Goal: Task Accomplishment & Management: Use online tool/utility

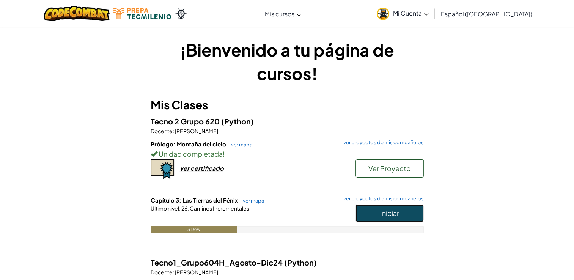
click at [374, 204] on button "Iniciar" at bounding box center [389, 212] width 68 height 17
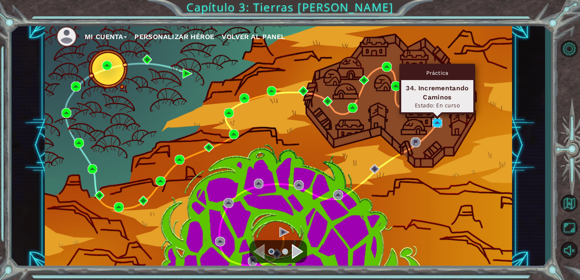
click at [439, 121] on img at bounding box center [437, 123] width 10 height 10
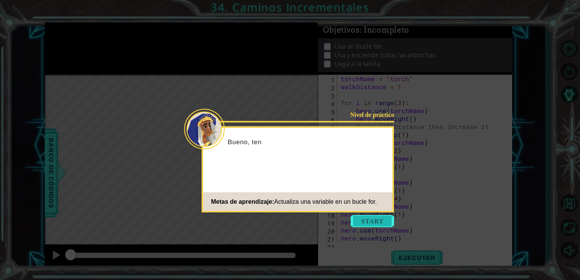
scroll to position [32, 0]
click at [372, 219] on button "Start" at bounding box center [371, 221] width 43 height 12
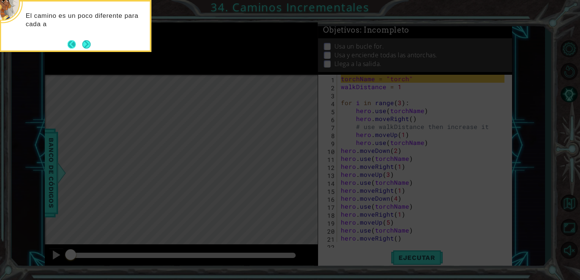
click at [79, 40] on button "Back" at bounding box center [75, 44] width 15 height 8
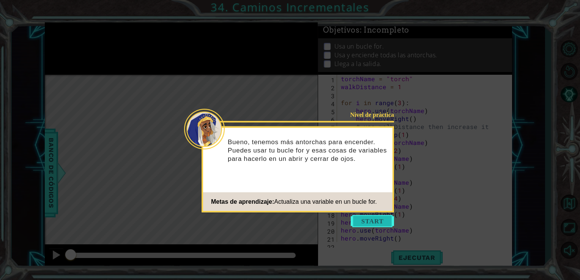
click at [367, 220] on button "Start" at bounding box center [371, 221] width 43 height 12
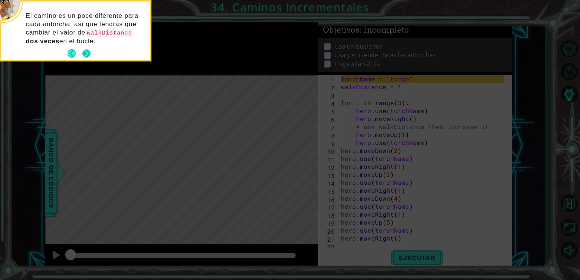
click at [84, 52] on button "Next" at bounding box center [86, 53] width 8 height 8
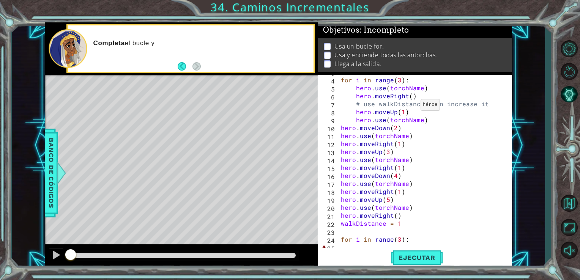
scroll to position [32, 0]
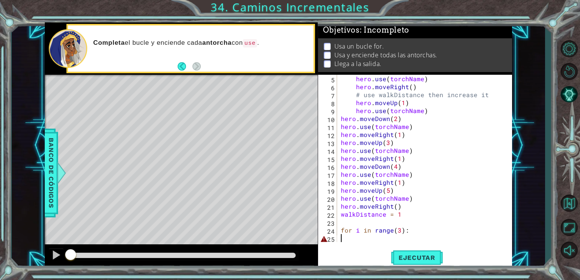
click at [355, 239] on div "hero . use ( torchName ) hero . moveRight ( ) # use walkDistance then increase …" at bounding box center [423, 166] width 169 height 183
click at [434, 256] on span "Ejecutar" at bounding box center [417, 258] width 52 height 8
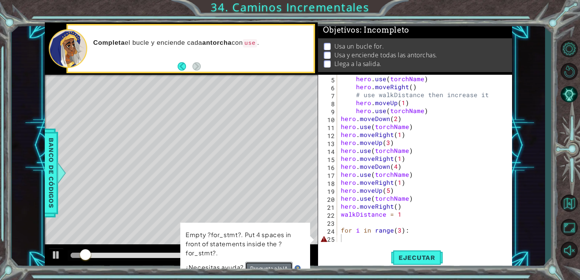
click at [277, 266] on button "Pregunta a la IA" at bounding box center [268, 268] width 47 height 13
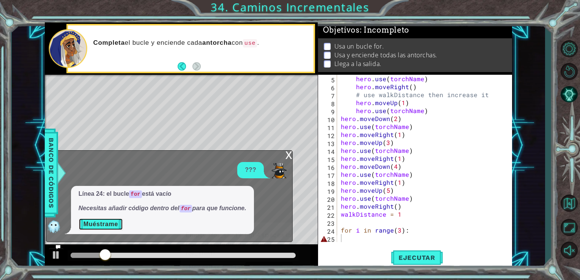
click at [114, 228] on button "Muéstrame" at bounding box center [101, 224] width 44 height 12
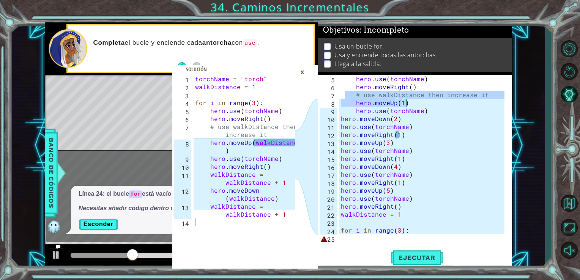
drag, startPoint x: 345, startPoint y: 99, endPoint x: 438, endPoint y: 103, distance: 93.4
click at [438, 103] on div "hero . use ( torchName ) hero . moveRight ( ) # use walkDistance then increase …" at bounding box center [423, 166] width 169 height 183
click at [453, 105] on div "hero . use ( torchName ) hero . moveRight ( ) # use walkDistance then increase …" at bounding box center [421, 158] width 165 height 167
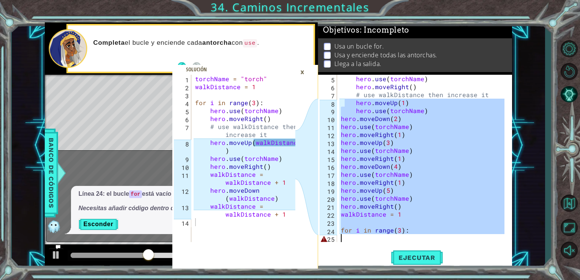
drag, startPoint x: 343, startPoint y: 104, endPoint x: 418, endPoint y: 240, distance: 155.1
click at [421, 242] on div "hero . use ( torchName ) hero . moveRight ( ) # use walkDistance then increase …" at bounding box center [423, 166] width 169 height 183
type textarea "for i in range(3):"
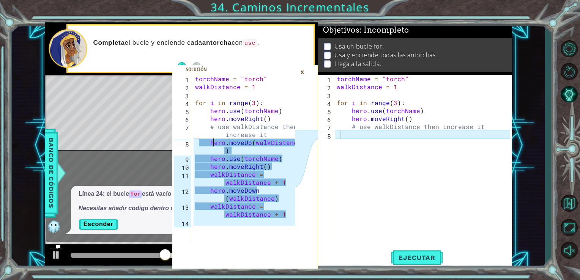
drag, startPoint x: 213, startPoint y: 144, endPoint x: 220, endPoint y: 171, distance: 28.2
click at [220, 171] on div "torchName = "torch" walkDistance = 1 for i in range ( 3 ) : hero . use ( torchN…" at bounding box center [245, 166] width 105 height 183
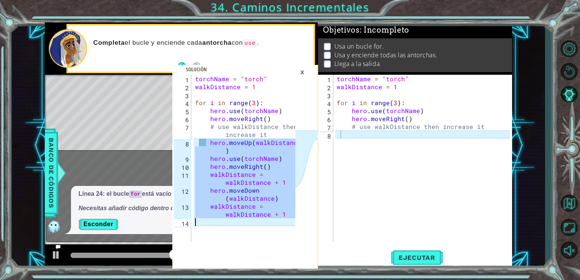
drag, startPoint x: 211, startPoint y: 142, endPoint x: 290, endPoint y: 226, distance: 115.1
click at [290, 226] on div "torchName = "torch" walkDistance = 1 for i in range ( 3 ) : hero . use ( torchN…" at bounding box center [245, 166] width 105 height 183
type textarea "walkDistance = walkDistance + 1"
drag, startPoint x: 290, startPoint y: 226, endPoint x: 276, endPoint y: 202, distance: 27.7
click at [343, 135] on div "torchName = "torch" walkDistance = 1 for i in range ( 3 ) : hero . use ( torchN…" at bounding box center [424, 166] width 179 height 183
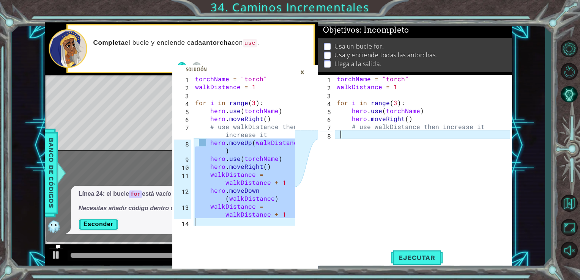
paste textarea "Code Area"
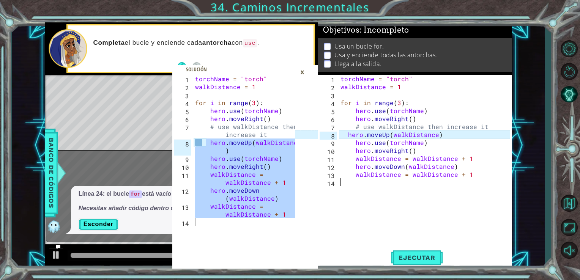
click at [302, 78] on div "×" at bounding box center [302, 72] width 12 height 13
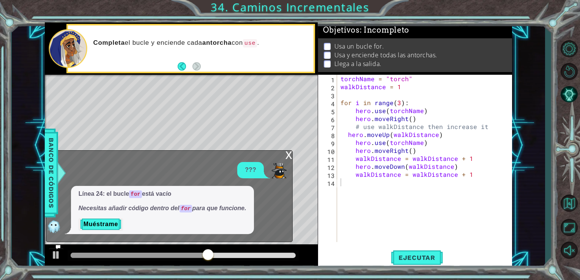
click at [287, 152] on div "x" at bounding box center [288, 155] width 7 height 8
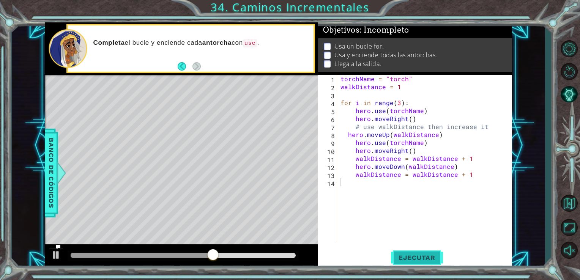
click at [400, 259] on span "Ejecutar" at bounding box center [417, 258] width 52 height 8
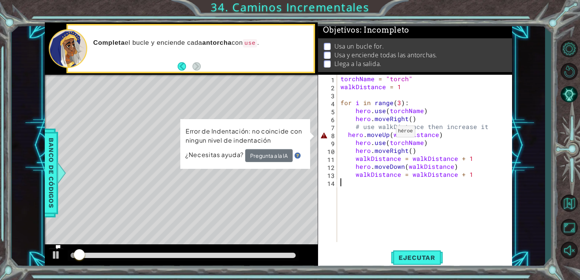
click at [386, 133] on div "torchName = "torch" walkDistance = 1 for i in range ( 3 ) : hero . use ( torchN…" at bounding box center [426, 166] width 175 height 183
type textarea "hero.moveUp(walkDistance)"
click at [273, 161] on button "Pregunta a la IA" at bounding box center [268, 155] width 47 height 13
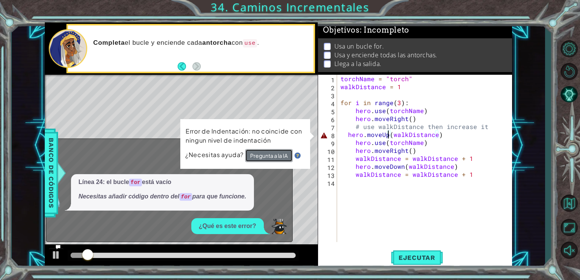
click at [279, 156] on button "Pregunta a la IA" at bounding box center [268, 155] width 47 height 13
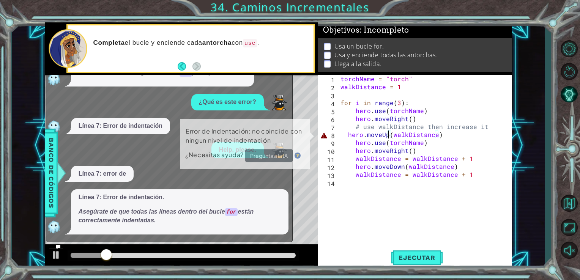
scroll to position [65, 0]
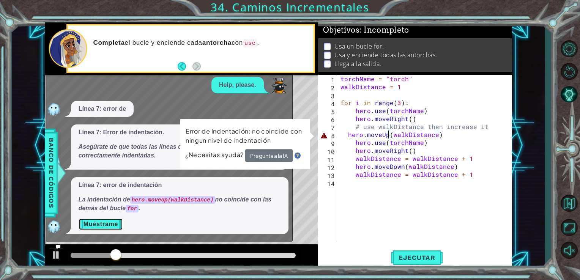
click at [103, 228] on button "Muéstrame" at bounding box center [101, 224] width 44 height 12
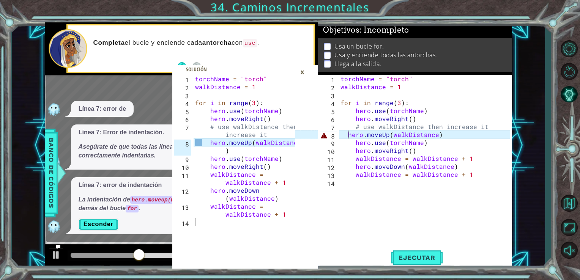
click at [346, 137] on div "torchName = "torch" walkDistance = 1 for i in range ( 3 ) : hero . use ( torchN…" at bounding box center [426, 166] width 175 height 183
click at [449, 137] on div "torchName = "torch" walkDistance = 1 for i in range ( 3 ) : hero . use ( torchN…" at bounding box center [426, 166] width 175 height 183
click at [343, 134] on div "torchName = "torch" walkDistance = 1 for i in range ( 3 ) : hero . use ( torchN…" at bounding box center [426, 166] width 175 height 183
click at [304, 70] on div "×" at bounding box center [302, 72] width 12 height 13
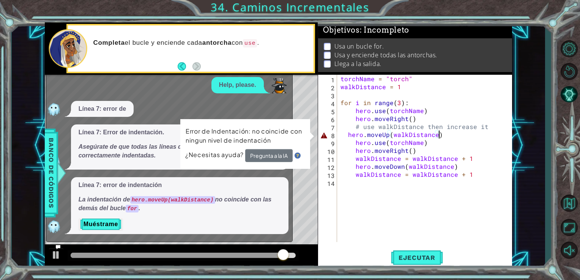
click at [442, 137] on div "torchName = "torch" walkDistance = 1 for i in range ( 3 ) : hero . use ( torchN…" at bounding box center [426, 166] width 175 height 183
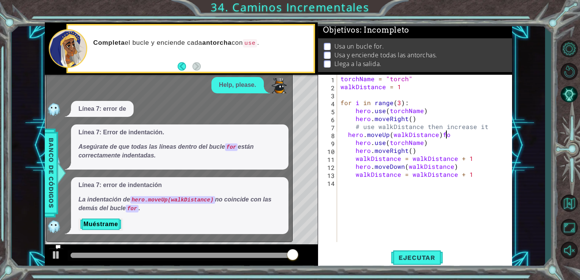
scroll to position [0, 6]
click at [423, 266] on button "Ejecutar" at bounding box center [417, 257] width 52 height 19
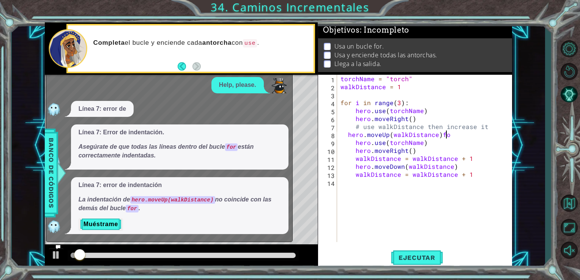
scroll to position [0, 6]
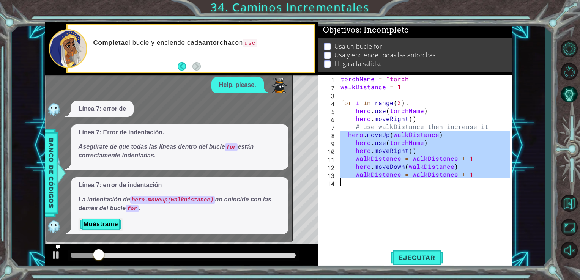
drag, startPoint x: 360, startPoint y: 135, endPoint x: 476, endPoint y: 202, distance: 134.1
click at [476, 202] on div "torchName = "torch" walkDistance = 1 for i in range ( 3 ) : hero . use ( torchN…" at bounding box center [426, 166] width 175 height 183
type textarea "walkDistance = walkDistance + 1"
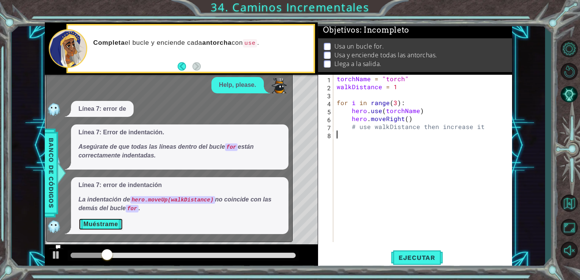
click at [108, 226] on button "Muéstrame" at bounding box center [101, 224] width 44 height 12
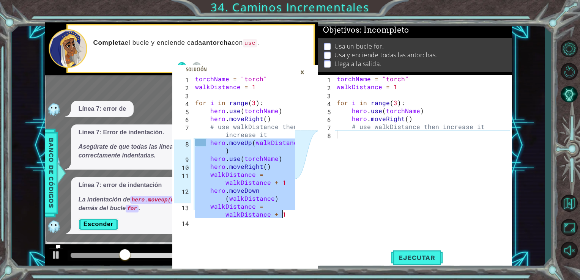
drag, startPoint x: 205, startPoint y: 140, endPoint x: 291, endPoint y: 217, distance: 115.8
click at [291, 217] on div "torchName = "torch" walkDistance = 1 for i in range ( 3 ) : hero . use ( torchN…" at bounding box center [245, 166] width 105 height 183
type textarea "hero.moveDown(walkDistance) walkDistance = walkDistance + 1"
click at [344, 138] on div "torchName = "torch" walkDistance = 1 for i in range ( 3 ) : hero . use ( torchN…" at bounding box center [424, 166] width 179 height 183
paste textarea "walkDistance = walkDistance + 1"
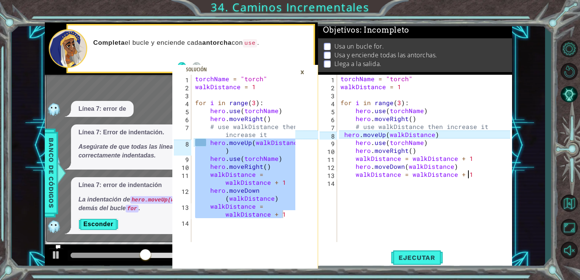
click at [342, 138] on div "torchName = "torch" walkDistance = 1 for i in range ( 3 ) : hero . use ( torchN…" at bounding box center [426, 166] width 175 height 183
drag, startPoint x: 342, startPoint y: 134, endPoint x: 349, endPoint y: 137, distance: 8.0
click at [343, 134] on div "torchName = "torch" walkDistance = 1 for i in range ( 3 ) : hero . use ( torchN…" at bounding box center [426, 166] width 175 height 183
type textarea "hero.moveUp(walkDistance)"
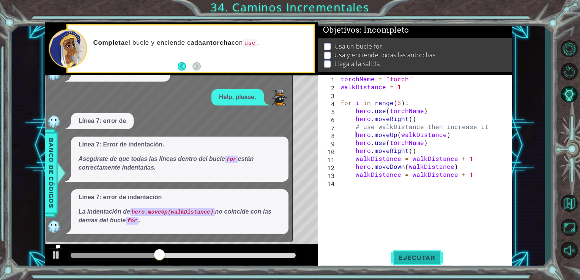
click at [424, 250] on button "Ejecutar" at bounding box center [417, 257] width 52 height 19
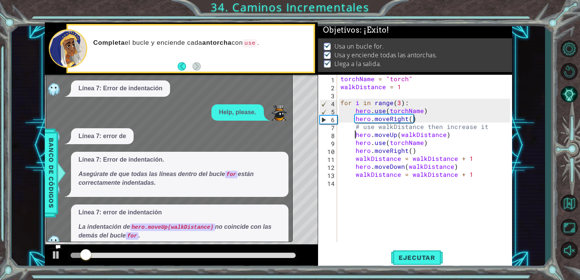
scroll to position [0, 0]
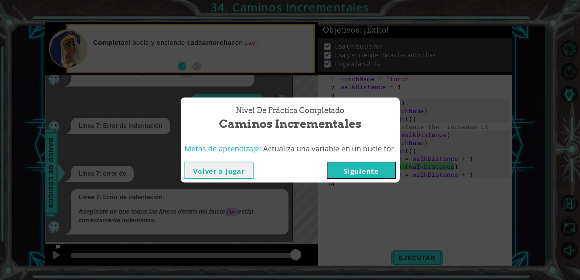
click at [361, 168] on button "Siguiente" at bounding box center [361, 170] width 69 height 17
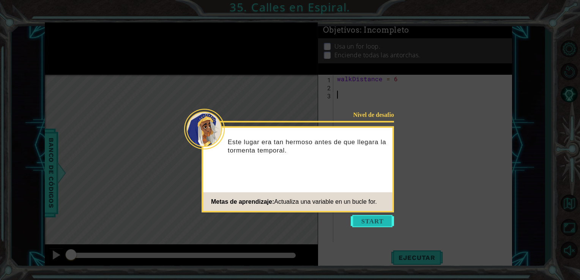
click at [383, 222] on button "Start" at bounding box center [371, 221] width 43 height 12
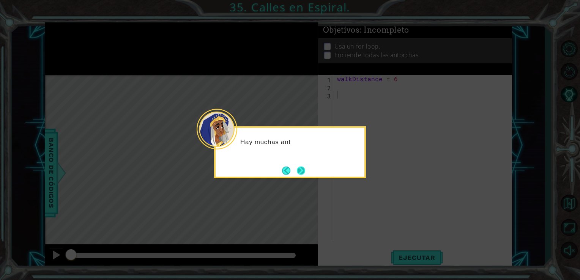
click at [299, 167] on button "Next" at bounding box center [300, 170] width 13 height 13
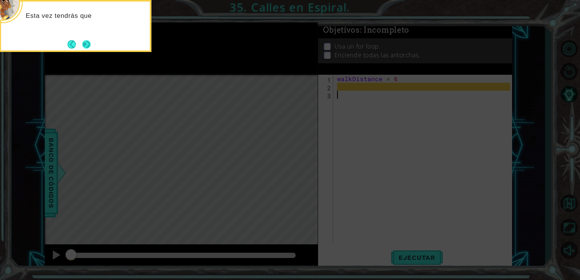
click at [88, 49] on button "Next" at bounding box center [86, 44] width 9 height 9
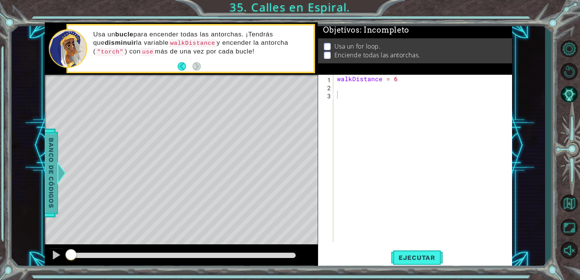
click at [52, 161] on span "Banco de códigos" at bounding box center [51, 173] width 12 height 79
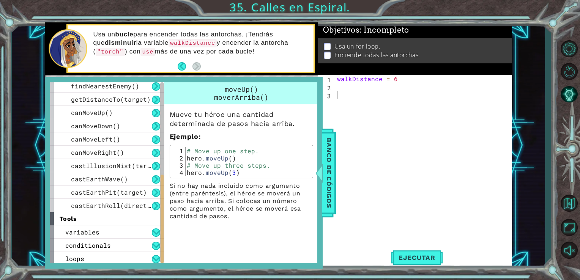
scroll to position [230, 0]
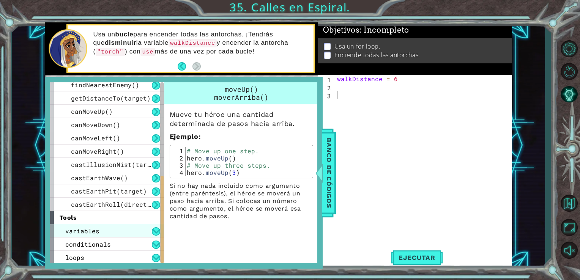
click at [129, 232] on div "variables" at bounding box center [107, 230] width 114 height 13
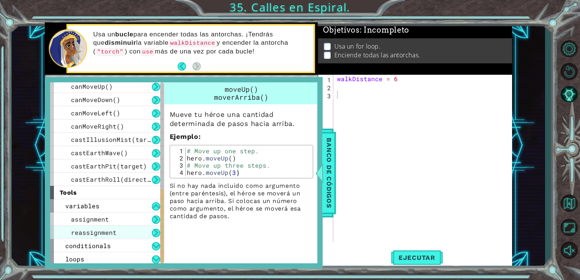
scroll to position [256, 0]
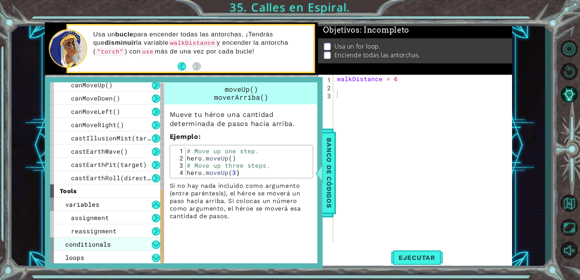
click at [129, 245] on div "conditionals" at bounding box center [107, 243] width 114 height 13
click at [157, 248] on button at bounding box center [156, 244] width 8 height 8
click at [160, 244] on div at bounding box center [161, 219] width 3 height 71
click at [155, 243] on button at bounding box center [156, 244] width 8 height 8
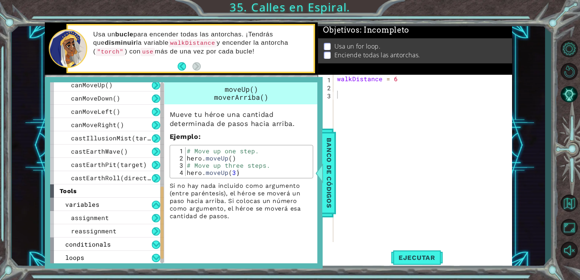
click at [137, 258] on div "loops" at bounding box center [107, 257] width 114 height 13
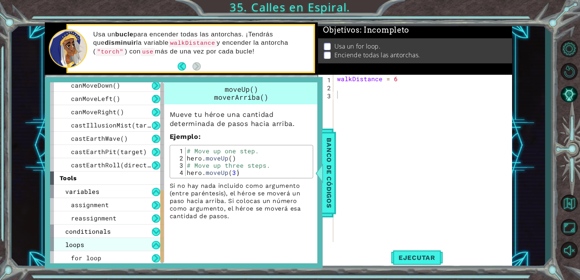
scroll to position [270, 0]
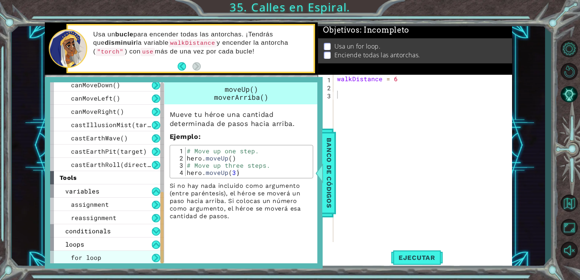
click at [121, 258] on div "for loop" at bounding box center [107, 257] width 114 height 13
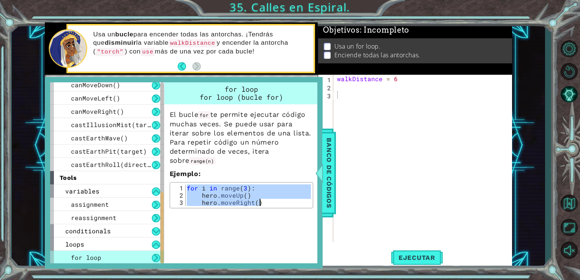
drag, startPoint x: 185, startPoint y: 188, endPoint x: 266, endPoint y: 214, distance: 84.5
click at [266, 214] on div "for loop for loop (bucle for) El bucle for te permite ejecutar código muchas ve…" at bounding box center [242, 172] width 156 height 181
type textarea "hero.moveUp() hero.moveRight()"
paste textarea "hero.moveRight()"
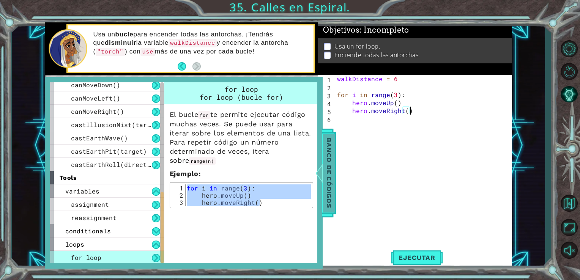
click at [334, 162] on span "Banco de códigos" at bounding box center [329, 173] width 12 height 79
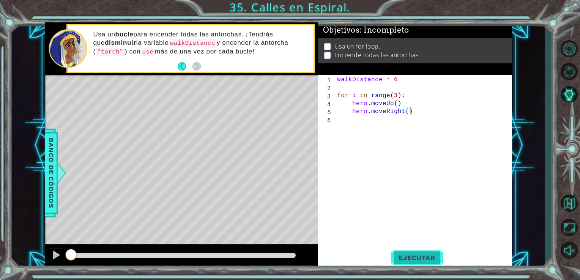
click at [417, 258] on span "Ejecutar" at bounding box center [417, 258] width 52 height 8
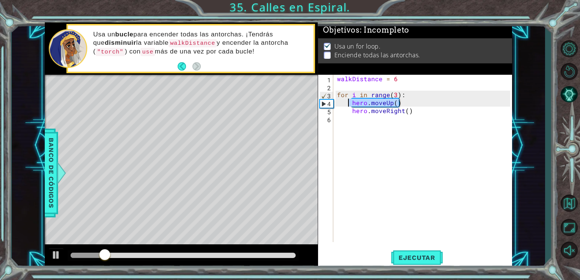
drag, startPoint x: 400, startPoint y: 103, endPoint x: 348, endPoint y: 105, distance: 52.4
click at [348, 105] on div "walkDistance = 6 for i in range ( 3 ) : hero . moveUp ( ) hero . moveRight ( )" at bounding box center [424, 166] width 179 height 183
type textarea "hero.moveUp()"
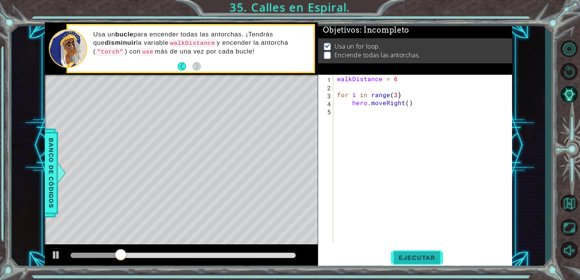
click at [416, 254] on span "Ejecutar" at bounding box center [417, 258] width 52 height 8
click at [416, 258] on span "Ejecutar" at bounding box center [417, 258] width 52 height 8
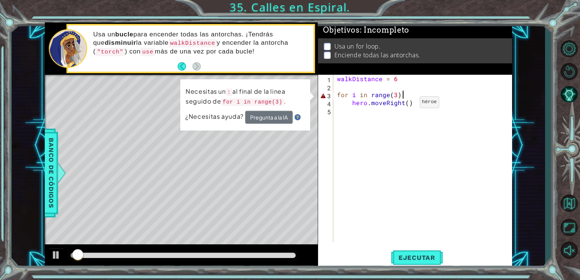
type textarea "for i in range(3)"
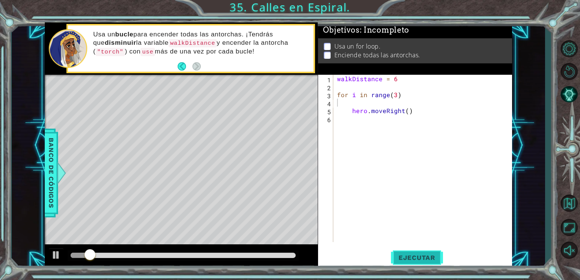
click at [425, 251] on button "Ejecutar" at bounding box center [417, 257] width 52 height 19
click at [417, 259] on span "Ejecutar" at bounding box center [417, 258] width 52 height 8
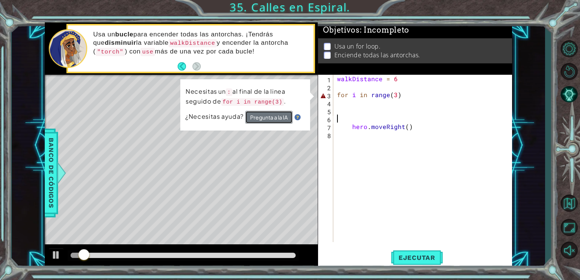
click at [286, 113] on button "Pregunta a la IA" at bounding box center [268, 117] width 47 height 13
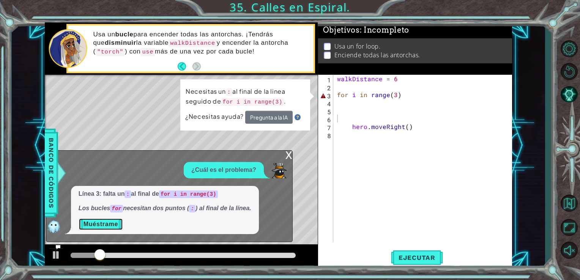
click at [120, 224] on button "Muéstrame" at bounding box center [101, 224] width 44 height 12
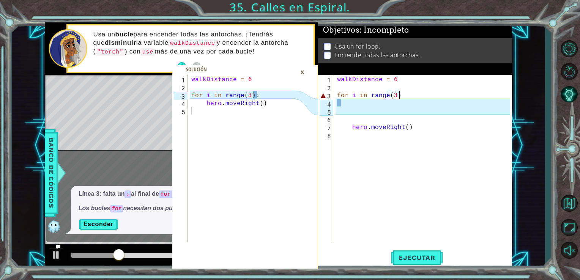
click at [405, 94] on div "walkDistance = 6 for i in range ( 3 ) hero . moveRight ( )" at bounding box center [424, 166] width 179 height 183
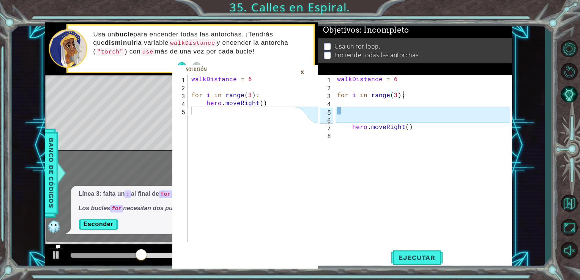
scroll to position [0, 3]
type textarea "for i in range(3):"
click at [434, 257] on span "Ejecutar" at bounding box center [417, 258] width 52 height 8
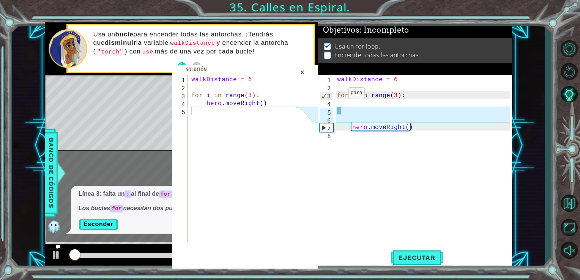
click at [308, 72] on div "×" at bounding box center [302, 72] width 12 height 13
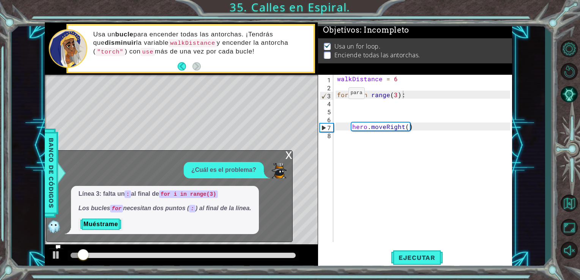
click at [284, 153] on div "x ¿Cuál es el problema? Línea 3: falta un : al final de for i in range(3) Los b…" at bounding box center [169, 196] width 247 height 92
click at [289, 154] on div "x" at bounding box center [288, 155] width 7 height 8
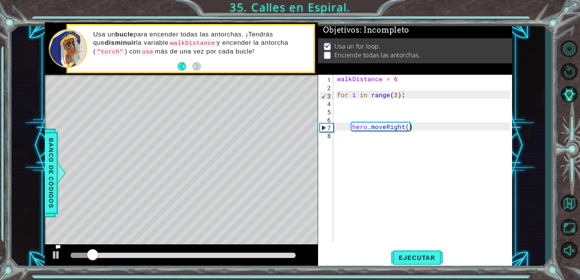
scroll to position [0, 0]
click at [358, 143] on div "walkDistance = 6 for i in range ( 3 ) : hero . moveRight ( )" at bounding box center [424, 166] width 179 height 183
click at [402, 129] on div "walkDistance = 6 for i in range ( 3 ) : hero . moveRight ( )" at bounding box center [424, 166] width 179 height 183
type textarea "hero.moveRight()"
click at [404, 127] on div "walkDistance = 6 for i in range ( 3 ) : hero . moveRight ( )" at bounding box center [424, 166] width 179 height 183
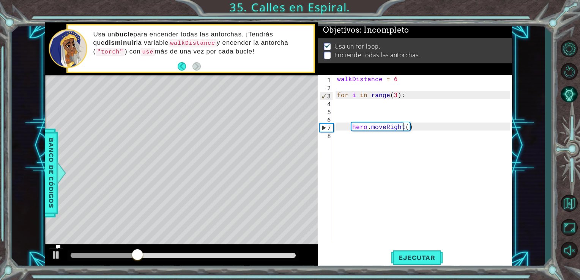
click at [405, 133] on div "walkDistance = 6 for i in range ( 3 ) : hero . moveRight ( )" at bounding box center [424, 166] width 179 height 183
click at [407, 127] on div "walkDistance = 6 for i in range ( 3 ) : hero . moveRight ( )" at bounding box center [424, 166] width 179 height 183
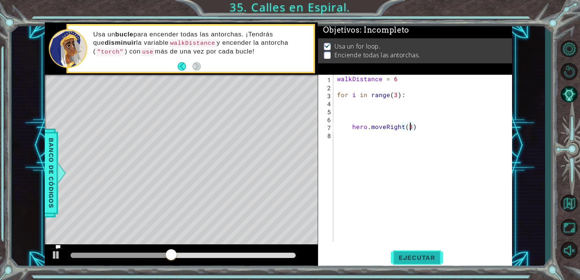
type textarea "hero.moveRight(3)"
click at [406, 258] on span "Ejecutar" at bounding box center [417, 258] width 52 height 8
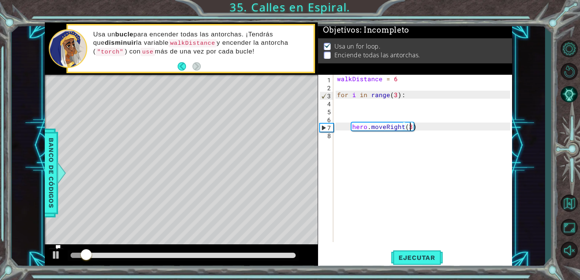
click at [355, 138] on div "walkDistance = 6 for i in range ( 3 ) : hero . moveRight ( 3 )" at bounding box center [424, 166] width 179 height 183
click at [407, 125] on div "walkDistance = 6 for i in range ( 3 ) : hero . moveRight ( 3 )" at bounding box center [424, 166] width 179 height 183
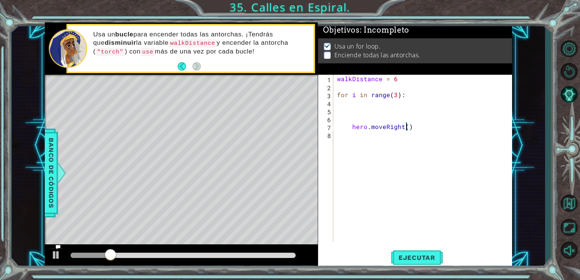
scroll to position [0, 4]
type textarea "hero.moveRight(2)"
click at [428, 257] on span "Ejecutar" at bounding box center [417, 258] width 52 height 8
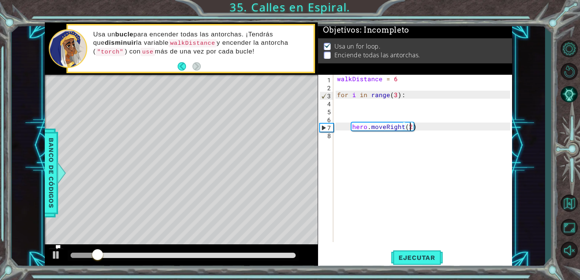
click at [354, 143] on div "walkDistance = 6 for i in range ( 3 ) : hero . moveRight ( 2 )" at bounding box center [424, 166] width 179 height 183
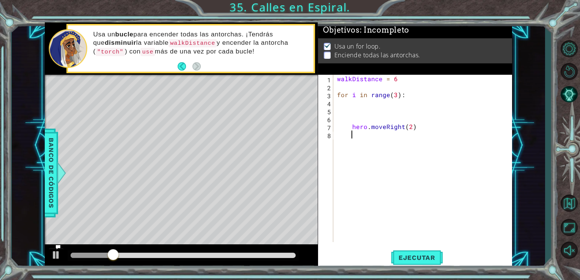
scroll to position [0, 1]
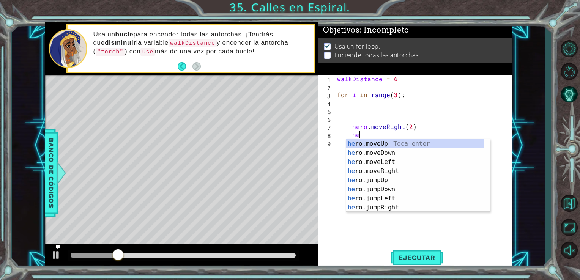
click at [354, 143] on div "he ro.moveUp Toca enter he ro.moveDown Toca enter he ro.moveLeft Toca enter he …" at bounding box center [415, 184] width 138 height 91
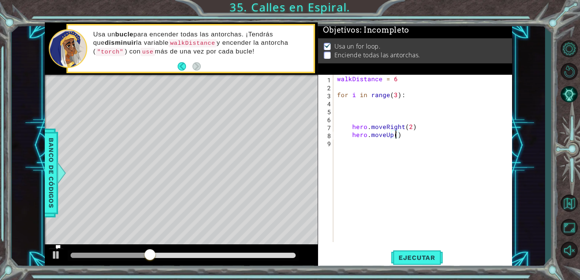
scroll to position [0, 3]
click at [413, 250] on button "Ejecutar" at bounding box center [417, 257] width 52 height 19
type textarea "hero.moveUp(6)"
click at [422, 255] on span "Ejecutar" at bounding box center [417, 258] width 52 height 8
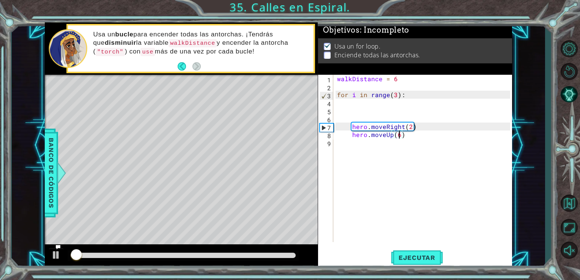
click at [350, 148] on div "walkDistance = 6 for i in range ( 3 ) : hero . moveRight ( 2 ) hero . moveUp ( …" at bounding box center [424, 166] width 179 height 183
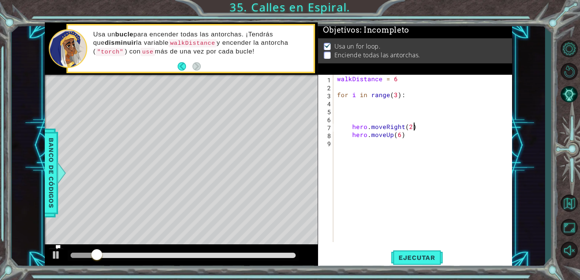
click at [418, 130] on div "walkDistance = 6 for i in range ( 3 ) : hero . moveRight ( 2 ) hero . moveUp ( …" at bounding box center [424, 166] width 179 height 183
type textarea "hero.moveRight(2)"
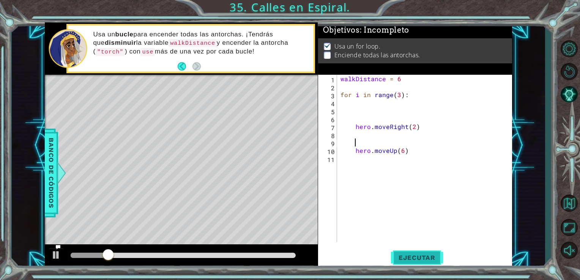
click at [409, 259] on span "Ejecutar" at bounding box center [417, 258] width 52 height 8
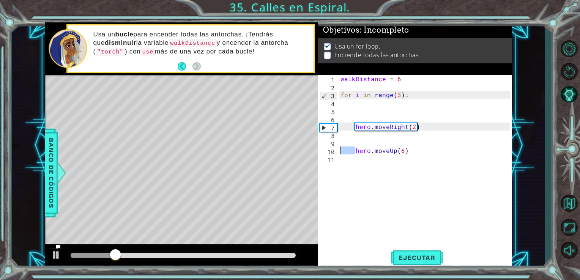
drag, startPoint x: 353, startPoint y: 151, endPoint x: 334, endPoint y: 151, distance: 19.3
click at [334, 151] on div "1 2 3 4 5 6 7 8 9 10 11 walkDistance = 6 for i in range ( 3 ) : hero . moveRigh…" at bounding box center [414, 158] width 192 height 167
type textarea "hero.moveUp(6)"
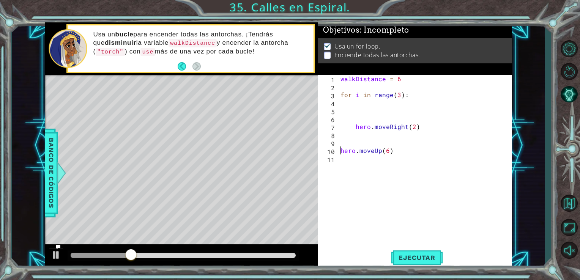
click at [336, 162] on div "11" at bounding box center [327, 160] width 17 height 8
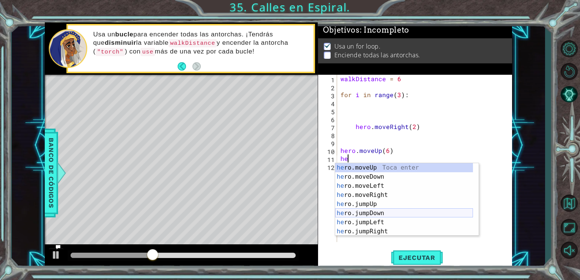
scroll to position [68, 0]
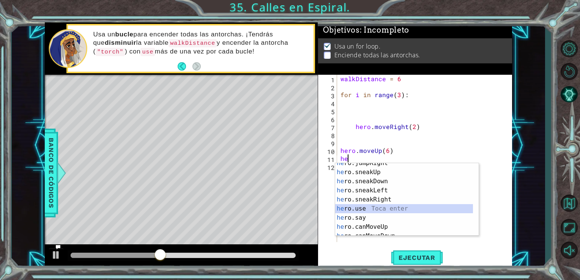
click at [390, 206] on div "he ro.jumpRight Toca enter he ro.sneakUp Toca enter he ro.sneakDown Toca enter …" at bounding box center [404, 204] width 138 height 91
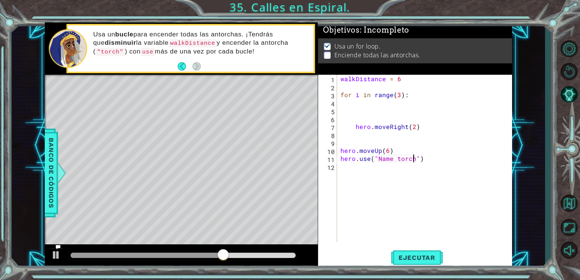
scroll to position [0, 5]
click at [51, 172] on span "Banco de códigos" at bounding box center [51, 173] width 12 height 79
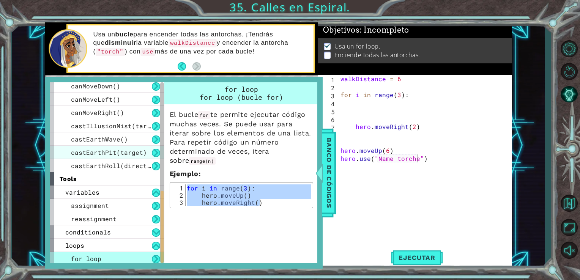
scroll to position [270, 0]
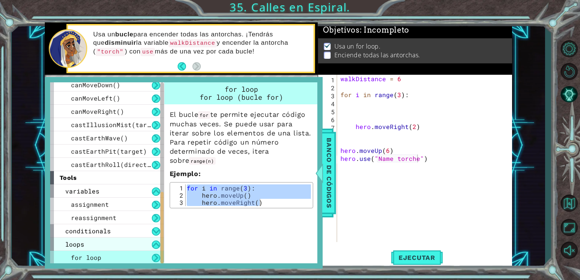
click at [123, 247] on div "loops" at bounding box center [107, 243] width 114 height 13
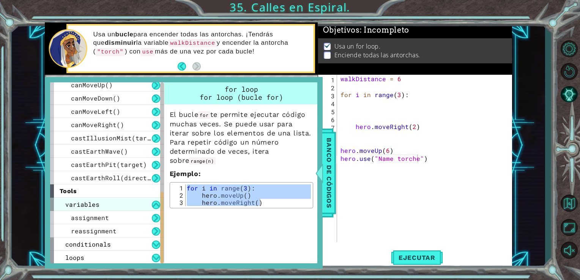
click at [126, 206] on div "variables" at bounding box center [107, 204] width 114 height 13
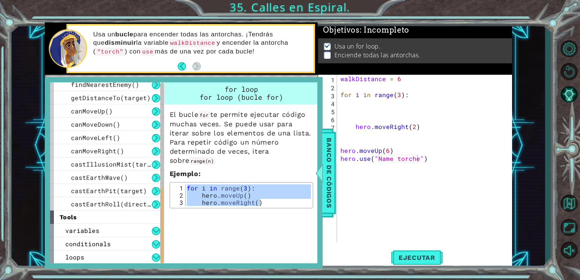
scroll to position [230, 0]
click at [127, 228] on div "variables" at bounding box center [107, 230] width 114 height 13
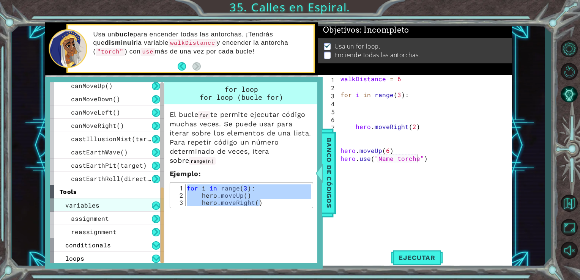
scroll to position [256, 0]
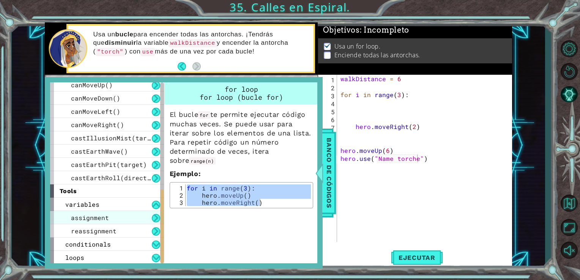
click at [124, 218] on div "assignment" at bounding box center [107, 217] width 114 height 13
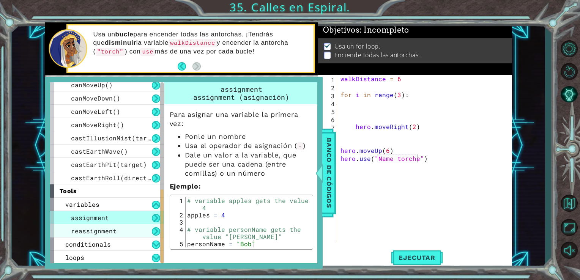
click at [133, 231] on div "reassignment" at bounding box center [107, 230] width 114 height 13
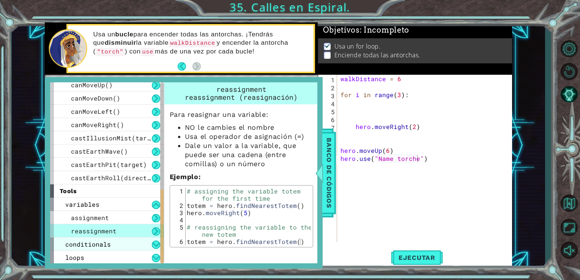
click at [124, 242] on div "conditionals" at bounding box center [107, 243] width 114 height 13
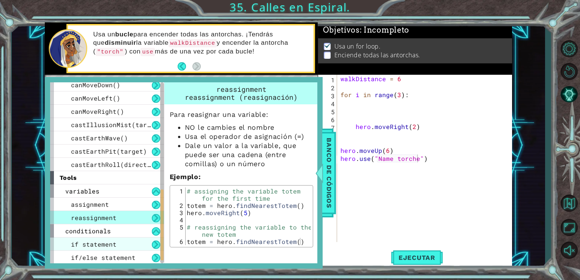
click at [127, 249] on div "if statement" at bounding box center [107, 243] width 114 height 13
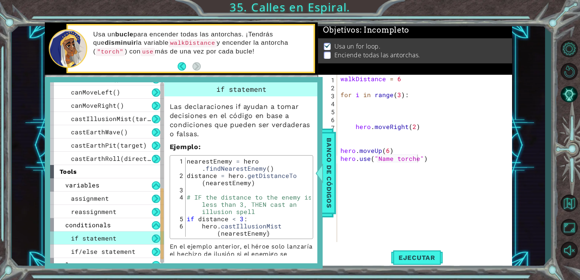
scroll to position [283, 0]
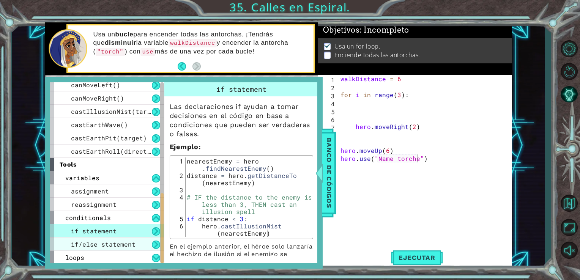
click at [126, 245] on span "if/else statement" at bounding box center [103, 244] width 64 height 8
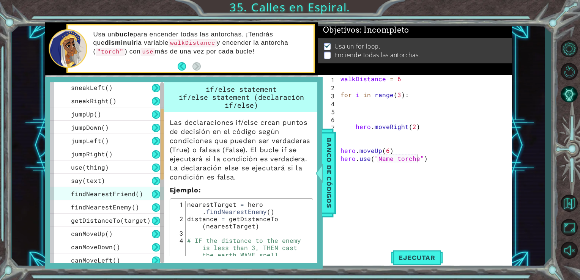
scroll to position [17, 0]
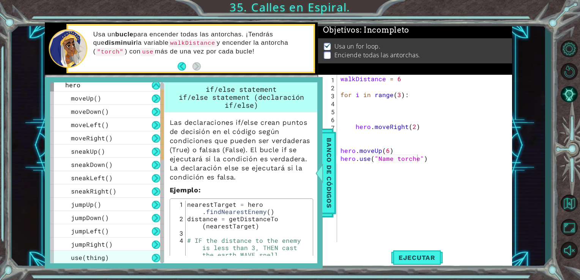
click at [102, 257] on span "use(thing)" at bounding box center [90, 257] width 38 height 8
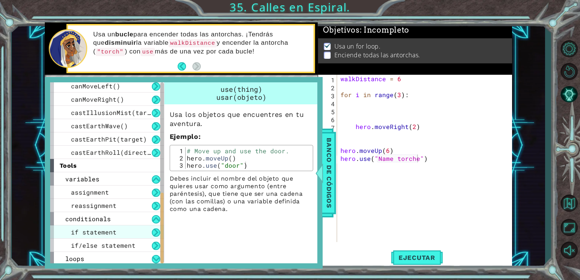
scroll to position [283, 0]
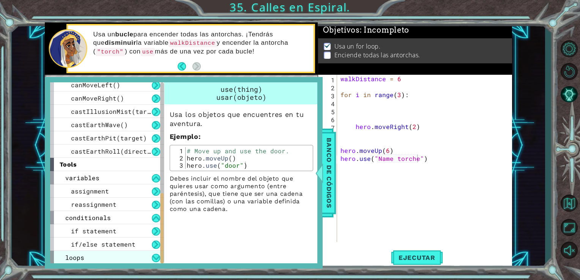
click at [131, 259] on div "loops" at bounding box center [107, 257] width 114 height 13
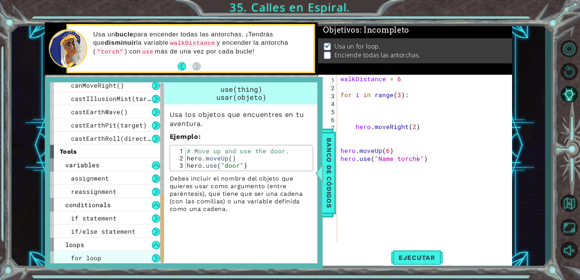
scroll to position [296, 0]
click at [126, 262] on div "for loop" at bounding box center [107, 257] width 114 height 13
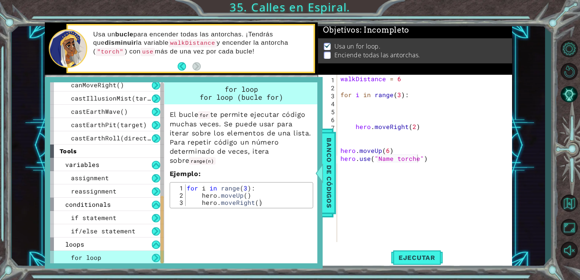
click at [140, 259] on div "for loop" at bounding box center [107, 257] width 114 height 13
click at [161, 260] on div at bounding box center [161, 230] width 3 height 68
click at [158, 255] on button at bounding box center [156, 258] width 8 height 8
click at [154, 258] on button at bounding box center [156, 258] width 8 height 8
click at [155, 240] on button at bounding box center [156, 244] width 8 height 8
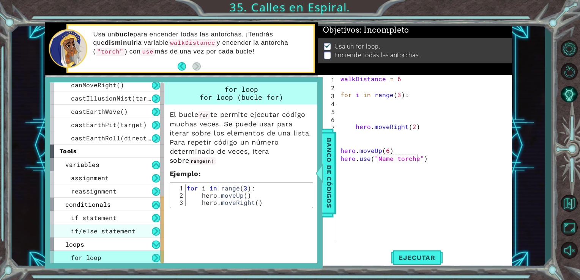
scroll to position [283, 0]
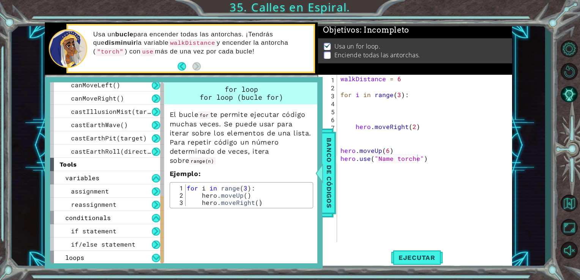
click at [318, 266] on div "methods hero moveUp() moveDown() moveLeft() moveRight() sneakUp() sneakDown() s…" at bounding box center [184, 173] width 278 height 192
click at [328, 201] on span "Banco de códigos" at bounding box center [329, 173] width 12 height 79
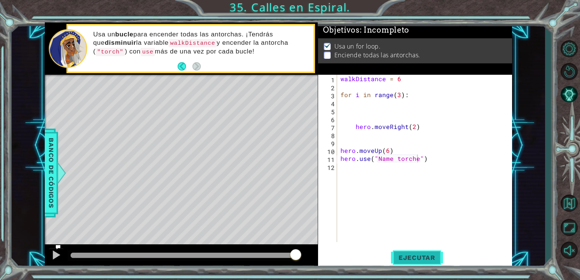
click at [422, 259] on span "Ejecutar" at bounding box center [417, 258] width 52 height 8
click at [413, 253] on button "Ejecutar" at bounding box center [417, 257] width 52 height 19
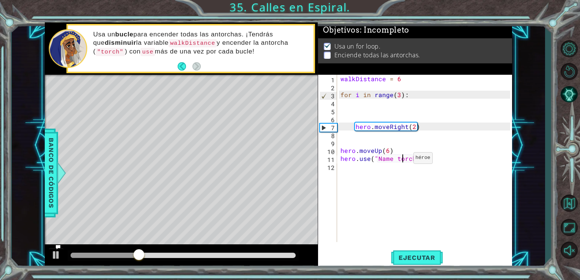
click at [404, 160] on div "walkDistance = 6 for i in range ( 3 ) : hero . moveRight ( 2 ) hero . moveUp ( …" at bounding box center [426, 166] width 175 height 183
drag, startPoint x: 411, startPoint y: 160, endPoint x: 376, endPoint y: 159, distance: 34.9
click at [376, 159] on div "walkDistance = 6 for i in range ( 3 ) : hero . moveRight ( 2 ) hero . moveUp ( …" at bounding box center [426, 166] width 175 height 183
drag, startPoint x: 414, startPoint y: 160, endPoint x: 376, endPoint y: 162, distance: 37.6
click at [376, 162] on div "walkDistance = 6 for i in range ( 3 ) : hero . moveRight ( 2 ) hero . moveUp ( …" at bounding box center [426, 166] width 175 height 183
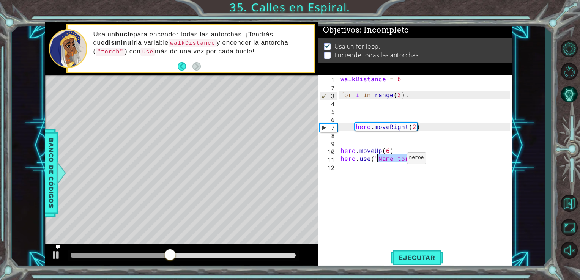
click at [397, 159] on div "walkDistance = 6 for i in range ( 3 ) : hero . moveRight ( 2 ) hero . moveUp ( …" at bounding box center [424, 158] width 171 height 167
click at [396, 160] on div "walkDistance = 6 for i in range ( 3 ) : hero . moveRight ( 2 ) hero . moveUp ( …" at bounding box center [426, 166] width 175 height 183
type textarea "hero.use("Nametorch")"
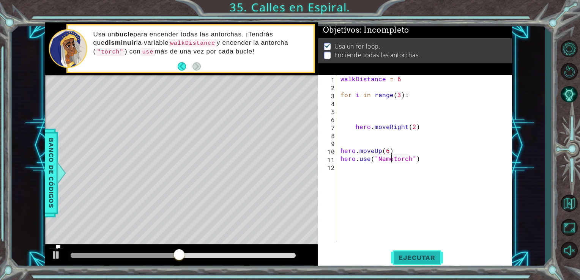
click at [416, 250] on button "Ejecutar" at bounding box center [417, 257] width 52 height 19
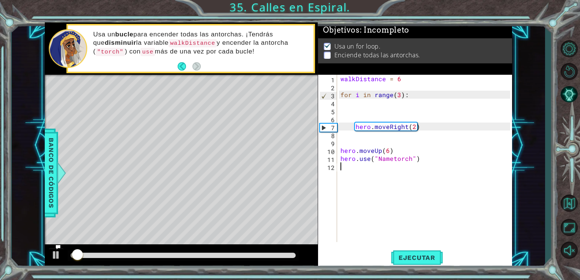
click at [426, 166] on div "walkDistance = 6 for i in range ( 3 ) : hero . moveRight ( 2 ) hero . moveUp ( …" at bounding box center [426, 166] width 175 height 183
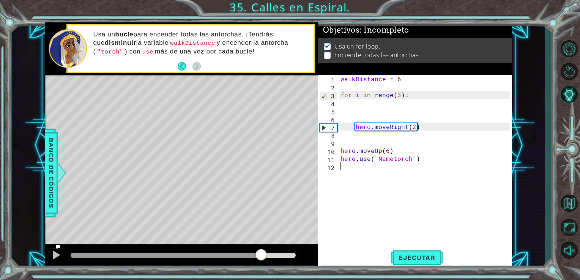
click at [261, 256] on div at bounding box center [183, 255] width 225 height 5
click at [87, 254] on div at bounding box center [166, 255] width 191 height 5
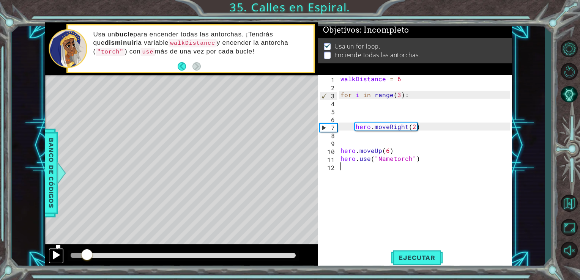
click at [53, 256] on div at bounding box center [56, 255] width 10 height 10
click at [146, 256] on div at bounding box center [183, 255] width 225 height 5
click at [58, 256] on div at bounding box center [56, 255] width 10 height 10
click at [114, 254] on div at bounding box center [111, 255] width 81 height 5
click at [391, 162] on div "walkDistance = 6 for i in range ( 3 ) : hero . moveRight ( 2 ) hero . moveUp ( …" at bounding box center [426, 166] width 175 height 183
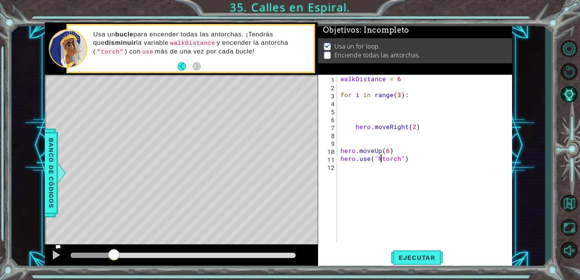
type textarea "hero.use("torch")"
click at [410, 257] on span "Ejecutar" at bounding box center [417, 258] width 52 height 8
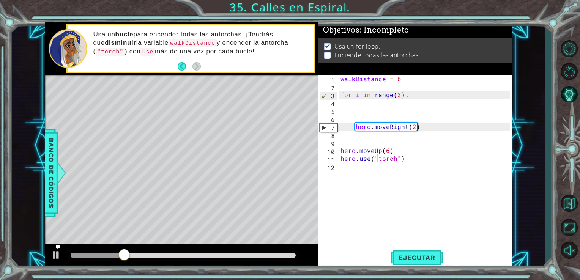
drag, startPoint x: 338, startPoint y: 169, endPoint x: 349, endPoint y: 169, distance: 10.6
click at [341, 169] on div "hero.use("torch") 1 2 3 4 5 6 7 8 9 10 11 12 walkDistance = 6 for i in range ( …" at bounding box center [414, 158] width 192 height 167
click at [352, 168] on div "walkDistance = 6 for i in range ( 3 ) : hero . moveRight ( 2 ) hero . moveUp ( …" at bounding box center [426, 166] width 175 height 183
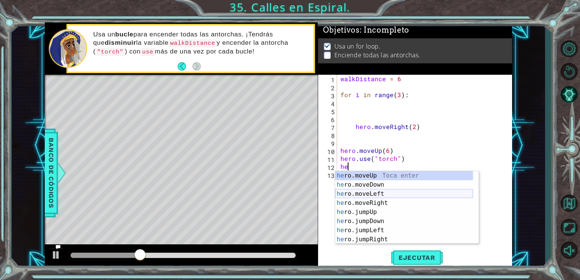
click at [387, 192] on div "he ro.moveUp Toca enter he ro.moveDown Toca enter he ro.moveLeft Toca enter he …" at bounding box center [404, 216] width 138 height 91
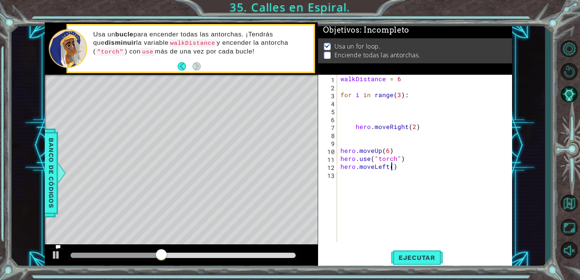
type textarea "hero.moveLeft(5)"
click at [343, 175] on div "walkDistance = 6 for i in range ( 3 ) : hero . moveRight ( 2 ) hero . moveUp ( …" at bounding box center [426, 166] width 175 height 183
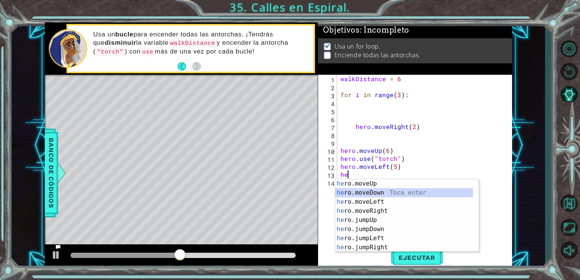
click at [369, 193] on div "he ro.moveUp Toca enter he ro.moveDown Toca enter he ro.moveLeft Toca enter he …" at bounding box center [404, 224] width 138 height 91
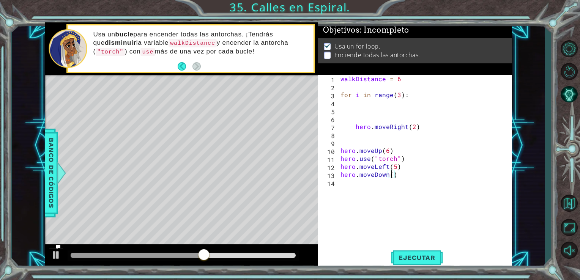
type textarea "hero.moveDown(5)"
click at [343, 186] on div "walkDistance = 6 for i in range ( 3 ) : hero . moveRight ( 2 ) hero . moveUp ( …" at bounding box center [426, 166] width 175 height 183
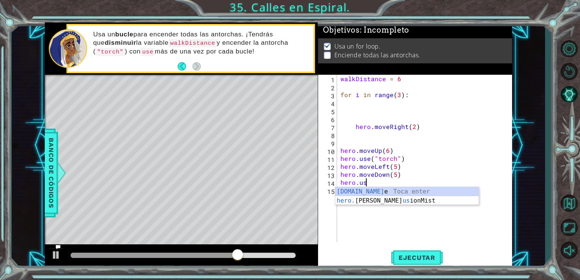
scroll to position [0, 1]
click at [372, 192] on div "[DOMAIN_NAME] e [PERSON_NAME] enter hero. [PERSON_NAME] us ionMist Toca enter" at bounding box center [406, 205] width 143 height 36
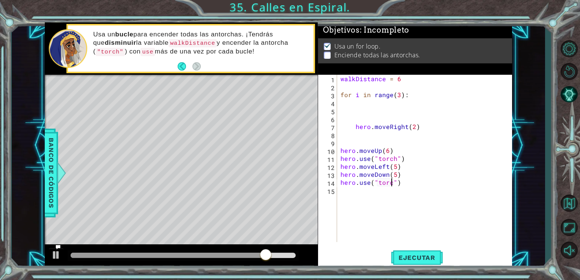
scroll to position [0, 3]
type textarea "hero.use("torch")"
click at [406, 250] on button "Ejecutar" at bounding box center [417, 257] width 52 height 19
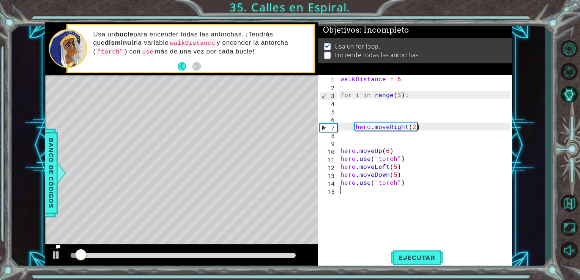
click at [344, 193] on div "walkDistance = 6 for i in range ( 3 ) : hero . moveRight ( 2 ) hero . moveUp ( …" at bounding box center [426, 166] width 175 height 183
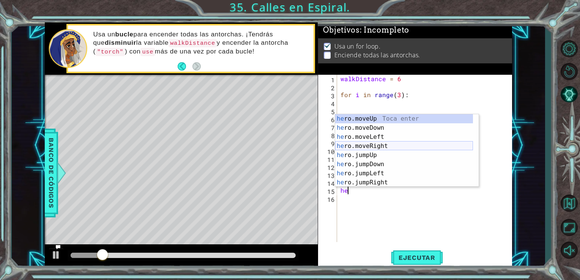
click at [399, 148] on div "he ro.moveUp Toca enter he ro.moveDown Toca enter he ro.moveLeft Toca enter he …" at bounding box center [404, 159] width 138 height 91
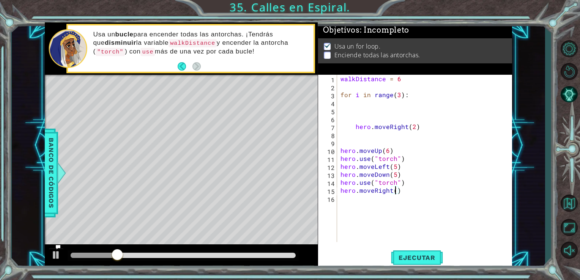
type textarea "hero.moveRight(4)"
click at [342, 200] on div "walkDistance = 6 for i in range ( 3 ) : hero . moveRight ( 2 ) hero . moveUp ( …" at bounding box center [426, 166] width 175 height 183
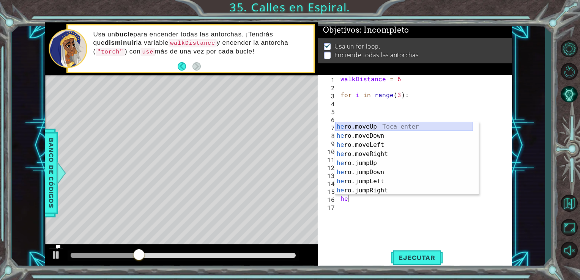
click at [377, 128] on div "he ro.moveUp Toca enter he ro.moveDown Toca enter he ro.moveLeft Toca enter he …" at bounding box center [404, 167] width 138 height 91
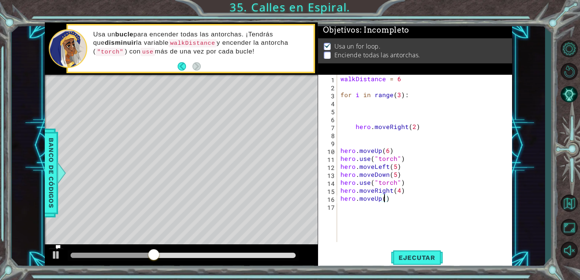
type textarea "hero.moveUp(4)"
click at [343, 207] on div "walkDistance = 6 for i in range ( 3 ) : hero . moveRight ( 2 ) hero . moveUp ( …" at bounding box center [426, 166] width 175 height 183
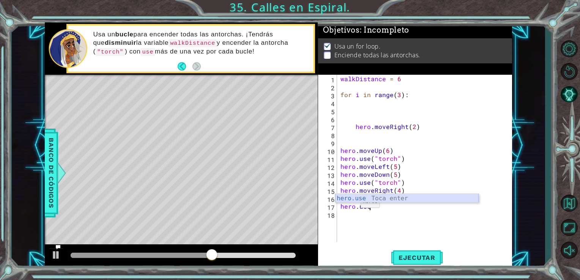
click at [351, 201] on div "hero.use Toca enter" at bounding box center [406, 207] width 143 height 27
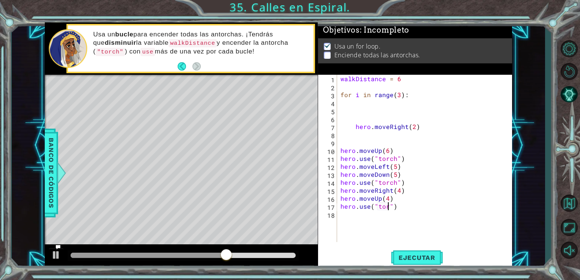
scroll to position [0, 3]
type textarea "hero.use("torch")"
click at [345, 213] on div "walkDistance = 6 for i in range ( 3 ) : hero . moveRight ( 2 ) hero . moveUp ( …" at bounding box center [426, 166] width 175 height 183
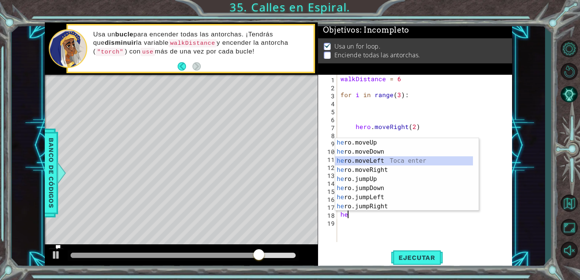
click at [379, 163] on div "he ro.moveUp Toca enter he ro.moveDown Toca enter he ro.moveLeft Toca enter he …" at bounding box center [404, 183] width 138 height 91
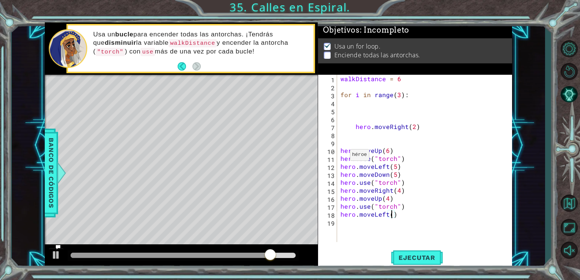
type textarea "hero.moveLeft(3)"
click at [339, 225] on div "walkDistance = 6 for i in range ( 3 ) : hero . moveRight ( 2 ) hero . moveUp ( …" at bounding box center [426, 166] width 175 height 183
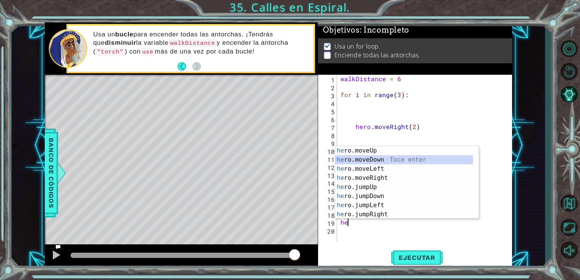
click at [388, 156] on div "he ro.moveUp Toca enter he ro.moveDown Toca enter he ro.moveLeft Toca enter he …" at bounding box center [404, 191] width 138 height 91
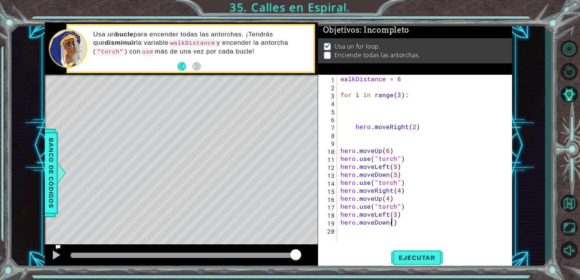
type textarea "hero.moveDown(3)"
click at [367, 233] on div "walkDistance = 6 for i in range ( 3 ) : hero . moveRight ( 2 ) hero . moveUp ( …" at bounding box center [426, 166] width 175 height 183
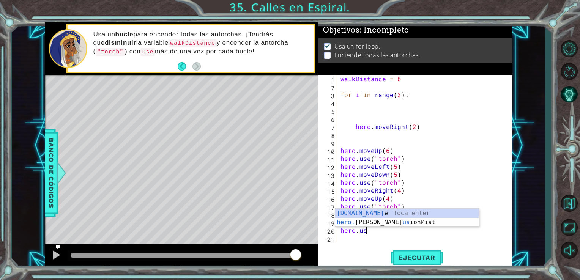
scroll to position [0, 1]
click at [382, 216] on div "[DOMAIN_NAME] e [PERSON_NAME] enter hero. [PERSON_NAME] us ionMist Toca enter" at bounding box center [406, 227] width 143 height 36
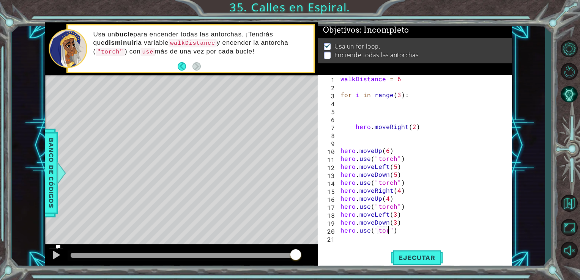
scroll to position [0, 3]
type textarea "hero.use("torch")"
click at [387, 239] on div "walkDistance = 6 for i in range ( 3 ) : hero . moveRight ( 2 ) hero . moveUp ( …" at bounding box center [426, 166] width 175 height 183
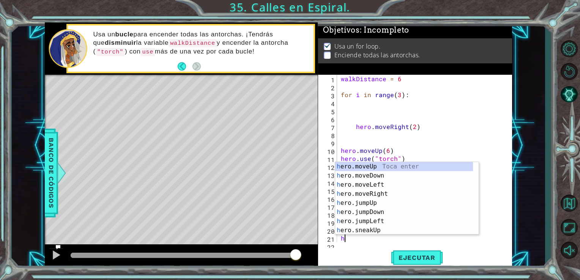
scroll to position [8, 0]
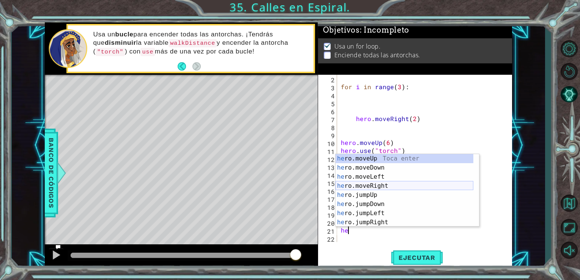
click at [401, 183] on div "he ro.moveUp Toca enter he ro.moveDown Toca enter he ro.moveLeft Toca enter he …" at bounding box center [404, 199] width 138 height 91
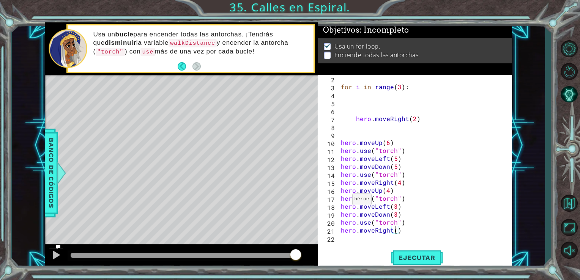
type textarea "hero.moveRight(2)"
click at [346, 238] on div "for i in range ( 3 ) : hero . moveRight ( 2 ) hero . moveUp ( 6 ) hero . use ( …" at bounding box center [423, 166] width 169 height 183
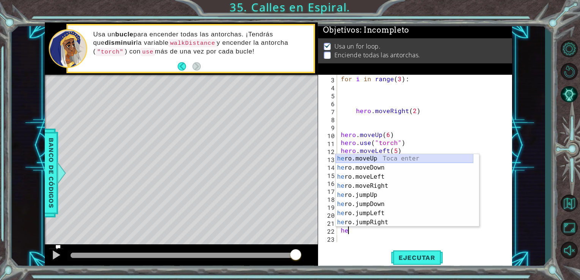
click at [373, 159] on div "he ro.moveUp Toca enter he ro.moveDown Toca enter he ro.moveLeft Toca enter he …" at bounding box center [404, 199] width 138 height 91
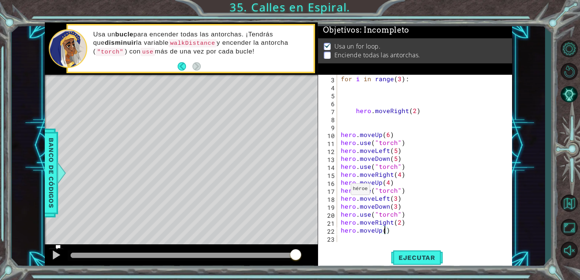
type textarea "hero.moveUp(2)"
click at [346, 240] on div "for i in range ( 3 ) : hero . moveRight ( 2 ) hero . moveUp ( 6 ) hero . use ( …" at bounding box center [423, 166] width 169 height 183
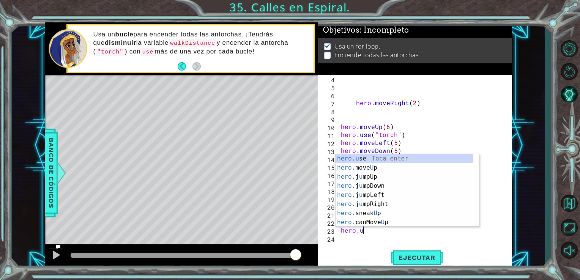
scroll to position [0, 1]
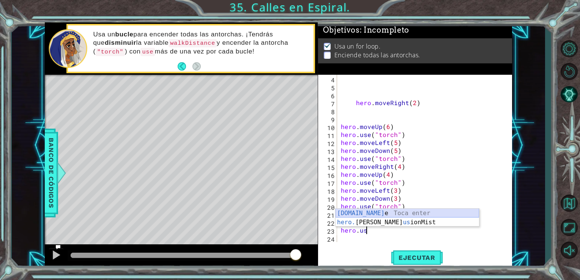
click at [374, 215] on div "[DOMAIN_NAME] e [PERSON_NAME] enter hero. [PERSON_NAME] us ionMist Toca enter" at bounding box center [406, 227] width 143 height 36
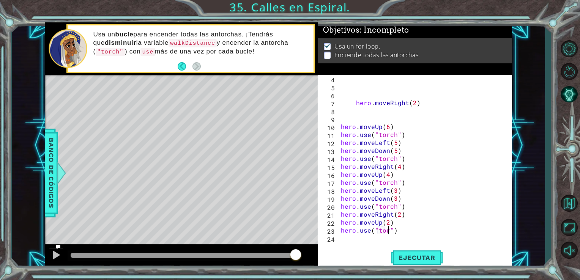
scroll to position [0, 3]
type textarea "hero.use("torch")"
click at [354, 239] on div "hero . moveRight ( 2 ) hero . moveUp ( 6 ) hero . use ( "torch" ) hero . moveLe…" at bounding box center [423, 166] width 169 height 183
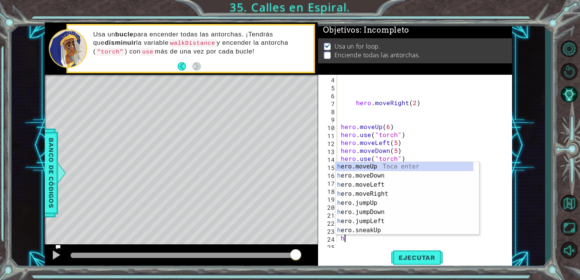
scroll to position [32, 0]
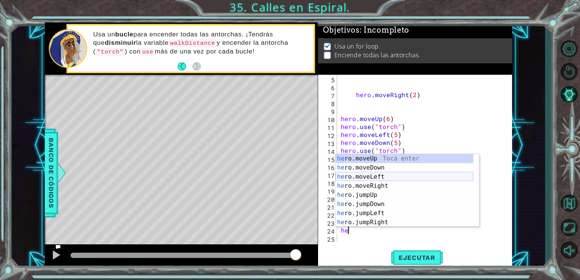
click at [380, 177] on div "he ro.moveUp Toca enter he ro.moveDown Toca enter he ro.moveLeft Toca enter he …" at bounding box center [404, 199] width 138 height 91
type textarea "hero.moveLeft(1)"
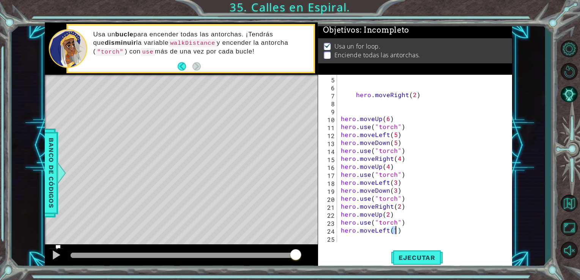
click at [368, 242] on div "hero . moveRight ( 2 ) hero . moveUp ( 6 ) hero . use ( "torch" ) hero . moveLe…" at bounding box center [423, 166] width 169 height 183
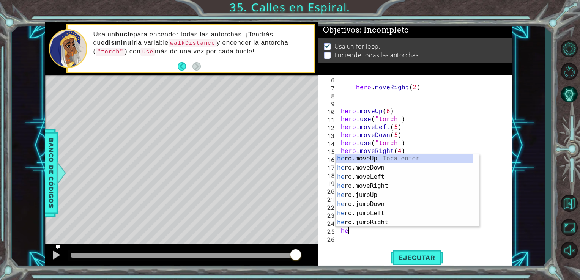
scroll to position [39, 0]
click at [385, 171] on div "he ro.moveUp Toca enter he ro.moveDown Toca enter he ro.moveLeft Toca enter he …" at bounding box center [404, 199] width 138 height 91
type textarea "hero.moveDown(1)"
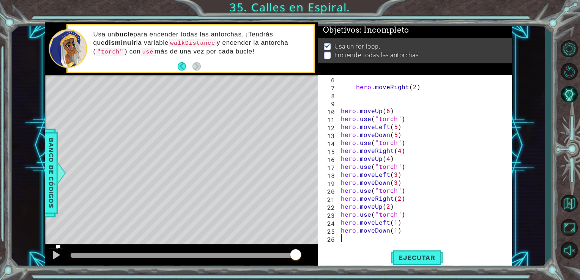
click at [354, 240] on div "hero . moveRight ( 2 ) hero . moveUp ( 6 ) hero . use ( "torch" ) hero . moveLe…" at bounding box center [423, 166] width 169 height 183
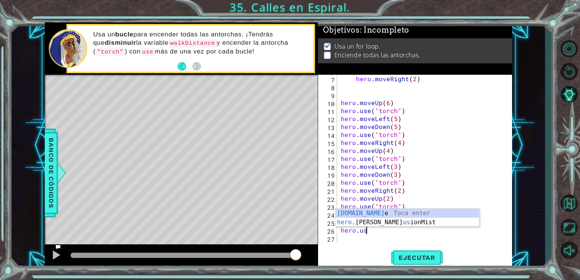
scroll to position [0, 1]
click at [399, 216] on div "[DOMAIN_NAME] e [PERSON_NAME] enter hero. [PERSON_NAME] us ionMist Toca enter" at bounding box center [406, 227] width 143 height 36
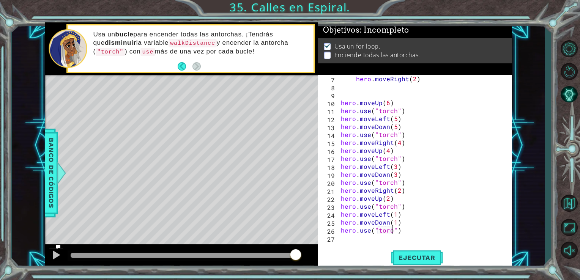
scroll to position [0, 3]
type textarea "hero.use("torch")"
click at [424, 264] on button "Ejecutar" at bounding box center [417, 257] width 52 height 19
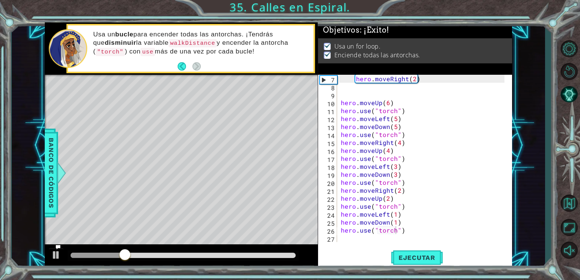
click at [272, 251] on div at bounding box center [183, 255] width 231 height 11
click at [246, 253] on div at bounding box center [183, 255] width 231 height 11
click at [255, 254] on div at bounding box center [183, 255] width 225 height 5
click at [52, 255] on div at bounding box center [56, 255] width 10 height 10
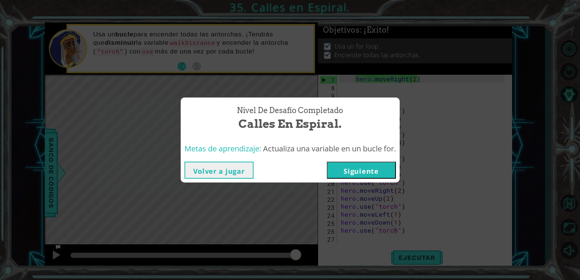
click at [379, 162] on button "Siguiente" at bounding box center [361, 170] width 69 height 17
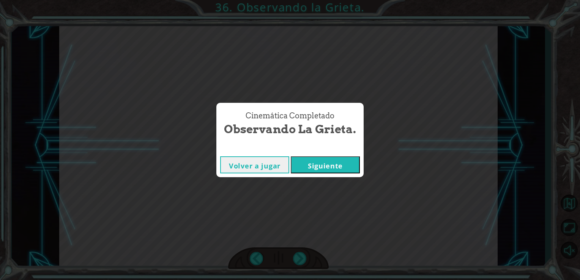
click at [356, 164] on button "Siguiente" at bounding box center [325, 164] width 69 height 17
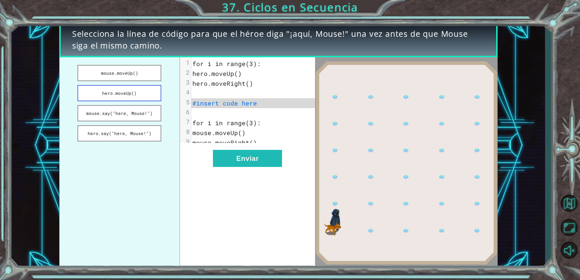
click at [146, 95] on button "hero.moveUp()" at bounding box center [119, 93] width 84 height 16
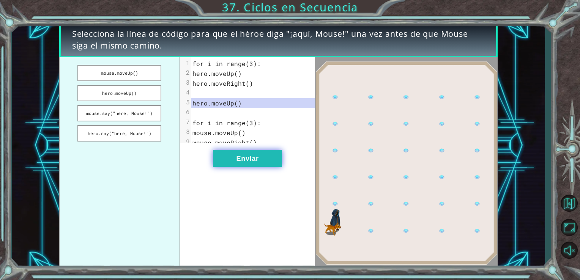
click at [223, 165] on button "Enviar" at bounding box center [247, 158] width 69 height 17
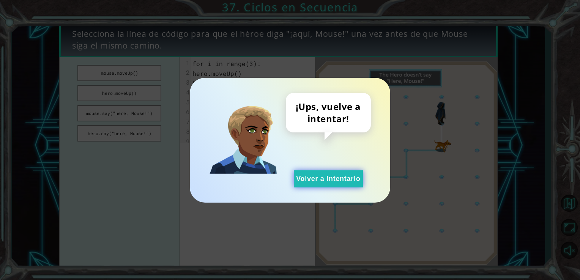
click at [324, 177] on button "Volver a intentarlo" at bounding box center [328, 178] width 69 height 17
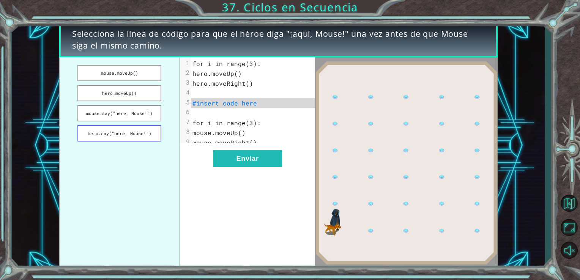
click at [141, 131] on button "hero.say("here, Mouse!")" at bounding box center [119, 133] width 84 height 16
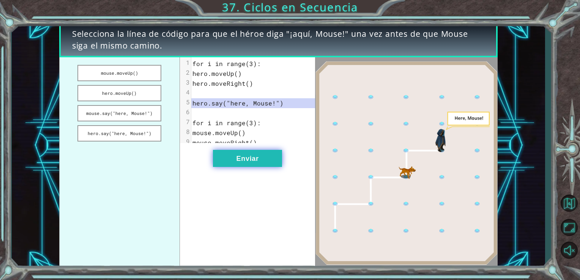
click at [250, 167] on button "Enviar" at bounding box center [247, 158] width 69 height 17
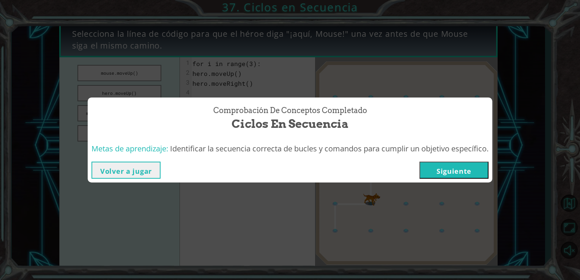
click at [467, 172] on button "Siguiente" at bounding box center [453, 170] width 69 height 17
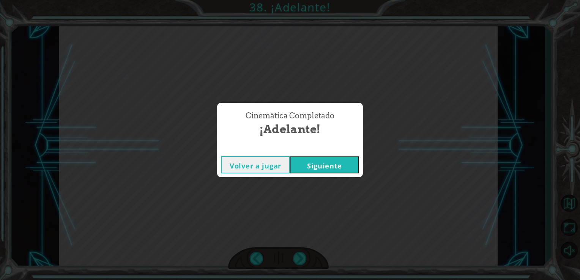
click at [338, 166] on button "Siguiente" at bounding box center [324, 164] width 69 height 17
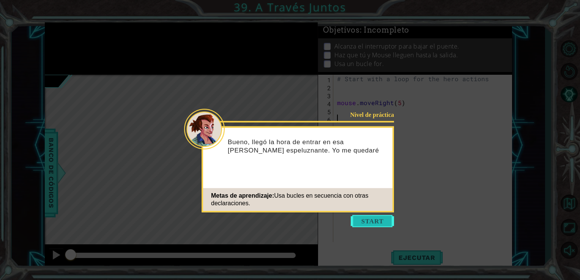
click at [372, 224] on button "Start" at bounding box center [371, 221] width 43 height 12
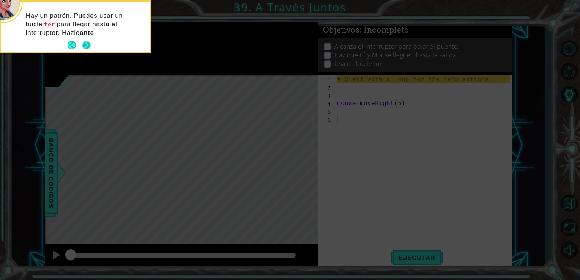
click at [84, 42] on button "Next" at bounding box center [86, 45] width 9 height 9
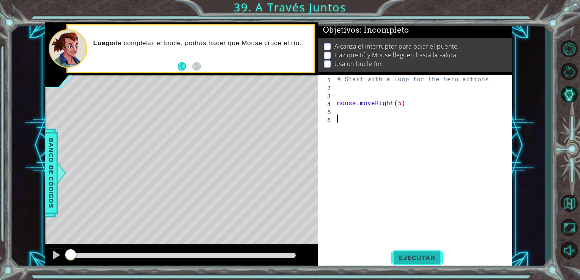
click at [424, 260] on span "Ejecutar" at bounding box center [417, 258] width 52 height 8
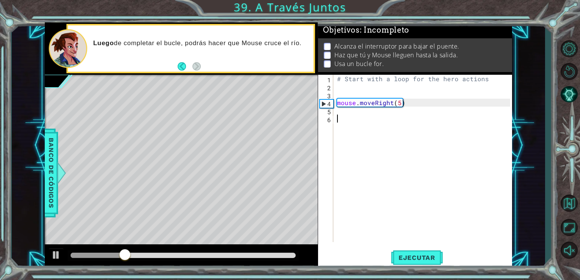
click at [343, 112] on div "# Start with a loop for the hero actions mouse . moveRight ( 5 )" at bounding box center [424, 166] width 179 height 183
click at [345, 115] on div "# Start with a loop for the hero actions mouse . moveRight ( 5 )" at bounding box center [424, 166] width 179 height 183
click at [346, 118] on div "# Start with a loop for the hero actions mouse . moveRight ( 5 )" at bounding box center [424, 166] width 179 height 183
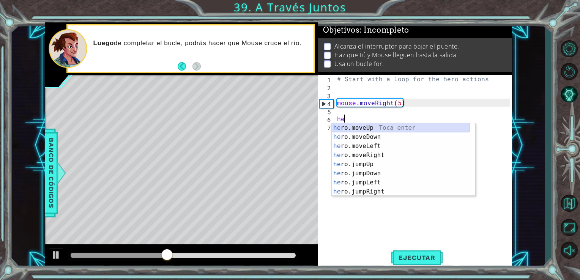
click at [377, 130] on div "he ro.moveUp Toca enter he ro.moveDown Toca enter he ro.moveLeft Toca enter he …" at bounding box center [401, 168] width 138 height 91
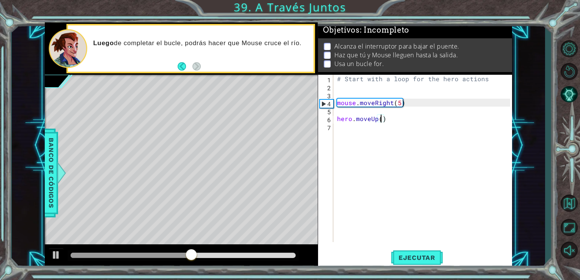
type textarea "hero.moveUp(2)"
click at [357, 133] on div "# Start with a loop for the hero actions mouse . moveRight ( 5 ) hero . moveUp …" at bounding box center [424, 166] width 179 height 183
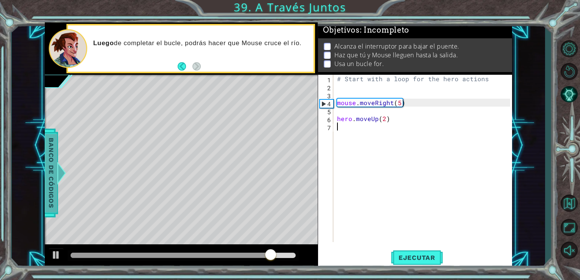
click at [53, 146] on span "Banco de códigos" at bounding box center [51, 173] width 12 height 79
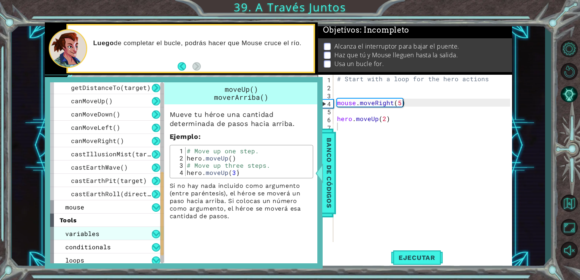
scroll to position [243, 0]
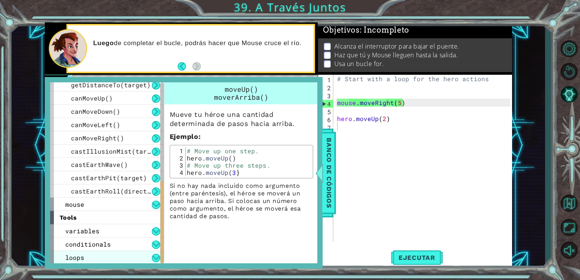
click at [99, 254] on div "loops" at bounding box center [107, 257] width 114 height 13
click at [153, 260] on button at bounding box center [156, 258] width 8 height 8
drag, startPoint x: 185, startPoint y: 150, endPoint x: 240, endPoint y: 163, distance: 56.9
click at [240, 163] on div "hero.moveUp(3) 1 2 3 4 # Move up one step. hero . moveUp ( ) # Move up three st…" at bounding box center [241, 161] width 139 height 29
drag, startPoint x: 184, startPoint y: 145, endPoint x: 242, endPoint y: 154, distance: 59.1
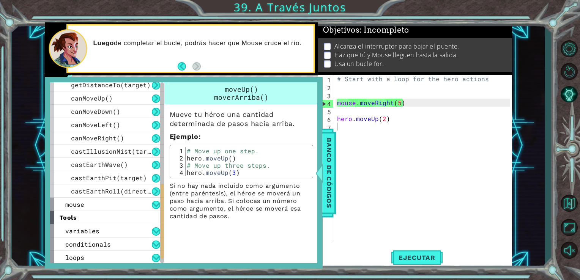
click at [242, 154] on div "hero.moveUp(3) 1 2 3 4 # Move up one step. hero . moveUp ( ) # Move up three st…" at bounding box center [241, 161] width 143 height 33
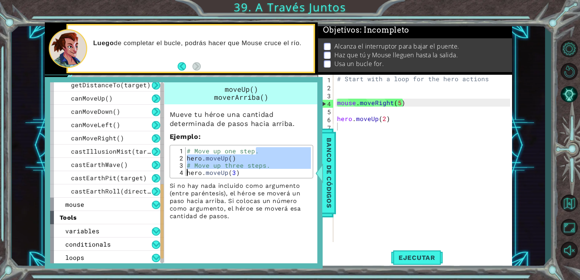
drag, startPoint x: 262, startPoint y: 151, endPoint x: 184, endPoint y: 174, distance: 81.4
click at [184, 174] on div "# Move up one step. 1 2 3 4 # Move up one step. hero . moveUp ( ) # Move up thr…" at bounding box center [241, 161] width 139 height 29
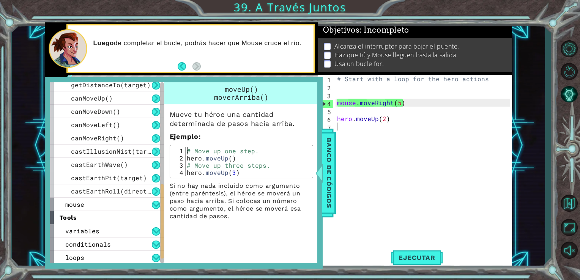
drag, startPoint x: 184, startPoint y: 174, endPoint x: 185, endPoint y: 148, distance: 25.8
click at [185, 148] on div "# Move up one step. hero . moveUp ( ) # Move up three steps. hero . moveUp ( 3 )" at bounding box center [248, 168] width 126 height 43
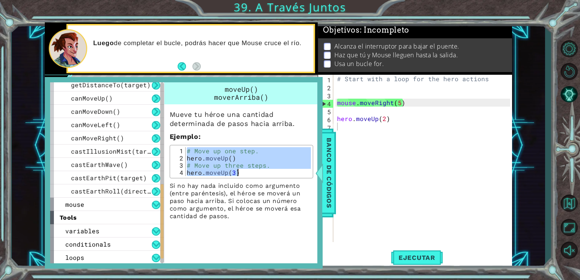
drag, startPoint x: 185, startPoint y: 148, endPoint x: 259, endPoint y: 178, distance: 79.6
click at [259, 178] on div "Mueve tu héroe una cantidad determinada de pasos hacia arriba. Ejemplo : # Move…" at bounding box center [241, 162] width 154 height 116
type textarea "# Move up three steps. hero.moveUp(3)"
click at [342, 128] on div "# Start with a loop for the hero actions mouse . moveRight ( 5 ) hero . moveUp …" at bounding box center [424, 166] width 179 height 183
drag, startPoint x: 342, startPoint y: 128, endPoint x: 346, endPoint y: 129, distance: 4.0
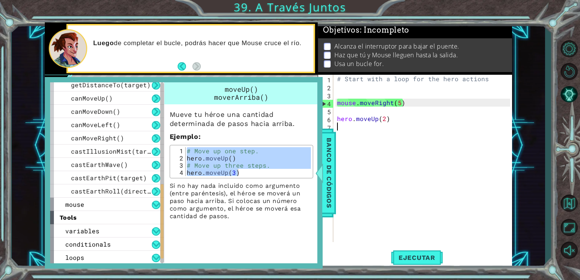
paste textarea "hero.moveUp(3)"
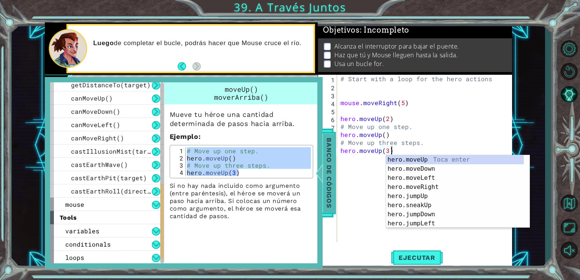
click at [328, 183] on span "Banco de códigos" at bounding box center [329, 173] width 12 height 79
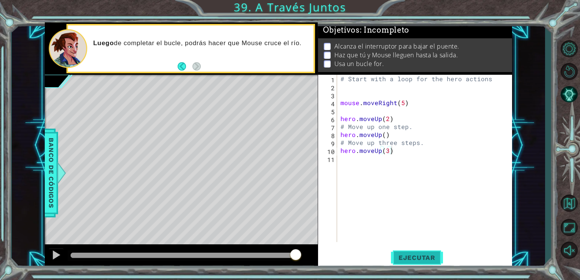
click at [405, 252] on button "Ejecutar" at bounding box center [417, 257] width 52 height 19
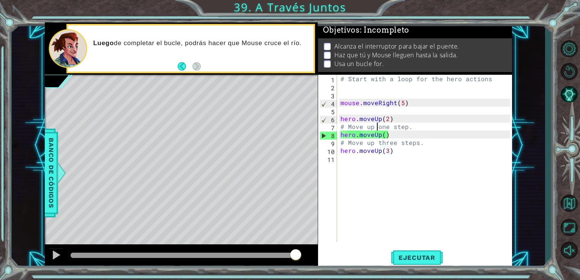
click at [376, 129] on div "# Start with a loop for the hero actions mouse . moveRight ( 5 ) hero . moveUp …" at bounding box center [426, 166] width 175 height 183
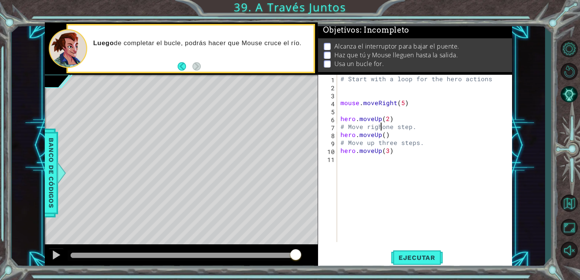
scroll to position [0, 3]
drag, startPoint x: 378, startPoint y: 135, endPoint x: 385, endPoint y: 137, distance: 7.3
click at [374, 135] on div "# Start with a loop for the hero actions mouse . moveRight ( 5 ) hero . moveUp …" at bounding box center [426, 166] width 175 height 183
click at [382, 136] on div "# Start with a loop for the hero actions mouse . moveRight ( 5 ) hero . moveUp …" at bounding box center [426, 166] width 175 height 183
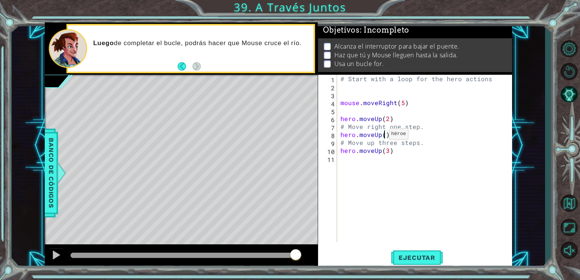
click at [379, 136] on div "# Start with a loop for the hero actions mouse . moveRight ( 5 ) hero . moveUp …" at bounding box center [426, 166] width 175 height 183
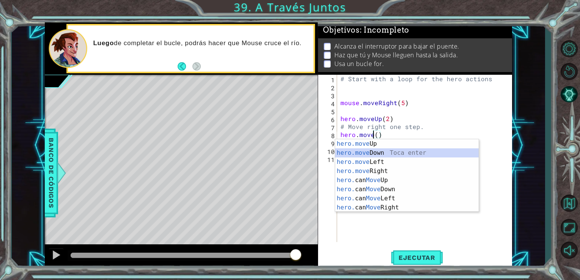
click at [401, 154] on div "hero.move Up Toca enter hero.move Down Toca enter hero.move Left Toca enter her…" at bounding box center [406, 184] width 143 height 91
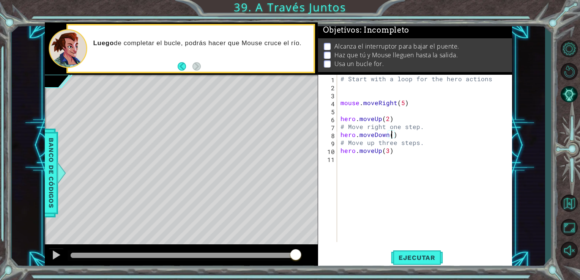
click at [395, 152] on div "# Start with a loop for the hero actions mouse . moveRight ( 5 ) hero . moveUp …" at bounding box center [426, 166] width 175 height 183
click at [391, 136] on div "# Start with a loop for the hero actions mouse . moveRight ( 5 ) hero . moveUp …" at bounding box center [426, 166] width 175 height 183
drag, startPoint x: 395, startPoint y: 143, endPoint x: 376, endPoint y: 143, distance: 19.0
click at [376, 143] on div "# Start with a loop for the hero actions mouse . moveRight ( 5 ) hero . moveUp …" at bounding box center [426, 166] width 175 height 183
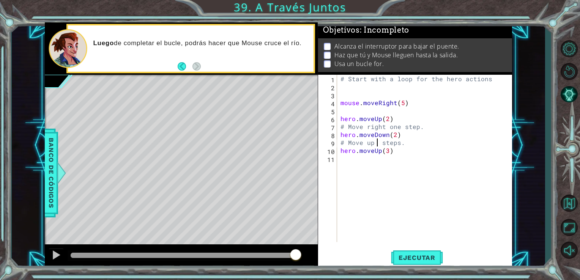
scroll to position [0, 3]
drag, startPoint x: 381, startPoint y: 152, endPoint x: 373, endPoint y: 153, distance: 7.6
click at [373, 152] on div "# Start with a loop for the hero actions mouse . moveRight ( 5 ) hero . moveUp …" at bounding box center [426, 166] width 175 height 183
click at [381, 150] on div "# Start with a loop for the hero actions mouse . moveRight ( 5 ) hero . moveUp …" at bounding box center [426, 166] width 175 height 183
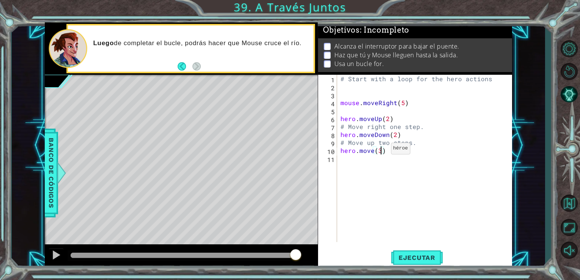
type textarea "hero.move()"
click at [373, 155] on div "# Start with a loop for the hero actions mouse . moveRight ( 5 ) hero . moveUp …" at bounding box center [426, 166] width 175 height 183
click at [373, 150] on div "# Start with a loop for the hero actions mouse . moveRight ( 5 ) hero . moveUp …" at bounding box center [426, 166] width 175 height 183
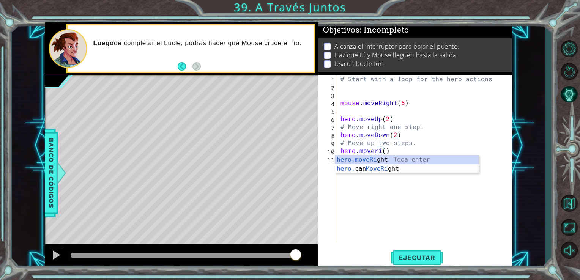
scroll to position [0, 2]
click at [382, 160] on div "hero.moveRi ght Toca enter hero. can MoveRi ght Toca enter" at bounding box center [406, 173] width 143 height 36
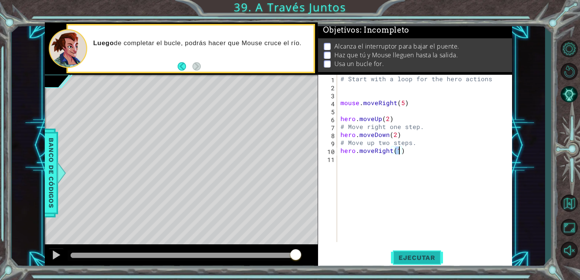
click at [412, 256] on span "Ejecutar" at bounding box center [417, 258] width 52 height 8
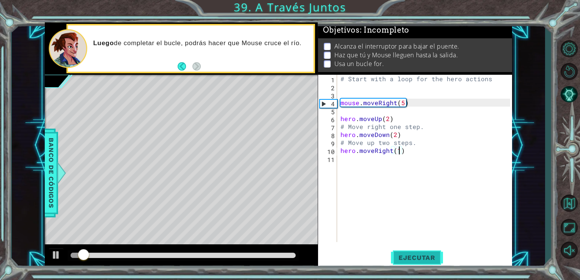
click at [421, 253] on button "Ejecutar" at bounding box center [417, 257] width 52 height 19
click at [422, 254] on button "Ejecutar" at bounding box center [417, 257] width 52 height 19
click at [422, 254] on span "Ejecutar" at bounding box center [417, 258] width 52 height 8
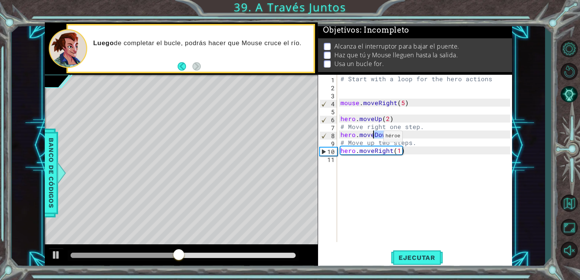
drag, startPoint x: 388, startPoint y: 135, endPoint x: 373, endPoint y: 138, distance: 15.1
click at [373, 138] on div "# Start with a loop for the hero actions mouse . moveRight ( 5 ) hero . moveUp …" at bounding box center [426, 166] width 175 height 183
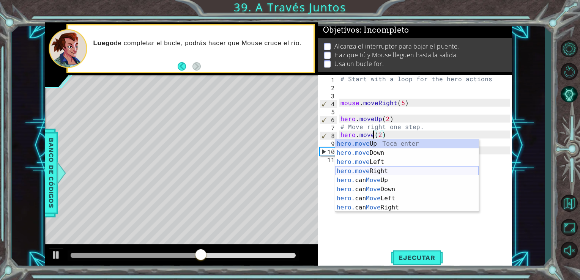
click at [385, 173] on div "hero.move Up Toca enter hero.move Down Toca enter hero.move Left Toca enter her…" at bounding box center [406, 184] width 143 height 91
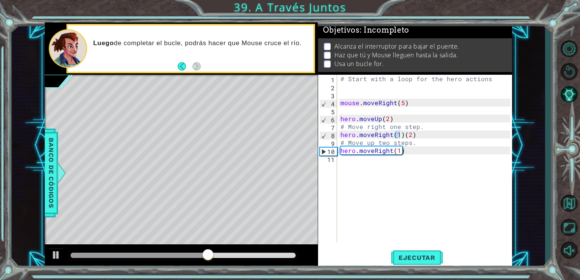
drag, startPoint x: 420, startPoint y: 251, endPoint x: 419, endPoint y: 247, distance: 4.8
click at [419, 247] on div "hero.moveRight(1)[PHONE_NUMBER] 10 11 # Start with a loop for the hero actions …" at bounding box center [415, 172] width 194 height 194
click at [420, 250] on button "Ejecutar" at bounding box center [417, 257] width 52 height 19
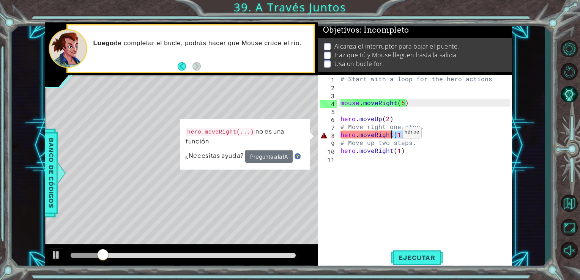
drag, startPoint x: 401, startPoint y: 136, endPoint x: 392, endPoint y: 134, distance: 9.2
click at [392, 134] on div "# Start with a loop for the hero actions mouse . moveRight ( 5 ) hero . moveUp …" at bounding box center [426, 166] width 175 height 183
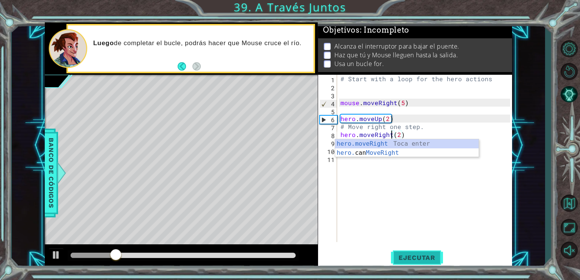
click at [406, 258] on span "Ejecutar" at bounding box center [417, 258] width 52 height 8
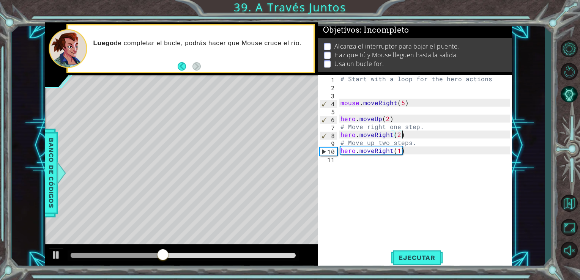
click at [401, 137] on div "# Start with a loop for the hero actions mouse . moveRight ( 5 ) hero . moveUp …" at bounding box center [426, 166] width 175 height 183
click at [399, 135] on div "# Start with a loop for the hero actions mouse . moveRight ( 5 ) hero . moveUp …" at bounding box center [426, 166] width 175 height 183
type textarea "hero.moveRight()"
drag, startPoint x: 408, startPoint y: 155, endPoint x: 375, endPoint y: 155, distance: 33.0
click at [375, 155] on div "# Start with a loop for the hero actions mouse . moveRight ( 5 ) hero . moveUp …" at bounding box center [426, 166] width 175 height 183
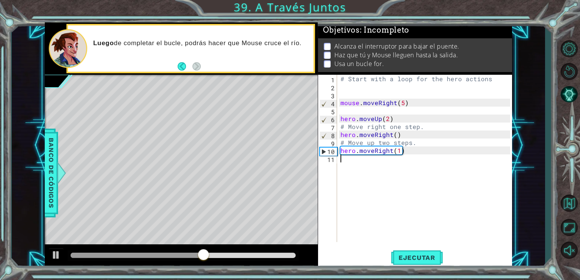
scroll to position [0, 0]
drag, startPoint x: 378, startPoint y: 159, endPoint x: 382, endPoint y: 162, distance: 4.9
click at [382, 161] on div "# Start with a loop for the hero actions mouse . moveRight ( 5 ) hero . moveUp …" at bounding box center [426, 166] width 175 height 183
click at [400, 151] on div "# Start with a loop for the hero actions mouse . moveRight ( 5 ) hero . moveUp …" at bounding box center [426, 166] width 175 height 183
drag, startPoint x: 409, startPoint y: 152, endPoint x: 377, endPoint y: 160, distance: 32.0
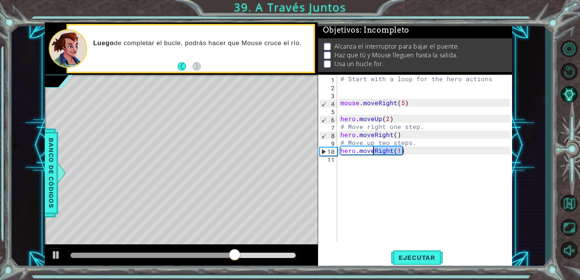
click at [372, 155] on div "# Start with a loop for the hero actions mouse . moveRight ( 5 ) hero . moveUp …" at bounding box center [426, 166] width 175 height 183
drag, startPoint x: 372, startPoint y: 148, endPoint x: 417, endPoint y: 154, distance: 45.2
click at [415, 149] on div "# Start with a loop for the hero actions mouse . moveRight ( 5 ) hero . moveUp …" at bounding box center [426, 166] width 175 height 183
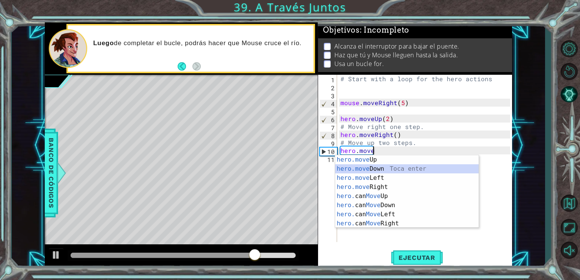
click at [387, 170] on div "hero.move Up Toca enter hero.move Down Toca enter hero.move Left Toca enter her…" at bounding box center [406, 200] width 143 height 91
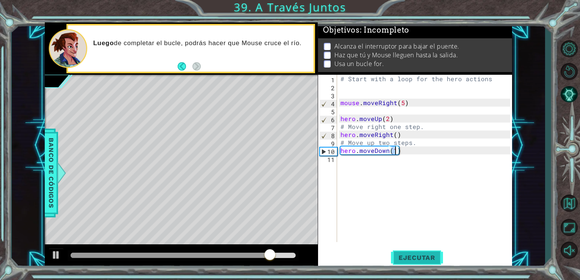
click at [400, 262] on button "Ejecutar" at bounding box center [417, 257] width 52 height 19
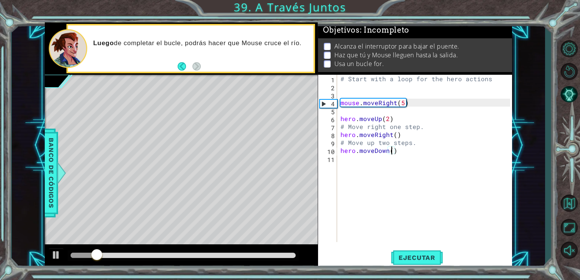
scroll to position [0, 3]
type textarea "hero.moveDown(2)"
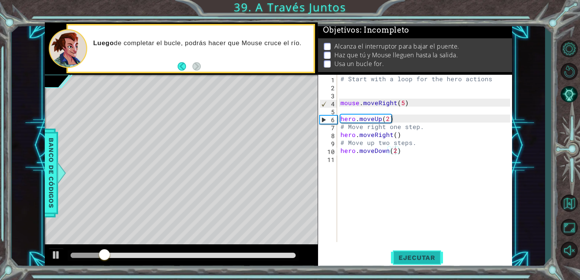
click at [411, 260] on span "Ejecutar" at bounding box center [417, 258] width 52 height 8
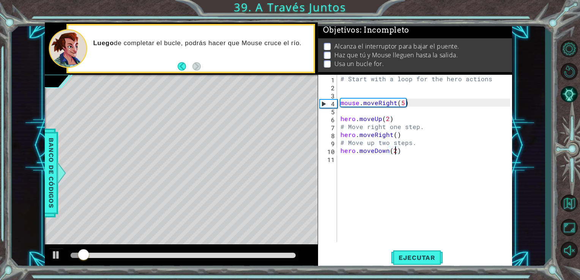
click at [348, 166] on div "# Start with a loop for the hero actions mouse . moveRight ( 5 ) hero . moveUp …" at bounding box center [426, 166] width 175 height 183
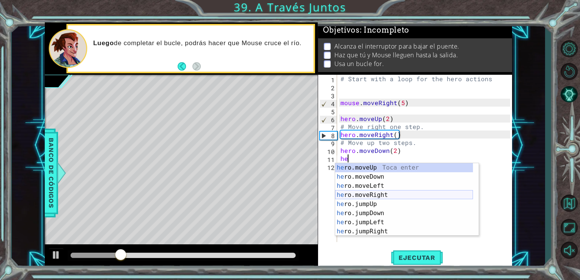
click at [371, 195] on div "he ro.moveUp Toca enter he ro.moveDown Toca enter he ro.moveLeft Toca enter he …" at bounding box center [404, 208] width 138 height 91
type textarea "hero.moveRight(1)"
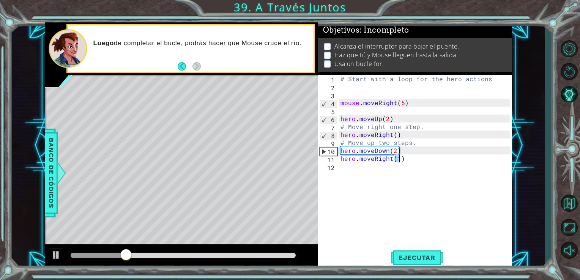
click at [355, 169] on div "# Start with a loop for the hero actions mouse . moveRight ( 5 ) hero . moveUp …" at bounding box center [426, 166] width 175 height 183
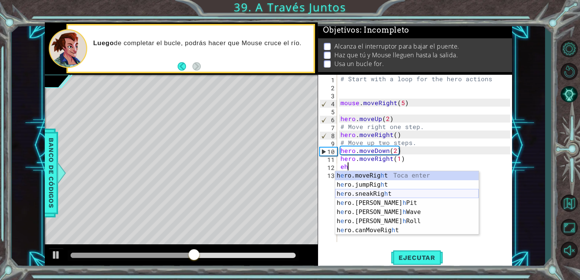
type textarea "e"
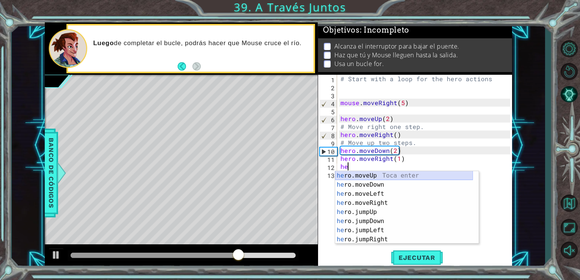
click at [383, 178] on div "he ro.moveUp Toca enter he ro.moveDown Toca enter he ro.moveLeft Toca enter he …" at bounding box center [404, 216] width 138 height 91
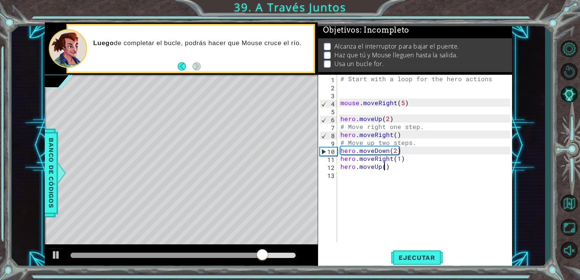
type textarea "hero.moveUp(2)"
click at [348, 174] on div "# Start with a loop for the hero actions mouse . moveRight ( 5 ) hero . moveUp …" at bounding box center [426, 166] width 175 height 183
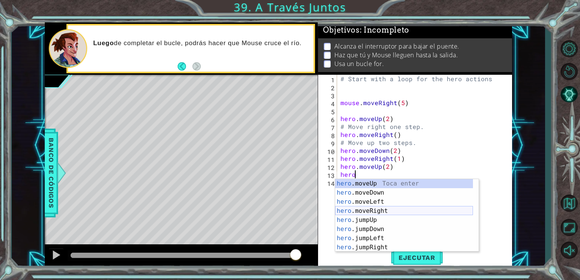
scroll to position [0, 0]
drag, startPoint x: 373, startPoint y: 195, endPoint x: 369, endPoint y: 195, distance: 4.6
click at [372, 195] on div "hero. moveUp Toca enter hero. moveDown Toca enter hero. moveLeft Toca enter her…" at bounding box center [404, 224] width 138 height 91
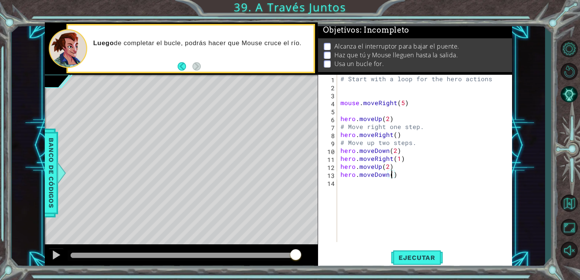
type textarea "hero.moveDown(2)"
click at [361, 189] on div "# Start with a loop for the hero actions mouse . moveRight ( 5 ) hero . moveUp …" at bounding box center [426, 166] width 175 height 183
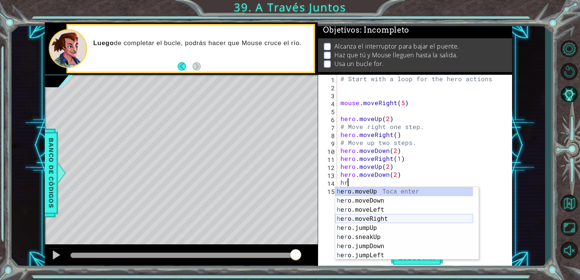
click at [378, 218] on div "h e r o.moveUp Toca enter h e r o.moveDown Toca enter h e r o.moveLeft Toca ent…" at bounding box center [404, 232] width 138 height 91
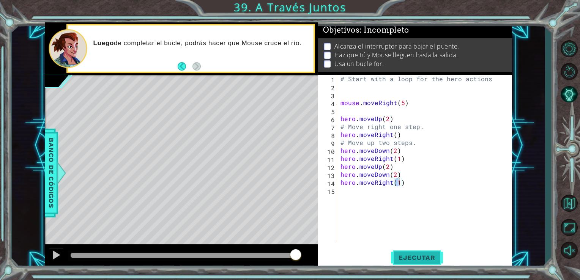
click at [435, 258] on span "Ejecutar" at bounding box center [417, 258] width 52 height 8
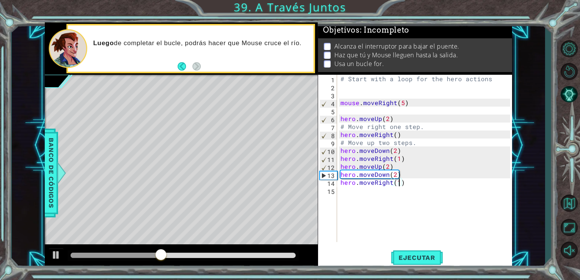
click at [399, 165] on div "# Start with a loop for the hero actions mouse . moveRight ( 5 ) hero . moveUp …" at bounding box center [426, 166] width 175 height 183
type textarea "hero.moveUp(2)"
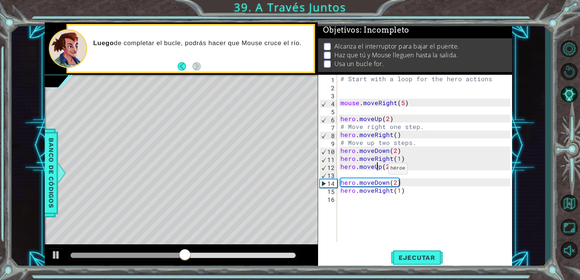
click at [378, 170] on div "# Start with a loop for the hero actions mouse . moveRight ( 5 ) hero . moveUp …" at bounding box center [426, 166] width 175 height 183
type textarea "hero.moveUp(2)"
click at [378, 175] on div "# Start with a loop for the hero actions mouse . moveRight ( 5 ) hero . moveUp …" at bounding box center [426, 166] width 175 height 183
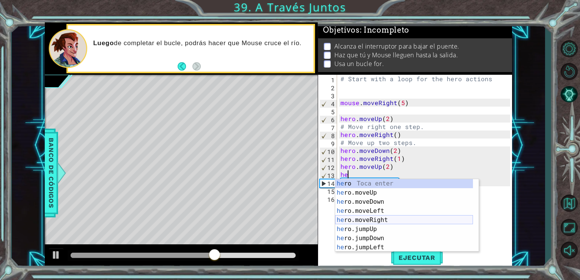
click at [378, 217] on div "he ro Toca enter he ro.moveUp Toca enter he ro.moveDown Toca enter he ro.moveLe…" at bounding box center [404, 224] width 138 height 91
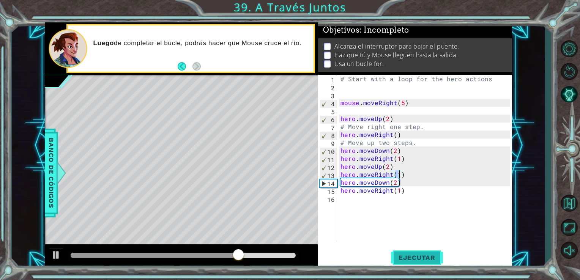
type textarea "hero.moveRight(1)"
click at [415, 254] on span "Ejecutar" at bounding box center [417, 258] width 52 height 8
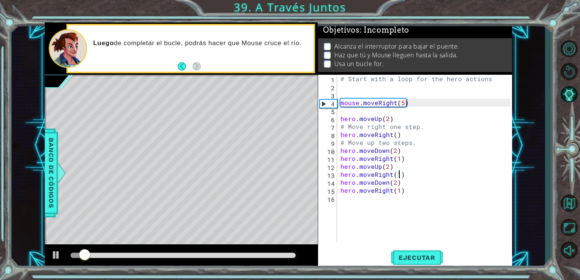
click at [379, 203] on div "# Start with a loop for the hero actions mouse . moveRight ( 5 ) hero . moveUp …" at bounding box center [426, 166] width 175 height 183
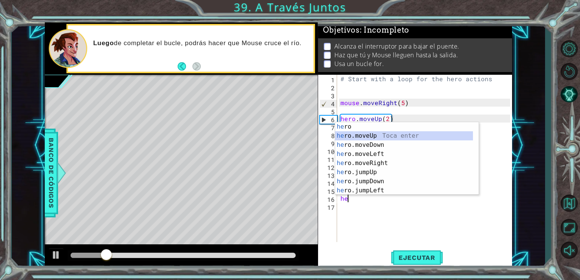
click at [376, 138] on div "he ro Toca enter he ro.moveUp Toca enter he ro.moveDown Toca enter he ro.moveLe…" at bounding box center [404, 167] width 138 height 91
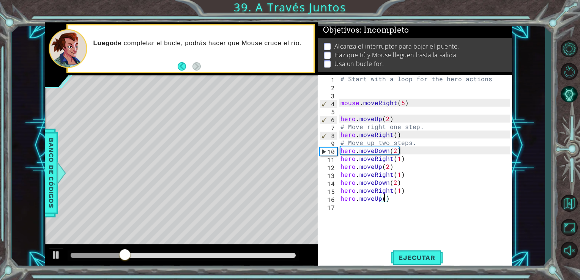
type textarea "hero.moveUp(2)"
click at [345, 206] on div "# Start with a loop for the hero actions mouse . moveRight ( 5 ) hero . moveUp …" at bounding box center [426, 166] width 175 height 183
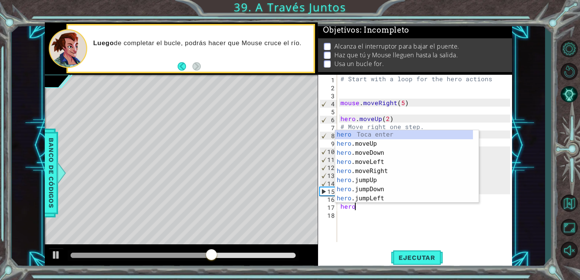
scroll to position [0, 0]
click at [384, 139] on div "hero. moveUp Toca enter hero. moveDown Toca enter hero. moveLeft Toca enter her…" at bounding box center [404, 175] width 138 height 91
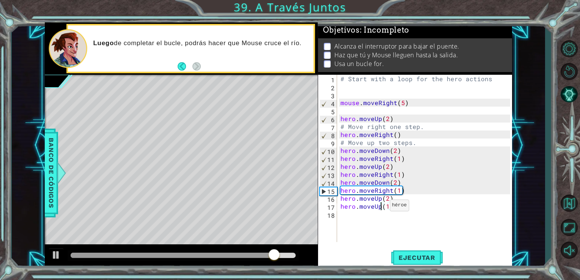
click at [380, 207] on div "# Start with a loop for the hero actions mouse . moveRight ( 5 ) hero . moveUp …" at bounding box center [426, 166] width 175 height 183
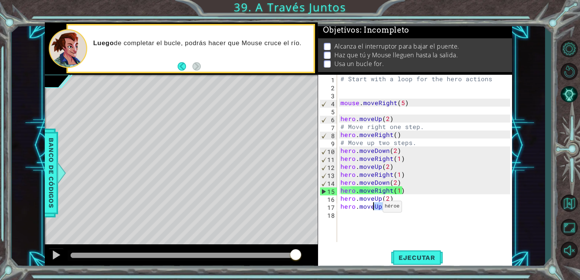
drag, startPoint x: 395, startPoint y: 209, endPoint x: 373, endPoint y: 208, distance: 22.0
click at [373, 208] on div "# Start with a loop for the hero actions mouse . moveRight ( 5 ) hero . moveUp …" at bounding box center [426, 166] width 175 height 183
type textarea "hero.move"
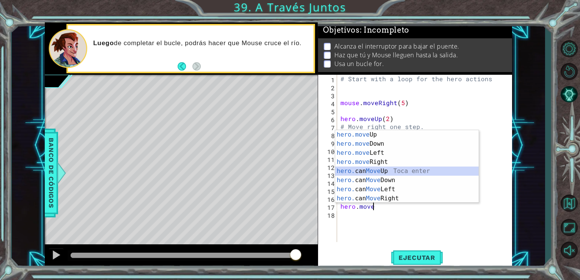
click at [383, 167] on div "hero.move Up Toca enter hero.move Down Toca enter hero.move Left Toca enter her…" at bounding box center [406, 175] width 143 height 91
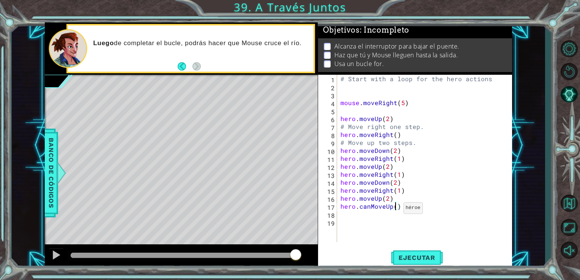
click at [393, 210] on div "# Start with a loop for the hero actions mouse . moveRight ( 5 ) hero . moveUp …" at bounding box center [426, 166] width 175 height 183
drag, startPoint x: 401, startPoint y: 210, endPoint x: 384, endPoint y: 210, distance: 16.3
click at [384, 210] on div "# Start with a loop for the hero actions mouse . moveRight ( 5 ) hero . moveUp …" at bounding box center [426, 166] width 175 height 183
type textarea "hero.canMove"
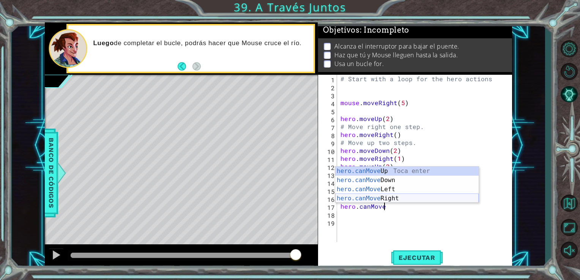
click at [396, 195] on div "hero.canMove Up Toca enter hero.canMove Down Toca enter hero.canMove Left Toca …" at bounding box center [406, 194] width 143 height 55
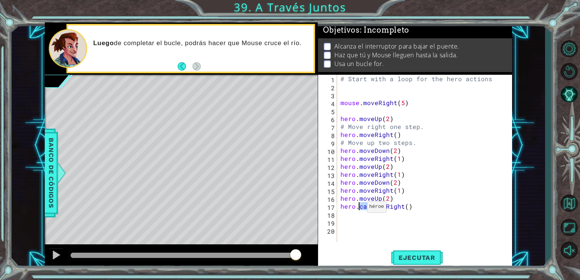
drag, startPoint x: 372, startPoint y: 206, endPoint x: 370, endPoint y: 221, distance: 14.9
click at [358, 210] on div "# Start with a loop for the hero actions mouse . moveRight ( 5 ) hero . moveUp …" at bounding box center [426, 166] width 175 height 183
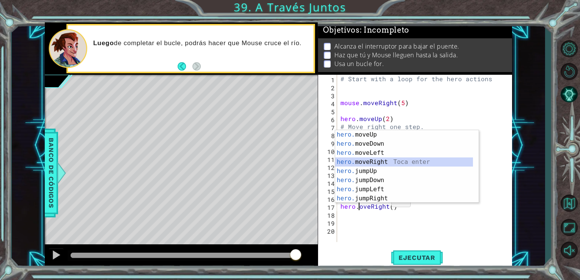
click at [379, 161] on div "hero. moveUp Toca enter hero. moveDown Toca enter hero. moveLeft Toca enter her…" at bounding box center [404, 175] width 138 height 91
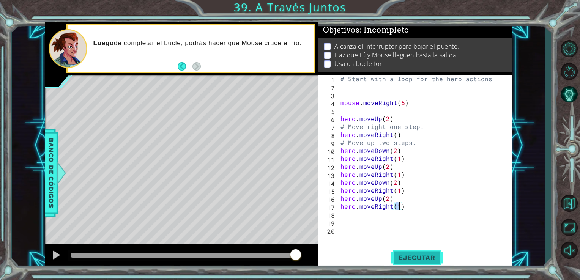
type textarea "hero.moveRight(1)"
click at [399, 253] on button "Ejecutar" at bounding box center [417, 257] width 52 height 19
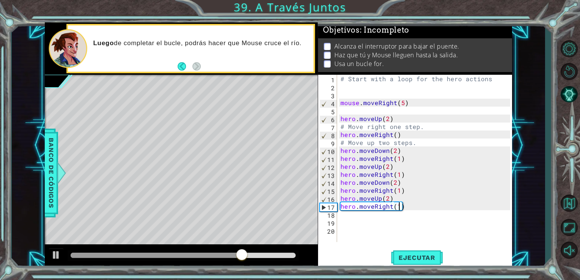
click at [347, 222] on div "# Start with a loop for the hero actions mouse . moveRight ( 5 ) hero . moveUp …" at bounding box center [426, 166] width 175 height 183
click at [349, 214] on div "# Start with a loop for the hero actions mouse . moveRight ( 5 ) hero . moveUp …" at bounding box center [426, 166] width 175 height 183
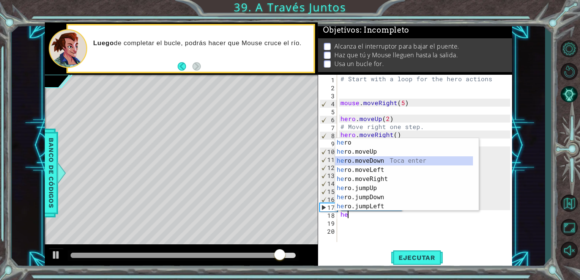
click at [382, 161] on div "he ro Toca enter he ro.moveUp Toca enter he ro.moveDown Toca enter he ro.moveLe…" at bounding box center [404, 183] width 138 height 91
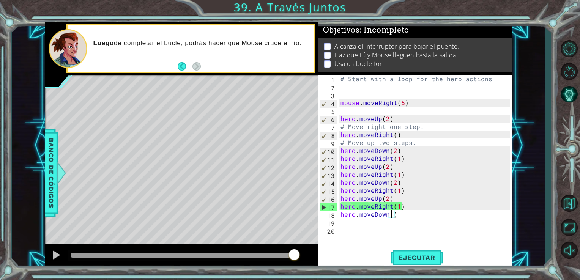
type textarea "hero.moveDown(2)"
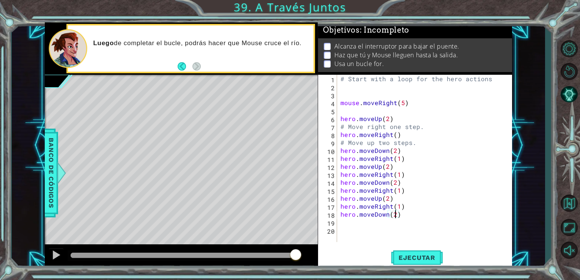
click at [344, 221] on div "# Start with a loop for the hero actions mouse . moveRight ( 5 ) hero . moveUp …" at bounding box center [426, 166] width 175 height 183
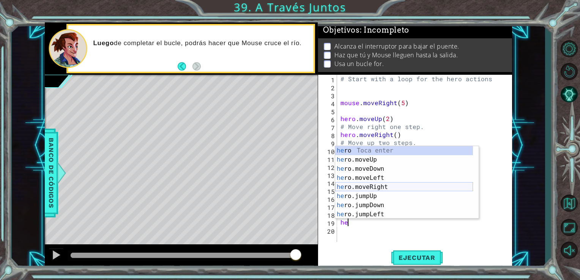
click at [384, 187] on div "he ro Toca enter he ro.moveUp Toca enter he ro.moveDown Toca enter he ro.moveLe…" at bounding box center [404, 191] width 138 height 91
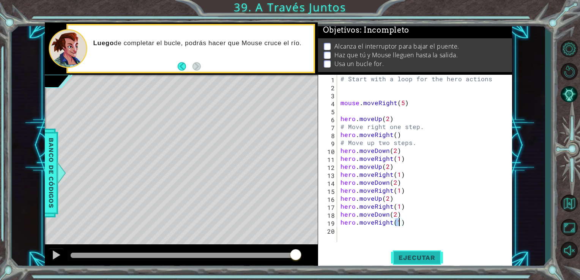
type textarea "hero.moveRight(1)"
click at [405, 250] on button "Ejecutar" at bounding box center [417, 257] width 52 height 19
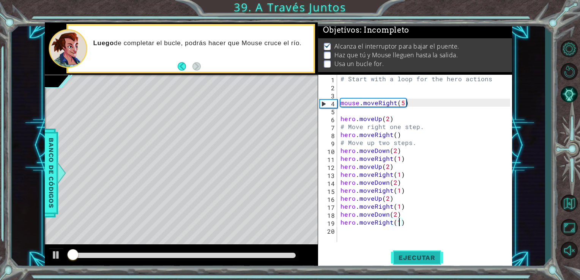
scroll to position [3, 0]
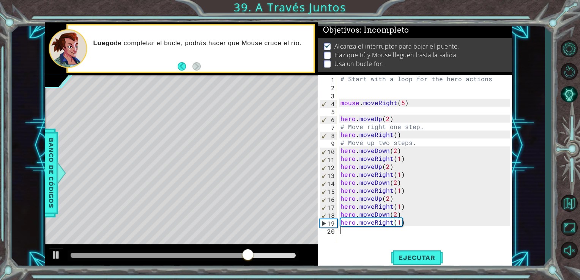
click at [352, 236] on div "# Start with a loop for the hero actions mouse . moveRight ( 5 ) hero . moveUp …" at bounding box center [426, 166] width 175 height 183
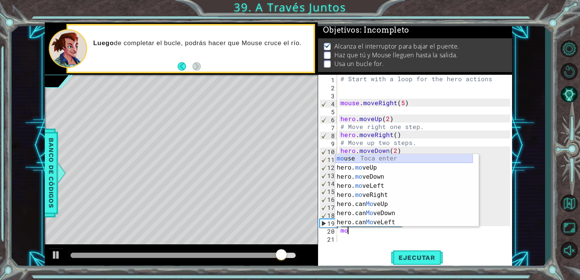
click at [380, 157] on div "mo use Toca enter hero. mo veUp Toca enter hero. mo veDown Toca enter hero. mo …" at bounding box center [404, 199] width 138 height 91
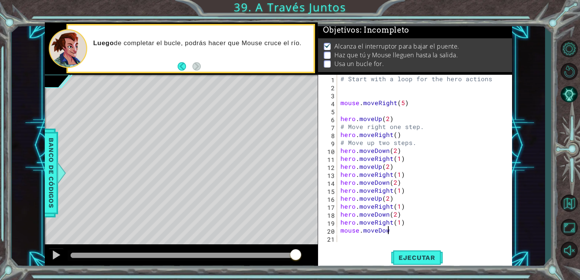
scroll to position [0, 3]
click at [453, 200] on div "# Start with a loop for the hero actions mouse . moveRight ( 5 ) hero . moveUp …" at bounding box center [426, 166] width 175 height 183
type textarea "hero.moveUp(2)"
click at [398, 237] on div "# Start with a loop for the hero actions mouse . moveRight ( 5 ) hero . moveUp …" at bounding box center [426, 166] width 175 height 183
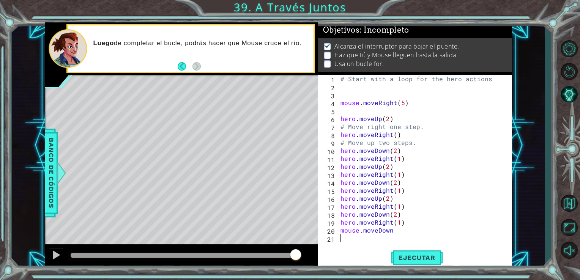
click at [394, 232] on div "# Start with a loop for the hero actions mouse . moveRight ( 5 ) hero . moveUp …" at bounding box center [426, 166] width 175 height 183
click at [406, 257] on span "Ejecutar" at bounding box center [417, 258] width 52 height 8
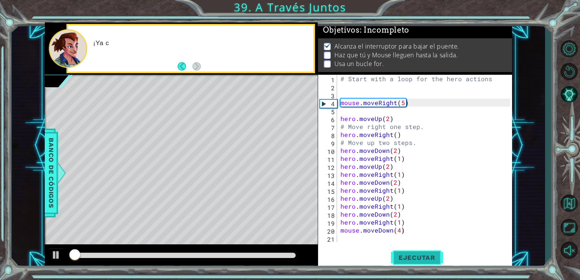
click at [406, 256] on span "Ejecutar" at bounding box center [417, 258] width 52 height 8
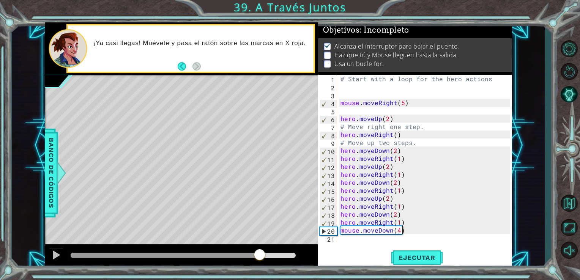
click at [260, 256] on div at bounding box center [183, 255] width 225 height 5
click at [400, 230] on div "# Start with a loop for the hero actions mouse . moveRight ( 5 ) hero . moveUp …" at bounding box center [426, 166] width 175 height 183
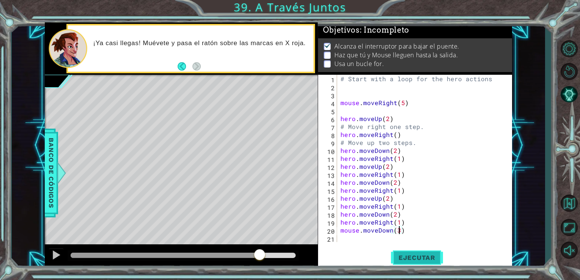
type textarea "mouse.moveDown(3)"
click at [412, 256] on span "Ejecutar" at bounding box center [417, 258] width 52 height 8
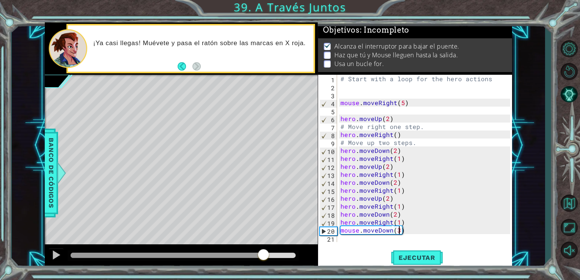
click at [263, 256] on div at bounding box center [183, 255] width 225 height 5
click at [349, 242] on div "# Start with a loop for the hero actions mouse . moveRight ( 5 ) hero . moveUp …" at bounding box center [426, 166] width 175 height 183
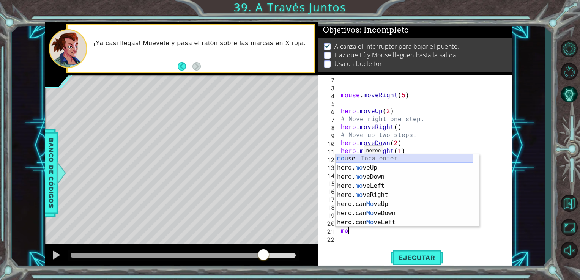
click at [354, 159] on div "mo use Toca enter hero. mo veUp Toca enter hero. mo veDown Toca enter hero. mo …" at bounding box center [404, 199] width 138 height 91
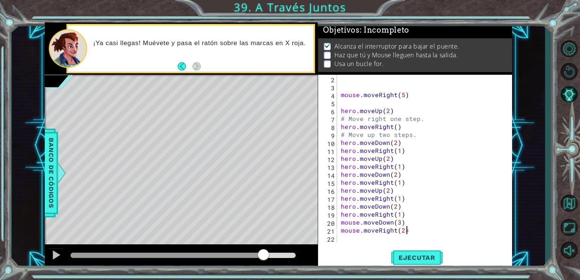
scroll to position [0, 3]
type textarea "mouse.moveRight(2)"
click at [345, 239] on div "mouse . moveRight ( 5 ) hero . moveUp ( 2 ) # Move right one step. hero . moveR…" at bounding box center [423, 166] width 169 height 183
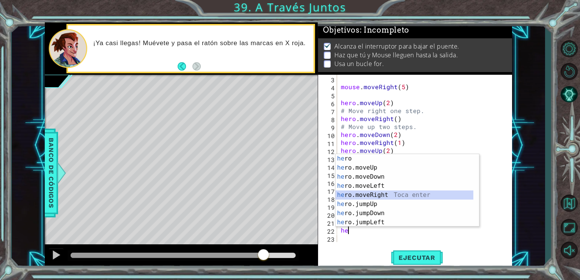
click at [387, 194] on div "he ro Toca enter he ro.moveUp Toca enter he ro.moveDown Toca enter he ro.moveLe…" at bounding box center [404, 199] width 138 height 91
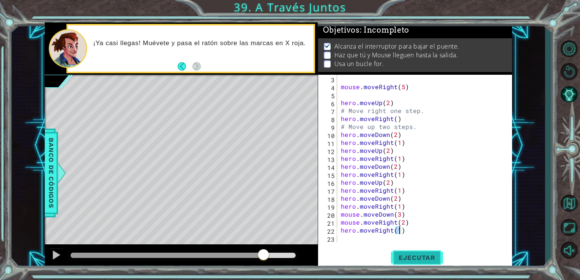
click at [423, 253] on button "Ejecutar" at bounding box center [417, 257] width 52 height 19
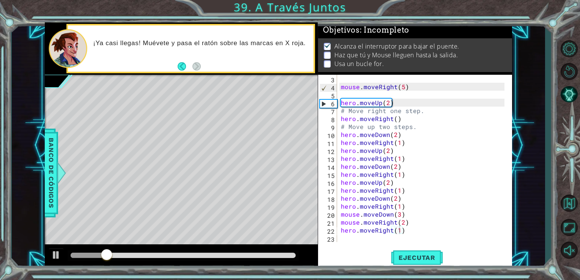
click at [248, 252] on div at bounding box center [183, 255] width 231 height 11
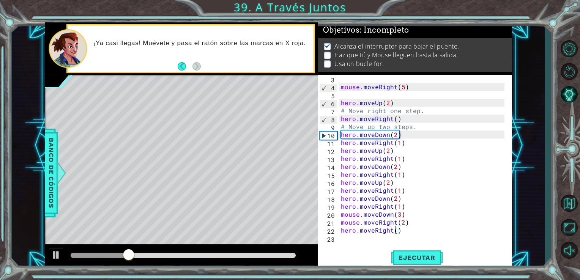
scroll to position [0, 3]
click at [423, 256] on span "Ejecutar" at bounding box center [417, 258] width 52 height 8
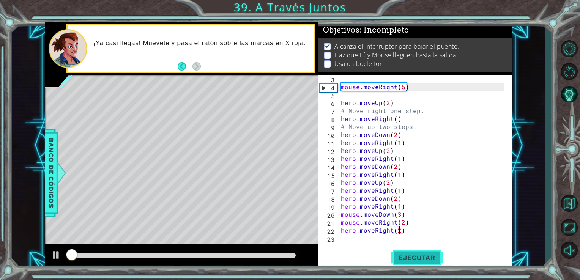
click at [423, 256] on span "Ejecutar" at bounding box center [417, 258] width 52 height 8
click at [246, 258] on div at bounding box center [183, 255] width 225 height 5
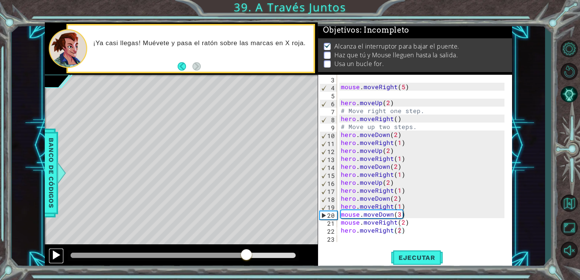
click at [55, 252] on div at bounding box center [56, 255] width 10 height 10
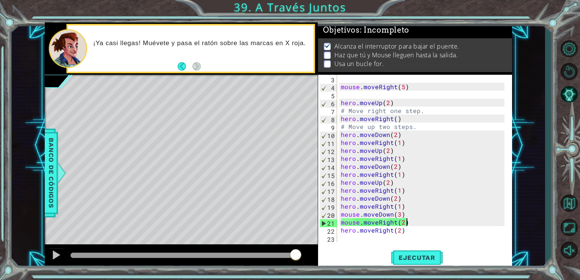
click at [424, 223] on div "mouse . moveRight ( 5 ) hero . moveUp ( 2 ) # Move right one step. hero . moveR…" at bounding box center [423, 166] width 169 height 183
type textarea "mouse.moveRight(2)"
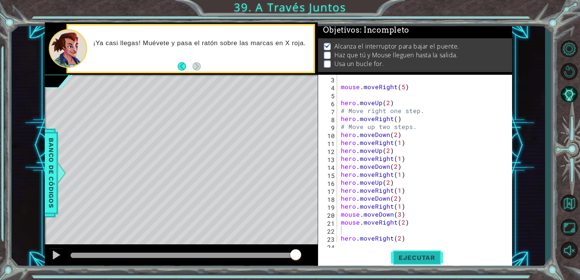
click at [419, 260] on span "Ejecutar" at bounding box center [417, 258] width 52 height 8
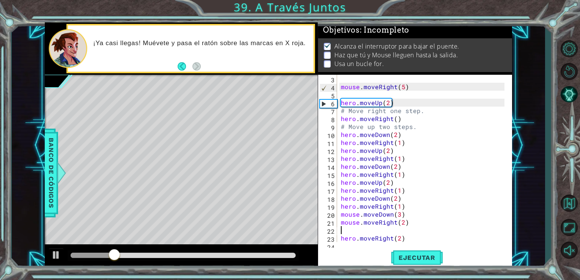
drag, startPoint x: 403, startPoint y: 223, endPoint x: 402, endPoint y: 229, distance: 6.2
click at [402, 225] on div "mouse . moveRight ( 5 ) hero . moveUp ( 2 ) # Move right one step. hero . moveR…" at bounding box center [423, 166] width 169 height 183
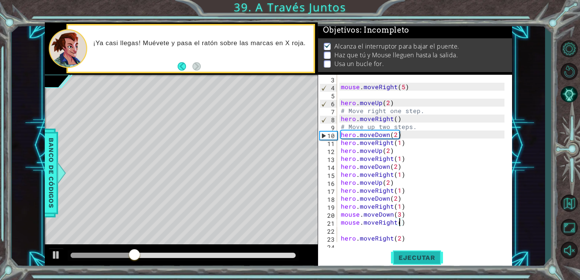
scroll to position [0, 3]
type textarea "mouse.moveRight(1)"
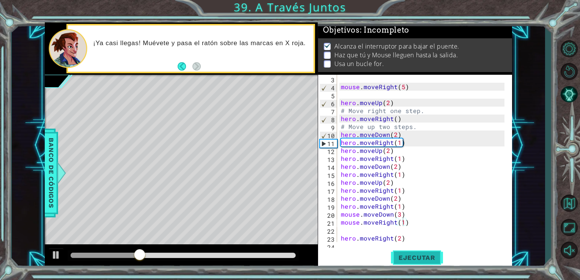
click at [414, 255] on span "Ejecutar" at bounding box center [417, 258] width 52 height 8
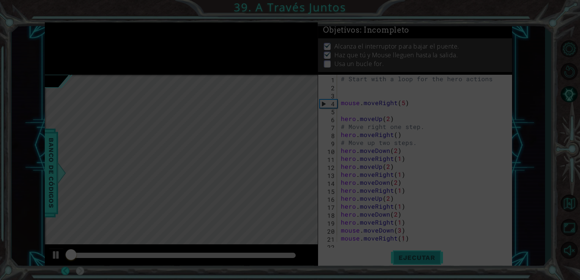
scroll to position [0, 0]
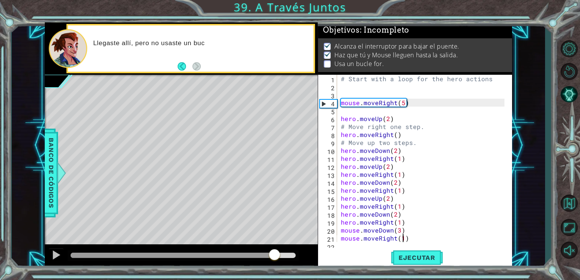
click at [275, 257] on div at bounding box center [183, 255] width 225 height 5
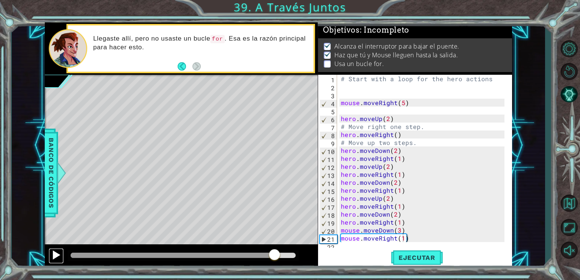
click at [61, 255] on button at bounding box center [56, 256] width 15 height 16
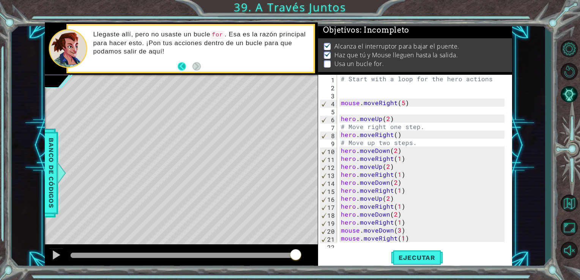
click at [184, 66] on button "Back" at bounding box center [185, 66] width 15 height 8
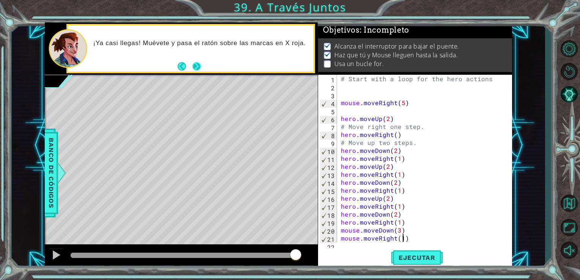
click at [195, 69] on button "Next" at bounding box center [196, 66] width 9 height 9
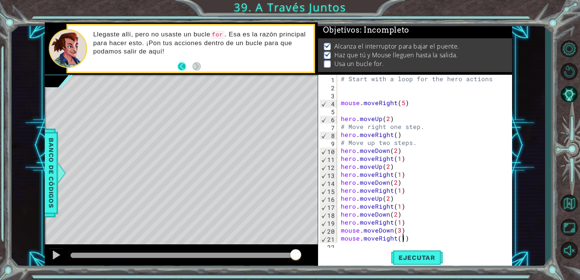
click at [183, 68] on button "Back" at bounding box center [185, 66] width 15 height 8
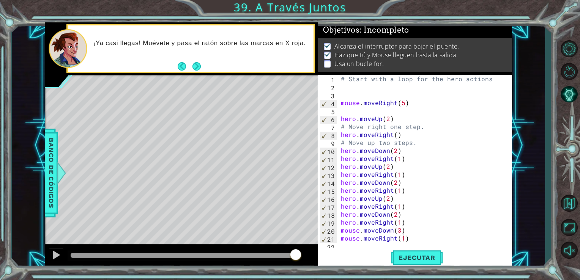
click at [183, 68] on button "Back" at bounding box center [185, 66] width 15 height 8
click at [184, 68] on button "Back" at bounding box center [185, 66] width 15 height 8
click at [0, 0] on icon at bounding box center [0, 0] width 0 height 0
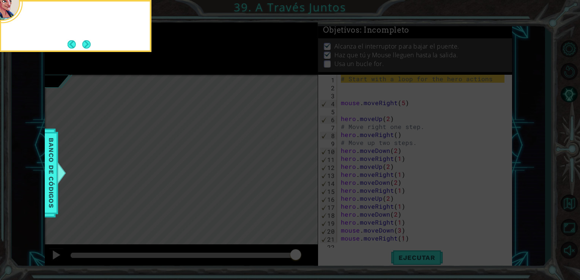
click at [184, 68] on icon at bounding box center [290, 42] width 580 height 476
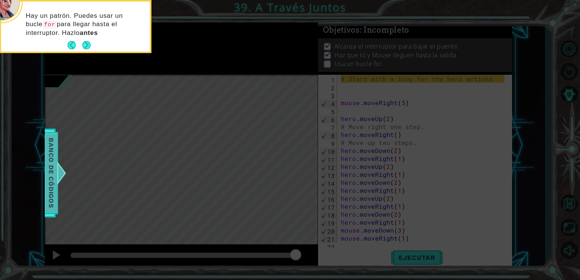
click at [50, 141] on span "Banco de códigos" at bounding box center [51, 173] width 12 height 79
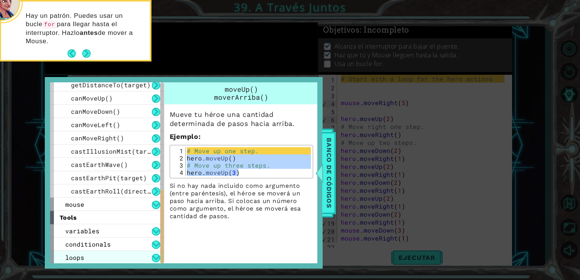
click at [86, 262] on div "loops" at bounding box center [107, 257] width 114 height 13
click at [94, 260] on div "loops" at bounding box center [107, 257] width 114 height 13
click at [156, 259] on button at bounding box center [156, 258] width 8 height 8
click at [257, 213] on p "Si no hay nada incluido como argumento (entre paréntesis), el héroe se moverá u…" at bounding box center [241, 201] width 143 height 38
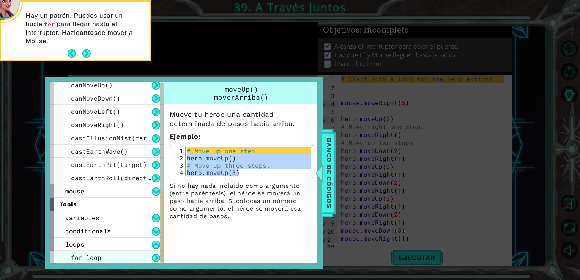
click at [112, 261] on div "for loop" at bounding box center [107, 257] width 114 height 13
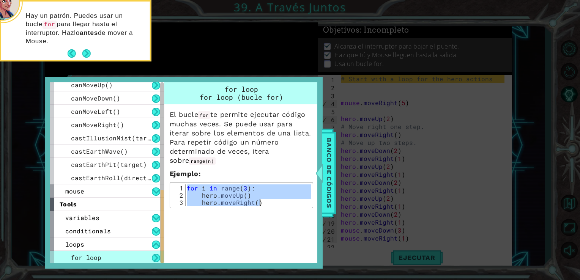
drag, startPoint x: 187, startPoint y: 185, endPoint x: 266, endPoint y: 211, distance: 83.7
click at [266, 211] on div "for loop for loop (bucle for) El bucle for te permite ejecutar código muchas ve…" at bounding box center [241, 147] width 154 height 130
type textarea "hero.moveUp() hero.moveRight()"
click at [327, 183] on span "Banco de códigos" at bounding box center [329, 173] width 12 height 79
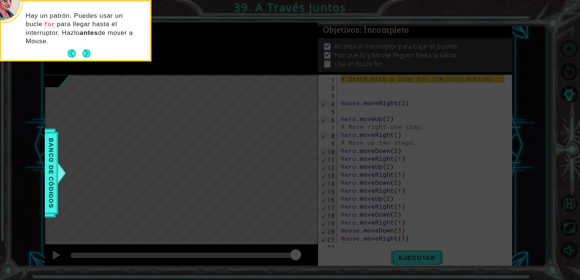
click at [462, 171] on icon at bounding box center [290, 42] width 580 height 476
click at [451, 174] on icon at bounding box center [290, 42] width 580 height 476
click at [88, 49] on button "Next" at bounding box center [86, 53] width 8 height 8
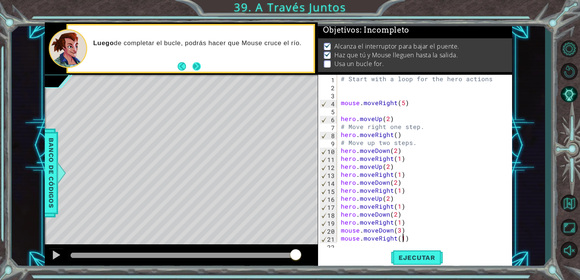
click at [200, 69] on button "Next" at bounding box center [196, 66] width 9 height 9
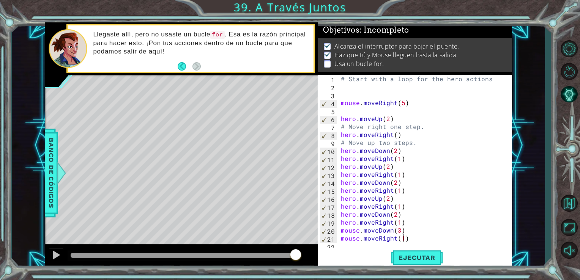
click at [200, 69] on div "Llegaste allí, pero no usaste un bucle for . Esa es la razón principal para hac…" at bounding box center [201, 49] width 226 height 44
drag, startPoint x: 341, startPoint y: 118, endPoint x: 411, endPoint y: 122, distance: 70.7
click at [411, 122] on div "mouse.moveRight(1) 1 2 3 4 5 6 7 8 9 10 11 12 13 14 15 16 17 18 19 20 21 22 # S…" at bounding box center [414, 158] width 192 height 167
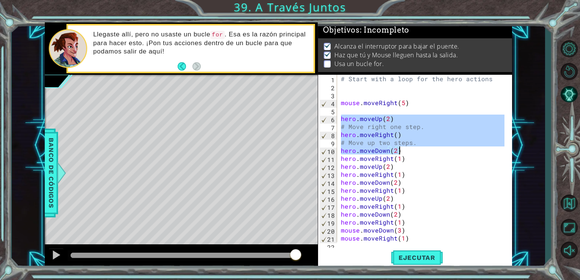
drag, startPoint x: 341, startPoint y: 116, endPoint x: 418, endPoint y: 148, distance: 83.0
click at [418, 148] on div "# Start with a loop for the hero actions mouse . moveRight ( 5 ) hero . moveUp …" at bounding box center [423, 166] width 169 height 183
type textarea "# Move up two steps. hero.moveDown(2)"
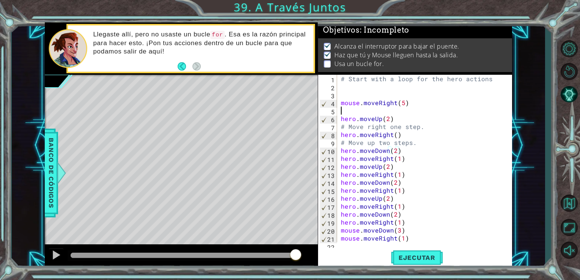
click at [346, 108] on div "# Start with a loop for the hero actions mouse . moveRight ( 5 ) hero . moveUp …" at bounding box center [423, 166] width 169 height 183
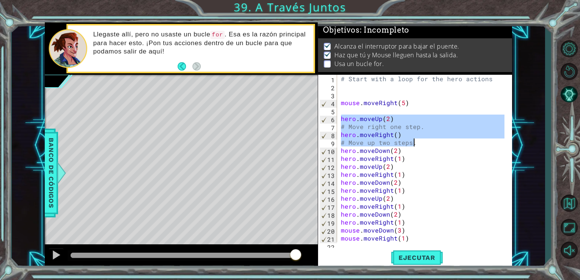
drag, startPoint x: 338, startPoint y: 119, endPoint x: 426, endPoint y: 145, distance: 91.5
click at [426, 145] on div "# Start with a loop for the hero actions mouse . moveRight ( 5 ) hero . moveUp …" at bounding box center [421, 158] width 165 height 167
type textarea "hero.moveRight() # Move up two steps."
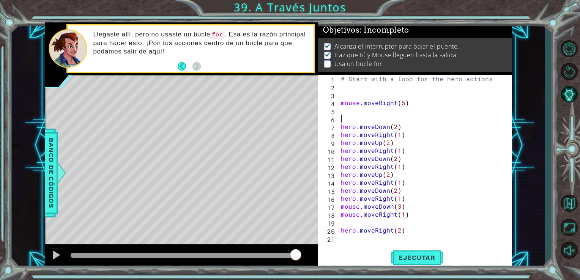
paste textarea "hero.moveRight()"
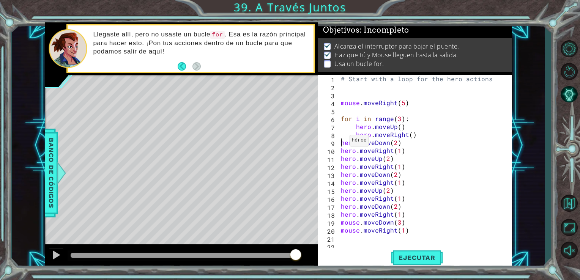
drag, startPoint x: 340, startPoint y: 142, endPoint x: 342, endPoint y: 146, distance: 4.4
click at [340, 143] on div "# Start with a loop for the hero actions mouse . moveRight ( 5 ) for i in range…" at bounding box center [423, 166] width 169 height 183
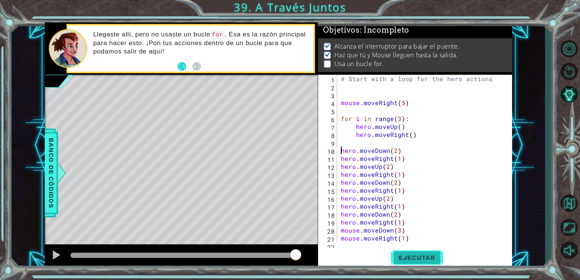
click at [413, 249] on button "Ejecutar" at bounding box center [417, 257] width 52 height 19
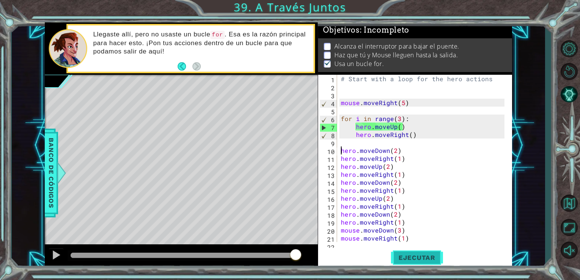
click at [405, 259] on span "Ejecutar" at bounding box center [417, 258] width 52 height 8
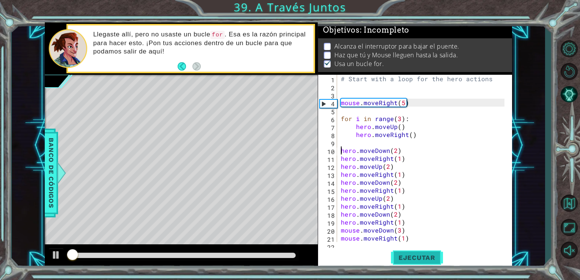
click at [405, 259] on span "Ejecutar" at bounding box center [417, 258] width 52 height 8
click at [57, 256] on div at bounding box center [56, 255] width 10 height 10
drag, startPoint x: 93, startPoint y: 254, endPoint x: 64, endPoint y: 258, distance: 28.4
click at [69, 258] on div at bounding box center [76, 255] width 14 height 14
click at [400, 117] on div "# Start with a loop for the hero actions mouse . moveRight ( 5 ) for i in range…" at bounding box center [423, 166] width 169 height 183
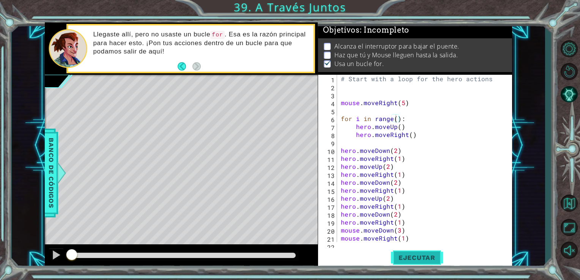
click at [404, 253] on button "Ejecutar" at bounding box center [417, 257] width 52 height 19
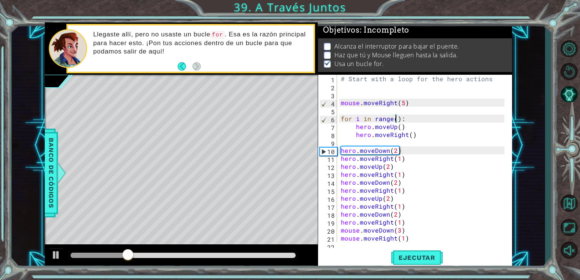
scroll to position [0, 3]
type textarea "for i in range(2):"
click at [415, 252] on button "Ejecutar" at bounding box center [417, 257] width 52 height 19
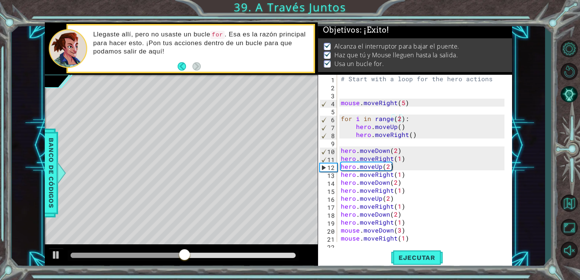
click at [270, 251] on div at bounding box center [183, 255] width 231 height 11
click at [256, 256] on div at bounding box center [183, 255] width 225 height 5
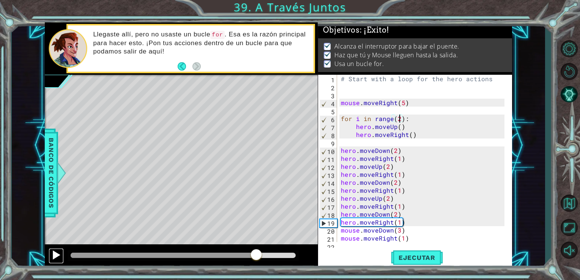
click at [57, 254] on div at bounding box center [56, 255] width 10 height 10
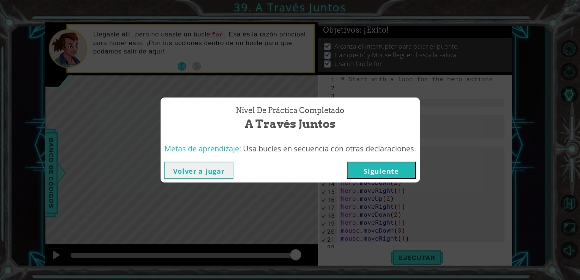
click at [388, 170] on button "Siguiente" at bounding box center [381, 170] width 69 height 17
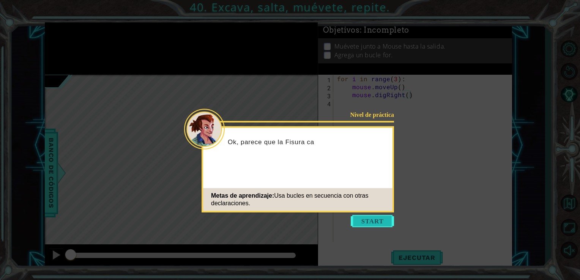
click at [372, 215] on button "Start" at bounding box center [371, 221] width 43 height 12
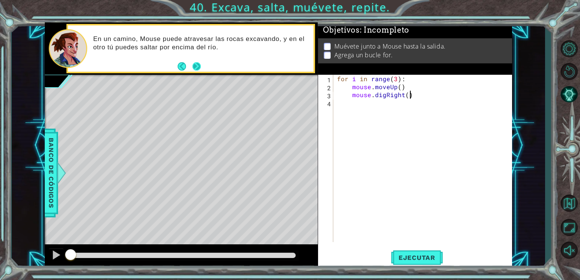
click at [195, 67] on button "Next" at bounding box center [196, 66] width 8 height 8
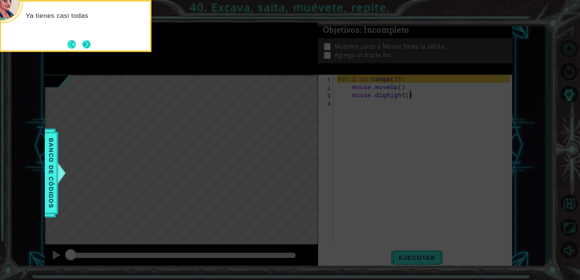
click at [89, 48] on button "Next" at bounding box center [86, 44] width 9 height 9
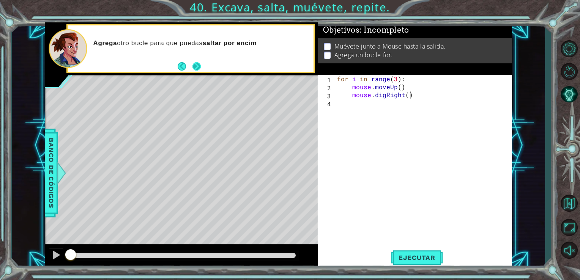
click at [199, 71] on button "Next" at bounding box center [196, 66] width 8 height 8
click at [199, 71] on footer at bounding box center [189, 66] width 23 height 11
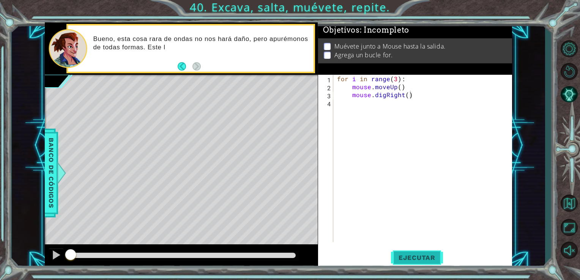
click at [423, 262] on button "Ejecutar" at bounding box center [417, 257] width 52 height 19
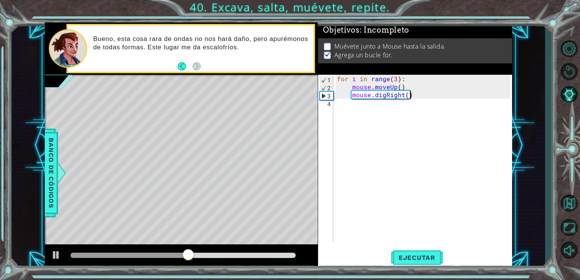
click at [356, 104] on div "for i in range ( 3 ) : mouse . moveUp ( ) mouse . digRight ( )" at bounding box center [424, 166] width 179 height 183
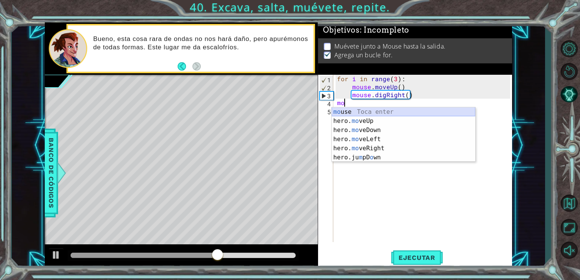
click at [373, 110] on div "mo use Toca enter hero. mo veUp Toca enter hero. mo veDown Toca enter hero. mo …" at bounding box center [403, 143] width 143 height 73
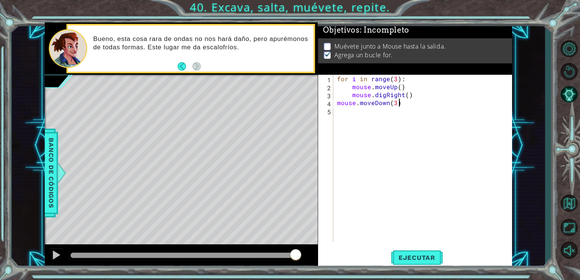
scroll to position [0, 3]
type textarea "mouse.moveDown(3)"
click at [429, 249] on button "Ejecutar" at bounding box center [417, 257] width 52 height 19
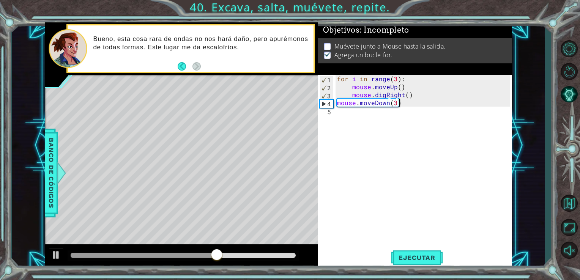
click at [339, 117] on div "for i in range ( 3 ) : mouse . moveUp ( ) mouse . digRight ( ) mouse . moveDown…" at bounding box center [424, 166] width 179 height 183
click at [184, 65] on button "Back" at bounding box center [185, 66] width 15 height 8
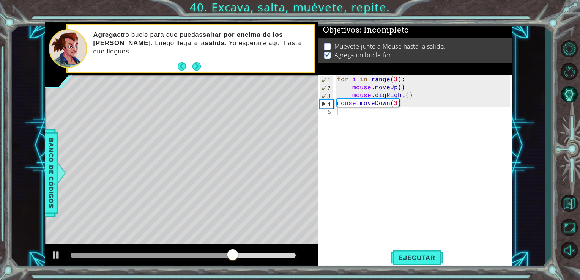
click at [184, 65] on button "Back" at bounding box center [185, 66] width 15 height 8
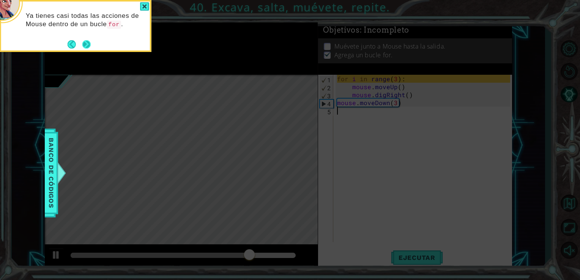
click at [90, 39] on footer at bounding box center [79, 44] width 23 height 11
click at [88, 42] on button "Next" at bounding box center [86, 44] width 8 height 8
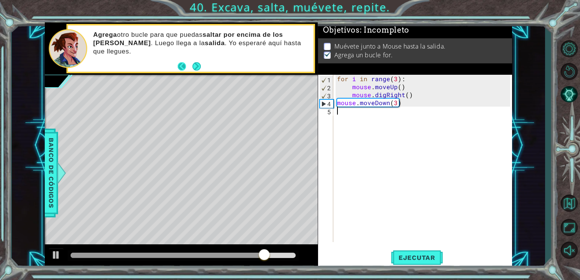
click at [179, 63] on button "Back" at bounding box center [185, 66] width 15 height 8
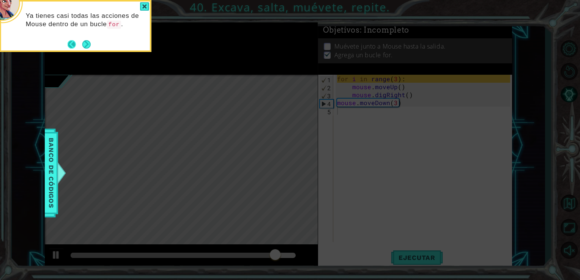
click at [70, 46] on button "Back" at bounding box center [75, 44] width 15 height 8
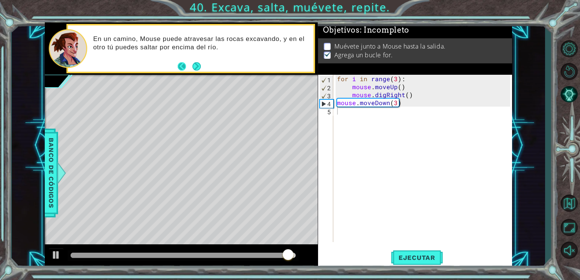
click at [186, 69] on button "Back" at bounding box center [185, 66] width 15 height 8
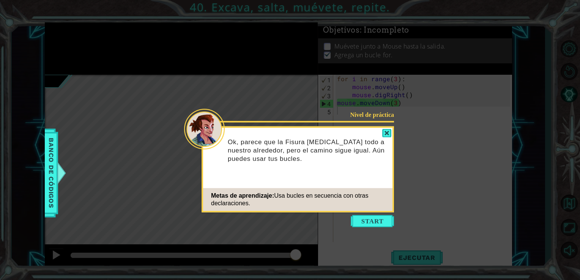
click at [373, 215] on button "Start" at bounding box center [371, 221] width 43 height 12
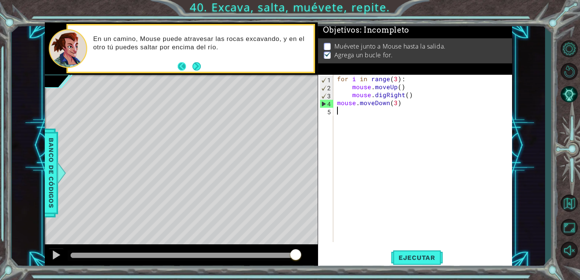
click at [180, 68] on button "Back" at bounding box center [185, 66] width 15 height 8
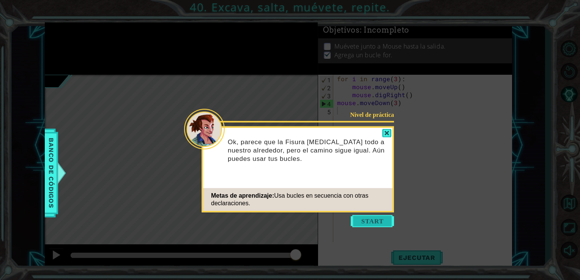
click at [376, 220] on button "Start" at bounding box center [371, 221] width 43 height 12
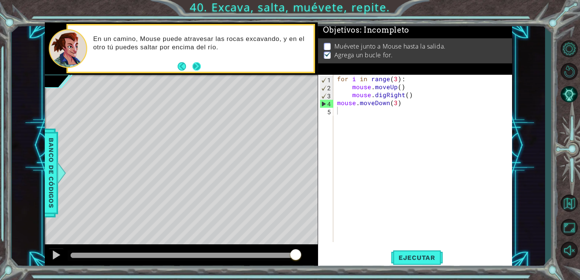
click at [199, 66] on button "Next" at bounding box center [196, 66] width 8 height 8
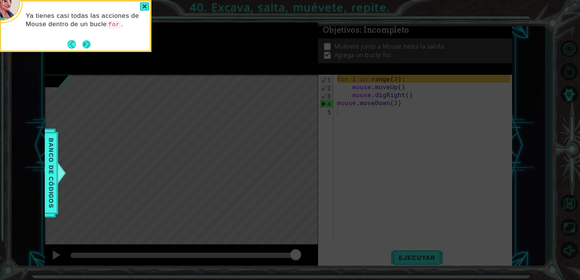
click at [86, 41] on button "Next" at bounding box center [86, 44] width 9 height 9
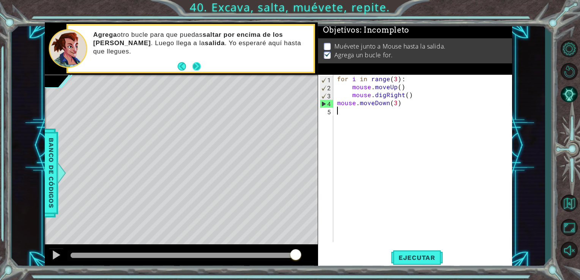
click at [194, 63] on button "Next" at bounding box center [197, 67] width 14 height 14
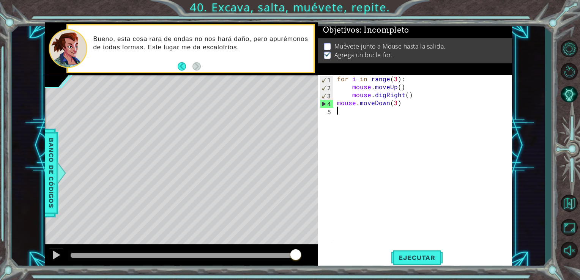
click at [343, 107] on div "for i in range ( 3 ) : mouse . moveUp ( ) mouse . digRight ( ) mouse . moveDown…" at bounding box center [424, 166] width 179 height 183
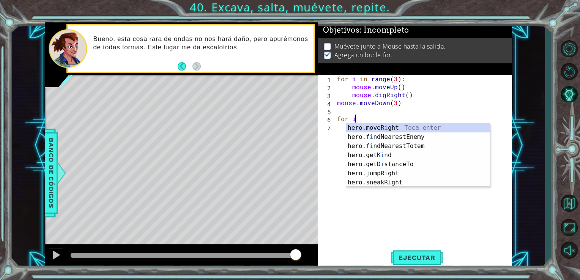
type textarea "f"
type textarea "mouse.moveDown(3)"
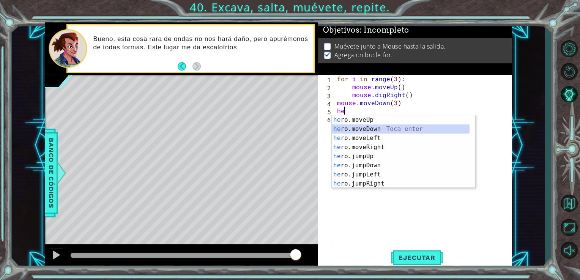
click at [356, 126] on div "he ro.moveUp Toca enter he ro.moveDown Toca enter he ro.moveLeft Toca enter he …" at bounding box center [401, 160] width 138 height 91
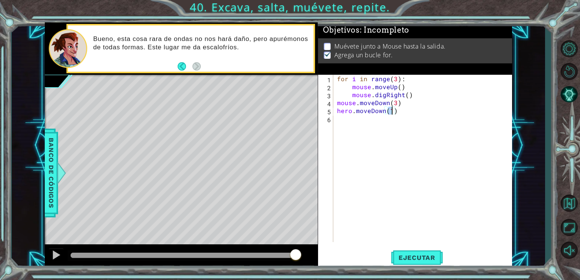
type textarea "hero.moveDown()"
click at [338, 118] on div "for i in range ( 3 ) : mouse . moveUp ( ) mouse . digRight ( ) mouse . moveDown…" at bounding box center [424, 166] width 179 height 183
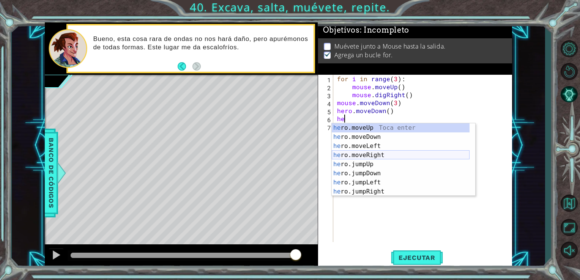
click at [382, 154] on div "he ro.moveUp Toca enter he ro.moveDown Toca enter he ro.moveLeft Toca enter he …" at bounding box center [401, 168] width 138 height 91
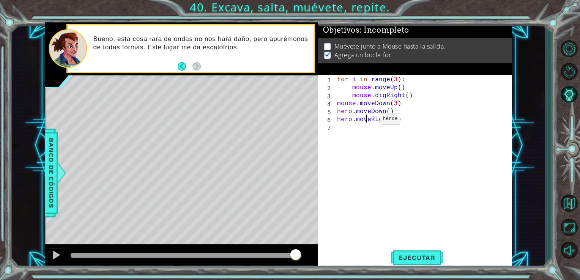
click at [367, 121] on div "for i in range ( 3 ) : mouse . moveUp ( ) mouse . digRight ( ) mouse . moveDown…" at bounding box center [424, 166] width 179 height 183
drag, startPoint x: 367, startPoint y: 121, endPoint x: 371, endPoint y: 119, distance: 4.0
click at [371, 119] on div "for i in range ( 3 ) : mouse . moveUp ( ) mouse . digRight ( ) mouse . moveDown…" at bounding box center [424, 166] width 179 height 183
click at [358, 121] on div "for i in range ( 3 ) : mouse . moveUp ( ) mouse . digRight ( ) mouse . moveDown…" at bounding box center [422, 158] width 175 height 167
drag, startPoint x: 354, startPoint y: 119, endPoint x: 369, endPoint y: 118, distance: 15.2
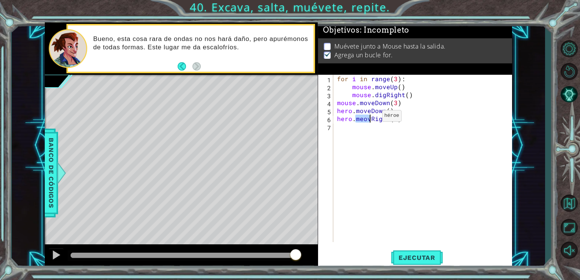
click at [369, 118] on div "for i in range ( 3 ) : mouse . moveUp ( ) mouse . digRight ( ) mouse . moveDown…" at bounding box center [424, 166] width 179 height 183
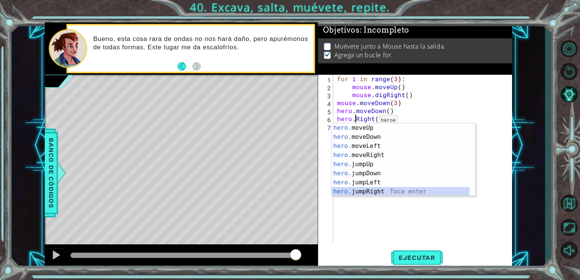
click at [376, 195] on div "hero. moveUp Toca enter hero. moveDown Toca enter hero. moveLeft Toca enter her…" at bounding box center [401, 168] width 138 height 91
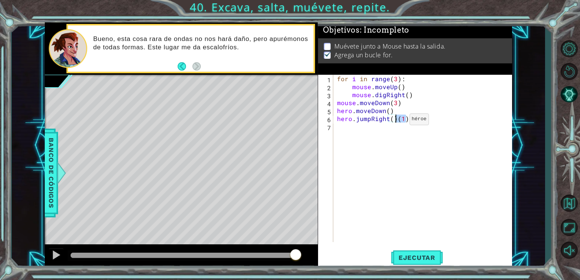
drag, startPoint x: 405, startPoint y: 121, endPoint x: 396, endPoint y: 121, distance: 9.1
click at [396, 121] on div "for i in range ( 3 ) : mouse . moveUp ( ) mouse . digRight ( ) mouse . moveDown…" at bounding box center [424, 166] width 179 height 183
type textarea "hero.jumpRight()"
click at [340, 129] on div "for i in range ( 3 ) : mouse . moveUp ( ) mouse . digRight ( ) mouse . moveDown…" at bounding box center [424, 166] width 179 height 183
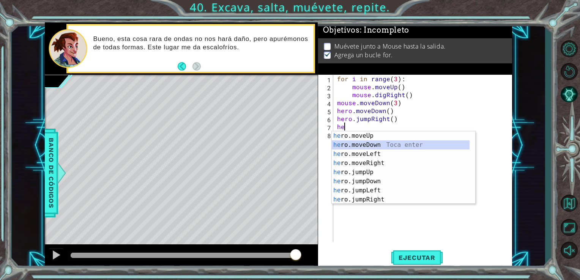
click at [379, 148] on div "he ro.moveUp Toca enter he ro.moveDown Toca enter he ro.moveLeft Toca enter he …" at bounding box center [401, 176] width 138 height 91
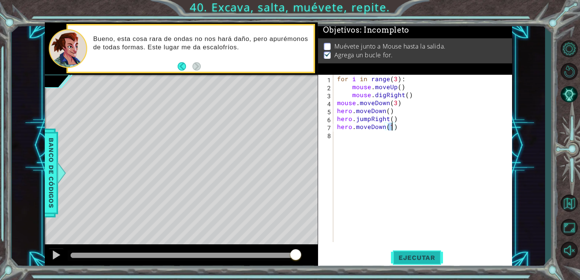
type textarea "hero.moveDown(1)"
click at [414, 265] on button "Ejecutar" at bounding box center [417, 257] width 52 height 19
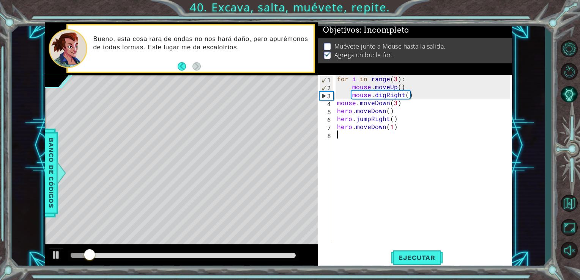
click at [386, 141] on div "for i in range ( 3 ) : mouse . moveUp ( ) mouse . digRight ( ) mouse . moveDown…" at bounding box center [424, 166] width 179 height 183
type textarea "he"
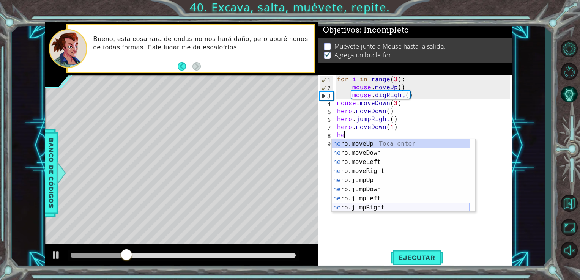
click at [379, 208] on div "he ro.moveUp Toca enter he ro.moveDown Toca enter he ro.moveLeft Toca enter he …" at bounding box center [401, 184] width 138 height 91
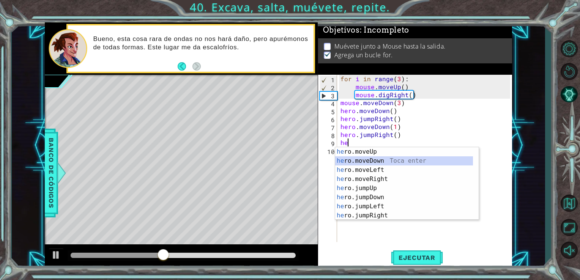
click at [375, 159] on div "he ro.moveUp Toca enter he ro.moveDown Toca enter he ro.moveLeft Toca enter he …" at bounding box center [404, 192] width 138 height 91
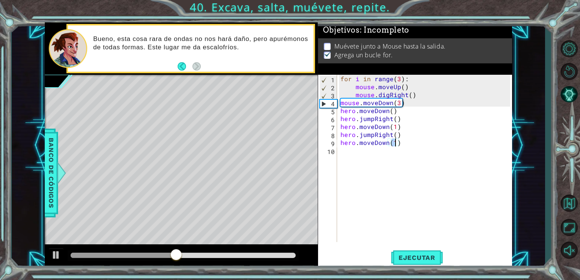
type textarea "hero.moveDown()"
click at [360, 154] on div "for i in range ( 3 ) : mouse . moveUp ( ) mouse . digRight ( ) mouse . moveDown…" at bounding box center [426, 166] width 175 height 183
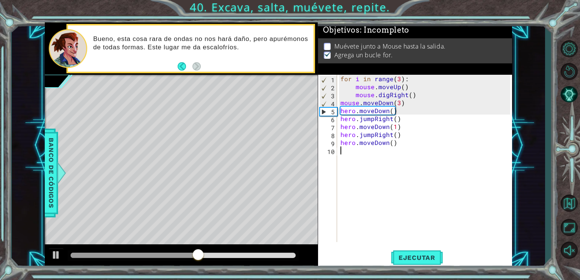
type textarea "he"
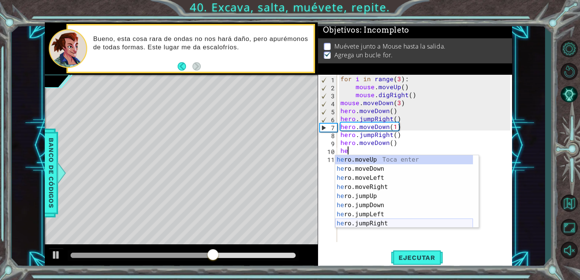
click at [382, 219] on div "he ro.moveUp Toca enter he ro.moveDown Toca enter he ro.moveLeft Toca enter he …" at bounding box center [404, 200] width 138 height 91
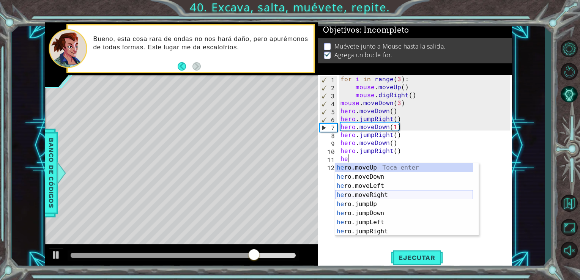
click at [382, 194] on div "he ro.moveUp Toca enter he ro.moveDown Toca enter he ro.moveLeft Toca enter he …" at bounding box center [404, 208] width 138 height 91
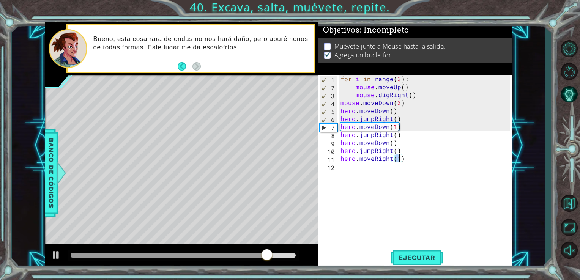
type textarea "hero.moveRight()"
click at [354, 174] on div "for i in range ( 3 ) : mouse . moveUp ( ) mouse . digRight ( ) mouse . moveDown…" at bounding box center [426, 166] width 175 height 183
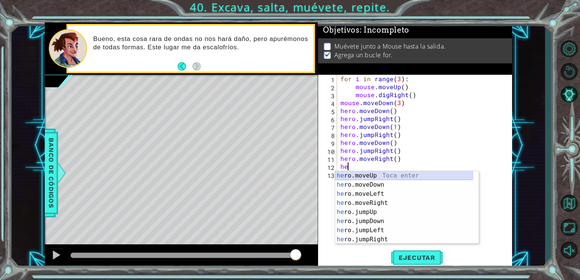
click at [375, 177] on div "he ro.moveUp Toca enter he ro.moveDown Toca enter he ro.moveLeft Toca enter he …" at bounding box center [404, 216] width 138 height 91
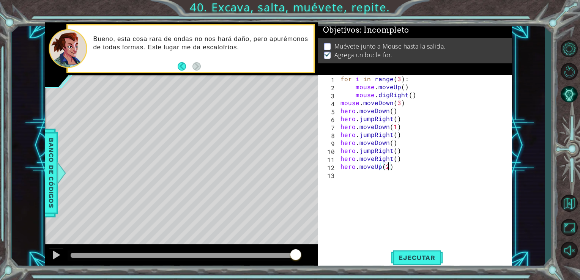
scroll to position [0, 3]
type textarea "hero.moveUp(2)"
click at [410, 258] on span "Ejecutar" at bounding box center [417, 258] width 52 height 8
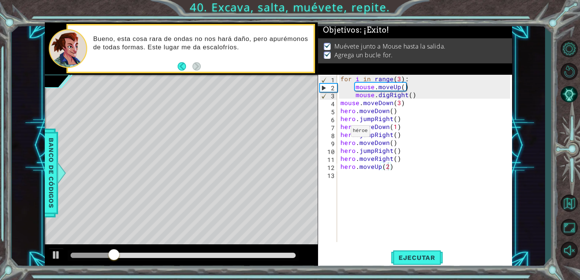
click at [248, 251] on div at bounding box center [183, 255] width 231 height 11
click at [248, 252] on div at bounding box center [183, 255] width 231 height 11
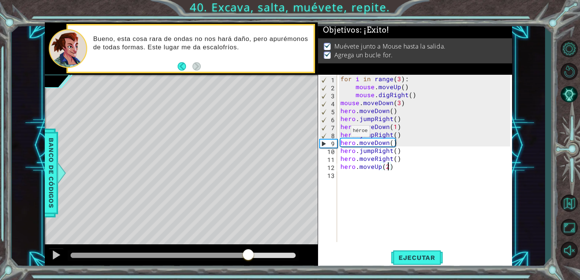
click at [248, 257] on div at bounding box center [183, 255] width 225 height 5
click at [61, 252] on button at bounding box center [56, 256] width 15 height 16
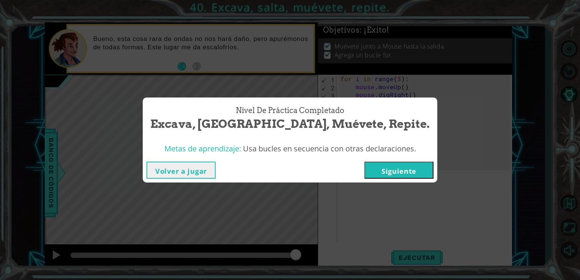
click at [376, 166] on button "Siguiente" at bounding box center [398, 170] width 69 height 17
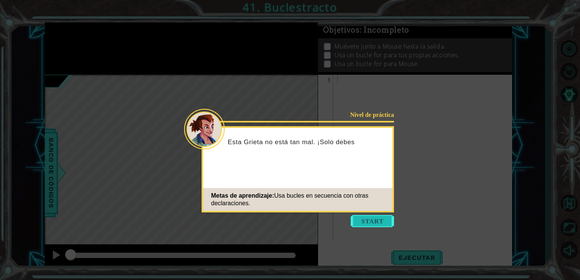
click at [372, 219] on button "Start" at bounding box center [371, 221] width 43 height 12
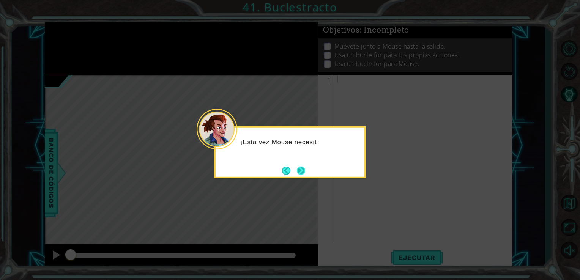
click at [298, 171] on button "Next" at bounding box center [301, 170] width 8 height 8
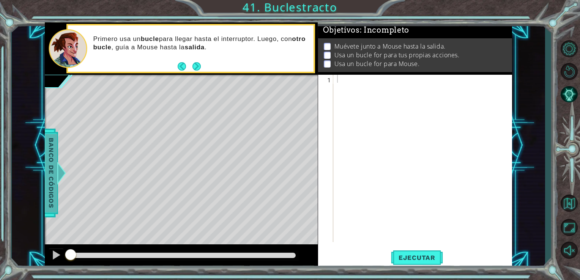
click at [59, 166] on div at bounding box center [61, 173] width 9 height 23
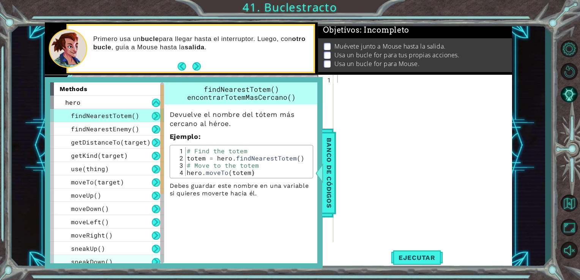
scroll to position [150, 0]
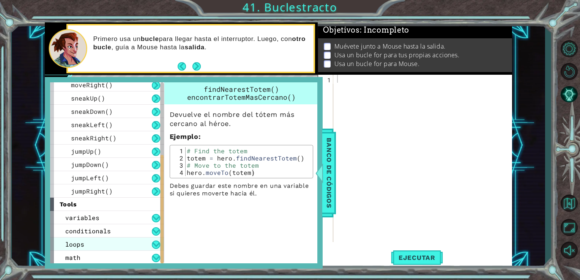
click at [115, 242] on div "loops" at bounding box center [107, 243] width 114 height 13
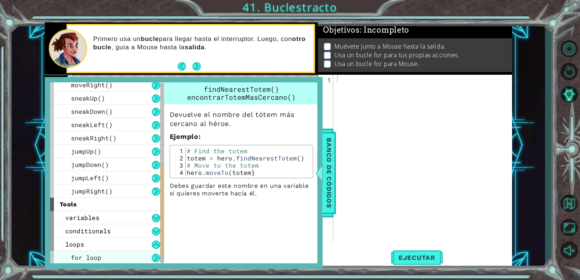
click at [122, 251] on div "for loop" at bounding box center [107, 257] width 114 height 13
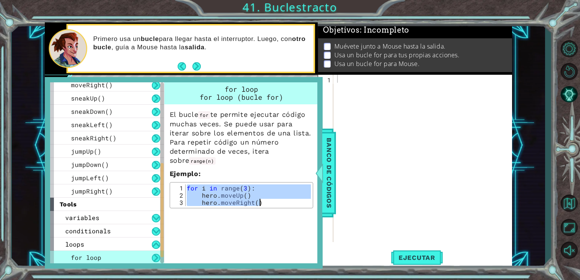
drag, startPoint x: 186, startPoint y: 186, endPoint x: 271, endPoint y: 225, distance: 94.0
click at [271, 225] on div "for loop for loop (bucle for) El bucle for te permite ejecutar código muchas ve…" at bounding box center [242, 172] width 156 height 181
type textarea "hero.moveUp() hero.moveRight()"
click at [333, 164] on span "Banco de códigos" at bounding box center [329, 173] width 12 height 79
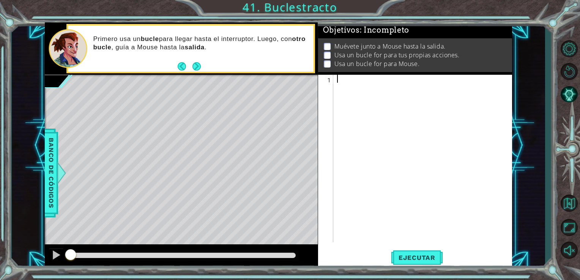
paste textarea "hero.moveRight()"
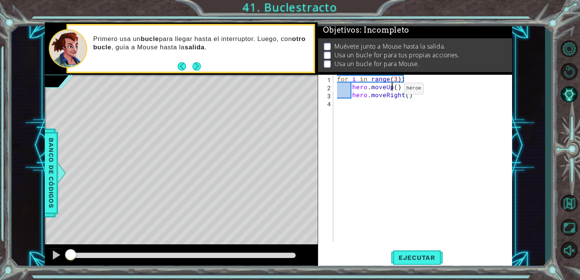
click at [391, 90] on div "for i in range ( 3 ) : hero . moveUp ( ) hero . moveRight ( )" at bounding box center [424, 166] width 179 height 183
type textarea "hero.moveUp()"
drag, startPoint x: 400, startPoint y: 90, endPoint x: 351, endPoint y: 87, distance: 49.1
click at [351, 87] on div "for i in range ( 3 ) : hero . moveUp ( ) hero . moveRight ( )" at bounding box center [424, 166] width 179 height 183
type textarea "for i in range(3):"
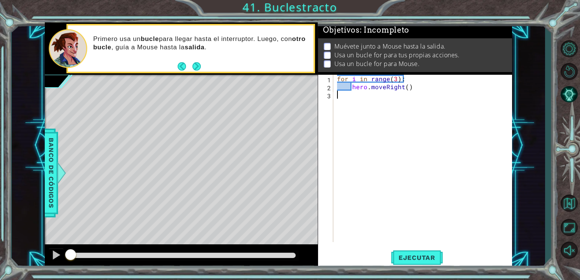
click at [362, 95] on div "for i in range ( 3 ) : hero . moveRight ( )" at bounding box center [424, 166] width 179 height 183
click at [354, 94] on div "for i in range ( 3 ) : hero . moveRight ( )" at bounding box center [424, 166] width 179 height 183
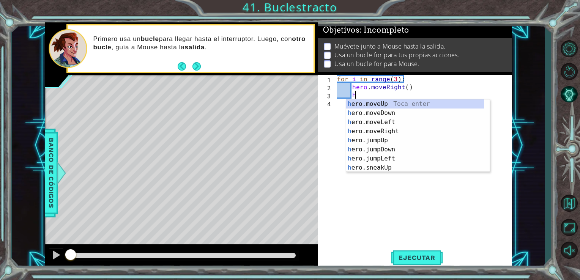
scroll to position [0, 1]
click at [384, 111] on div "he ro.moveUp Toca enter he ro.moveDown Toca enter he ro.moveLeft Toca enter he …" at bounding box center [415, 144] width 138 height 91
type textarea "hero.moveDown(1)"
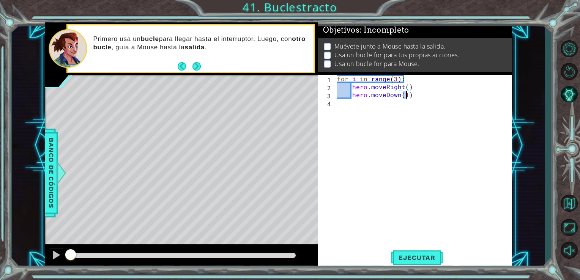
click at [357, 104] on div "for i in range ( 3 ) : hero . moveRight ( ) hero . moveDown ( 1 )" at bounding box center [424, 166] width 179 height 183
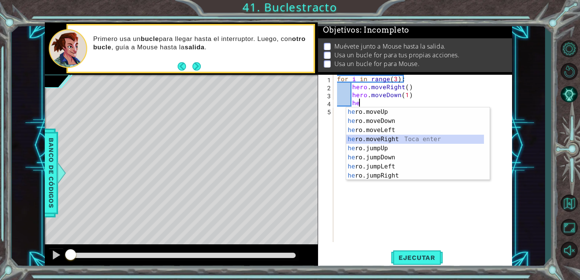
click at [396, 137] on div "he ro.moveUp Toca enter he ro.moveDown Toca enter he ro.moveLeft Toca enter he …" at bounding box center [415, 152] width 138 height 91
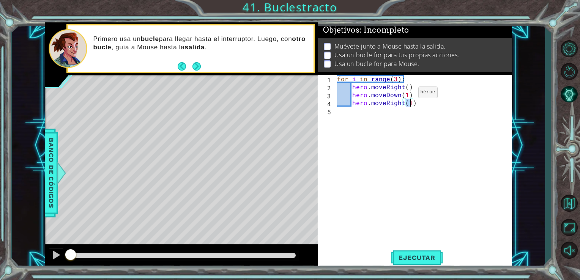
click at [405, 94] on div "for i in range ( 3 ) : hero . moveRight ( ) hero . moveDown ( 1 ) hero . moveRi…" at bounding box center [424, 166] width 179 height 183
click at [410, 101] on div "for i in range ( 3 ) : hero . moveRight ( ) hero . moveDown ( ) hero . moveRigh…" at bounding box center [424, 166] width 179 height 183
type textarea "hero.moveRight()"
click at [358, 110] on div "for i in range ( 3 ) : hero . moveRight ( ) hero . moveDown ( ) hero . moveRigh…" at bounding box center [424, 166] width 179 height 183
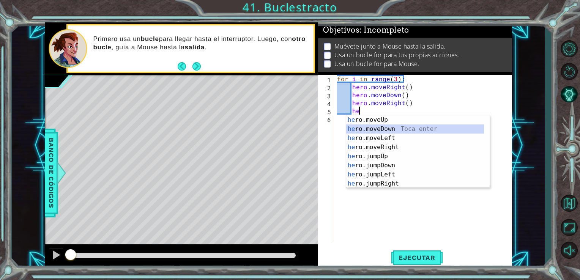
click at [381, 128] on div "he ro.moveUp Toca enter he ro.moveDown Toca enter he ro.moveLeft Toca enter he …" at bounding box center [415, 160] width 138 height 91
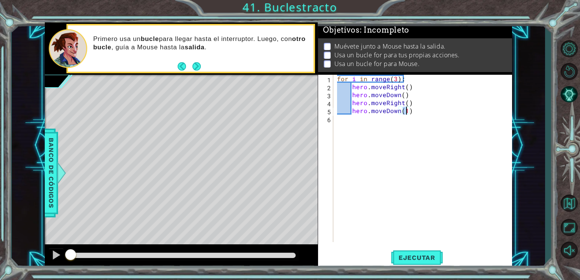
type textarea "hero.moveDown()"
click at [390, 131] on div "for i in range ( 3 ) : hero . moveRight ( ) hero . moveDown ( ) hero . moveRigh…" at bounding box center [424, 166] width 179 height 183
click at [355, 138] on div "for i in range ( 3 ) : hero . moveRight ( ) hero . moveDown ( ) hero . moveRigh…" at bounding box center [424, 166] width 179 height 183
click at [422, 262] on button "Ejecutar" at bounding box center [417, 257] width 52 height 19
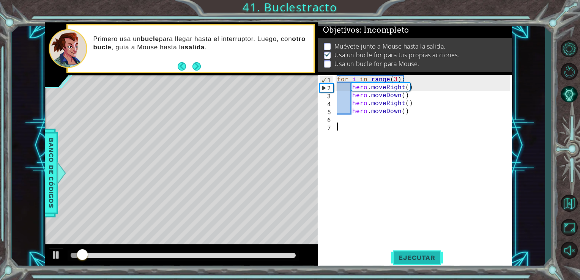
scroll to position [3, 0]
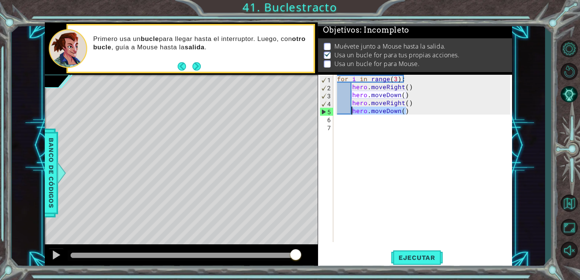
drag, startPoint x: 407, startPoint y: 111, endPoint x: 350, endPoint y: 113, distance: 57.3
click at [350, 113] on div "for i in range ( 3 ) : hero . moveRight ( ) hero . moveDown ( ) hero . moveRigh…" at bounding box center [424, 166] width 179 height 183
type textarea "hero.moveDown()"
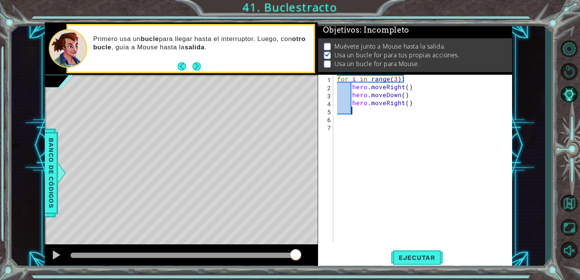
click at [333, 132] on div "1 2 3 4 5 6 7 for i in range ( 3 ) : hero . moveRight ( ) hero . moveDown ( ) h…" at bounding box center [414, 158] width 192 height 167
click at [340, 125] on div "for i in range ( 3 ) : hero . moveRight ( ) hero . moveDown ( ) hero . moveRigh…" at bounding box center [424, 166] width 179 height 183
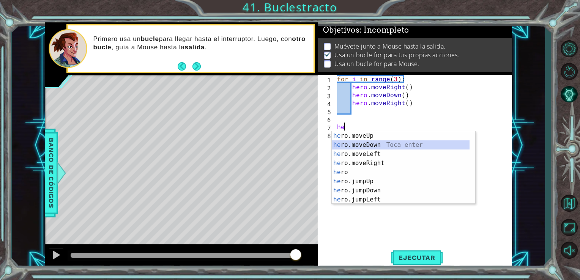
click at [379, 143] on div "he ro.moveUp Toca enter he ro.moveDown Toca enter he ro.moveLeft Toca enter he …" at bounding box center [401, 176] width 138 height 91
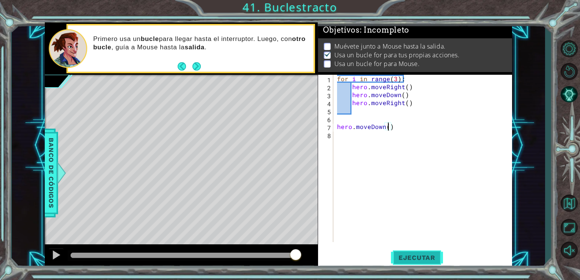
type textarea "hero.moveDown()"
click at [412, 250] on button "Ejecutar" at bounding box center [417, 257] width 52 height 19
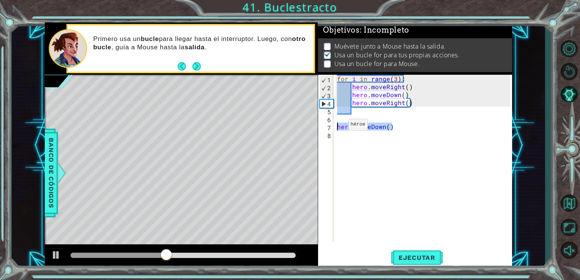
drag, startPoint x: 398, startPoint y: 127, endPoint x: 332, endPoint y: 126, distance: 66.8
click at [332, 126] on div "hero.moveDown() 1 2 3 4 5 6 7 8 for i in range ( 3 ) : hero . moveRight ( ) her…" at bounding box center [414, 158] width 192 height 167
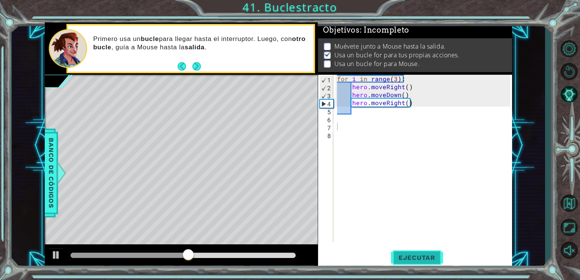
click at [410, 267] on div "1 2 3 4 5 6 7 8 for i in range ( 3 ) : hero . moveRight ( ) hero . moveDown ( )…" at bounding box center [415, 172] width 194 height 194
click at [410, 256] on span "Ejecutar" at bounding box center [417, 258] width 52 height 8
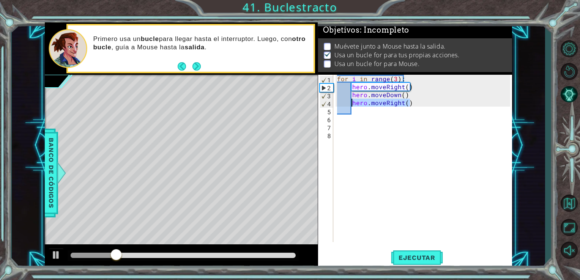
drag, startPoint x: 410, startPoint y: 104, endPoint x: 350, endPoint y: 105, distance: 59.9
click at [350, 105] on div "for i in range ( 3 ) : hero . moveRight ( ) hero . moveDown ( ) hero . moveRigh…" at bounding box center [424, 166] width 179 height 183
type textarea "hero.moveRight()"
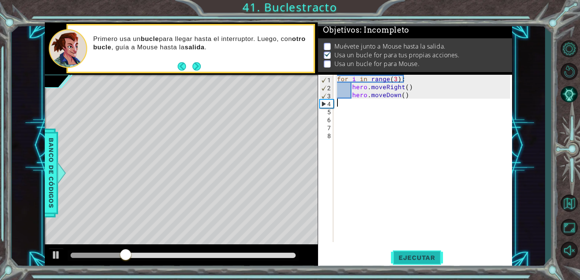
click at [421, 255] on span "Ejecutar" at bounding box center [417, 258] width 52 height 8
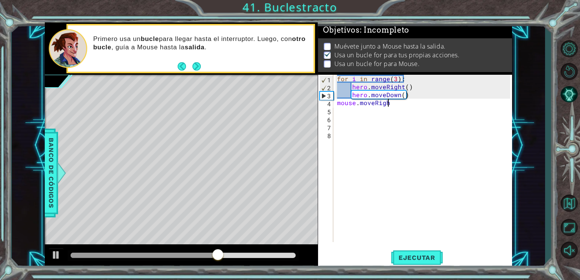
scroll to position [0, 3]
type textarea "mouse.moveRight()"
drag, startPoint x: 341, startPoint y: 108, endPoint x: 346, endPoint y: 111, distance: 5.9
click at [341, 108] on div "for i in range ( 3 ) : hero . moveRight ( ) hero . moveDown ( ) mouse . moveRig…" at bounding box center [424, 166] width 179 height 183
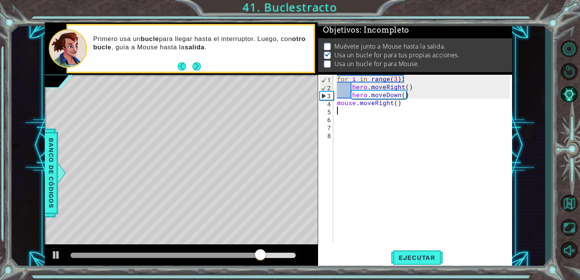
drag, startPoint x: 337, startPoint y: 115, endPoint x: 343, endPoint y: 115, distance: 6.5
click at [337, 116] on div "for i in range ( 3 ) : hero . moveRight ( ) hero . moveDown ( ) mouse . moveRig…" at bounding box center [424, 166] width 179 height 183
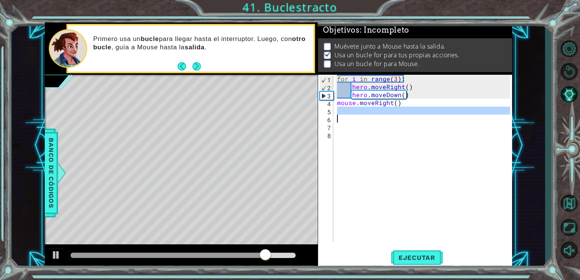
click at [345, 112] on div "for i in range ( 3 ) : hero . moveRight ( ) hero . moveDown ( ) mouse . moveRig…" at bounding box center [422, 158] width 175 height 167
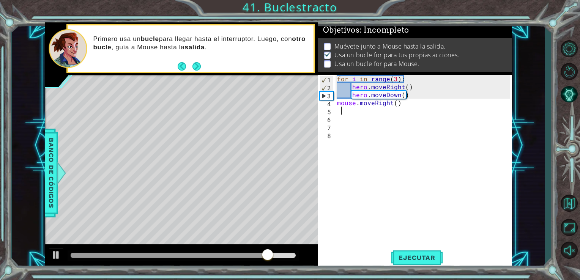
click at [339, 110] on div "for i in range ( 3 ) : hero . moveRight ( ) hero . moveDown ( ) mouse . moveRig…" at bounding box center [424, 166] width 179 height 183
click at [333, 110] on div "1 2 3 4 5 6 7 8 for i in range ( 3 ) : hero . moveRight ( ) hero . moveDown ( )…" at bounding box center [414, 158] width 192 height 167
drag, startPoint x: 335, startPoint y: 110, endPoint x: 343, endPoint y: 111, distance: 7.6
click at [336, 110] on div "for i in range ( 3 ) : hero . moveRight ( ) hero . moveDown ( ) mouse . moveRig…" at bounding box center [424, 166] width 179 height 183
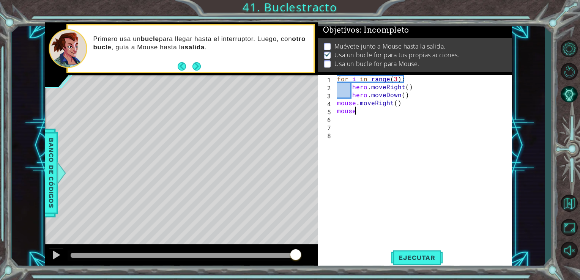
scroll to position [0, 1]
click at [396, 104] on div "for i in range ( 3 ) : hero . moveRight ( ) hero . moveDown ( ) mouse . moveRig…" at bounding box center [424, 166] width 179 height 183
click at [368, 112] on div "for i in range ( 3 ) : hero . moveRight ( ) hero . moveDown ( ) mouse . moveRig…" at bounding box center [424, 166] width 179 height 183
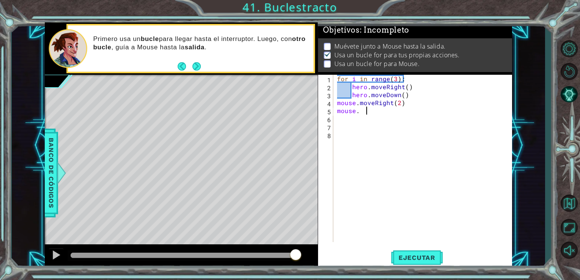
click at [357, 114] on div "for i in range ( 3 ) : hero . moveRight ( ) hero . moveDown ( ) mouse . moveRig…" at bounding box center [424, 166] width 179 height 183
click at [357, 113] on div "for i in range ( 3 ) : hero . moveRight ( ) hero . moveDown ( ) mouse . moveRig…" at bounding box center [424, 166] width 179 height 183
type textarea "mouse.moveDown()"
click at [422, 254] on span "Ejecutar" at bounding box center [417, 258] width 52 height 8
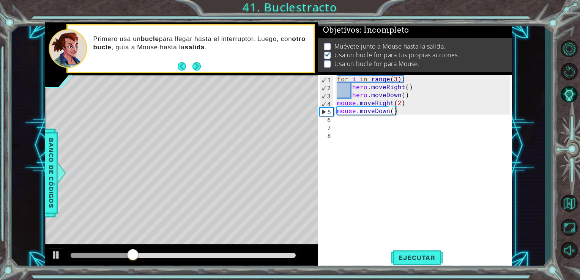
click at [344, 124] on div "for i in range ( 3 ) : hero . moveRight ( ) hero . moveDown ( ) mouse . moveRig…" at bounding box center [424, 166] width 179 height 183
click at [345, 118] on div "for i in range ( 3 ) : hero . moveRight ( ) hero . moveDown ( ) mouse . moveRig…" at bounding box center [424, 166] width 179 height 183
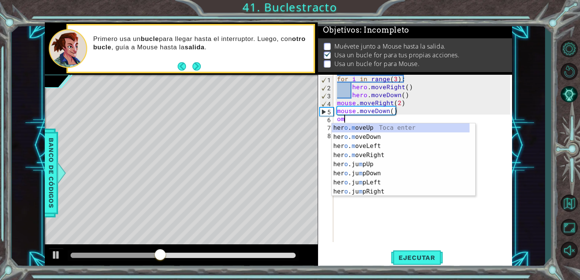
type textarea "o"
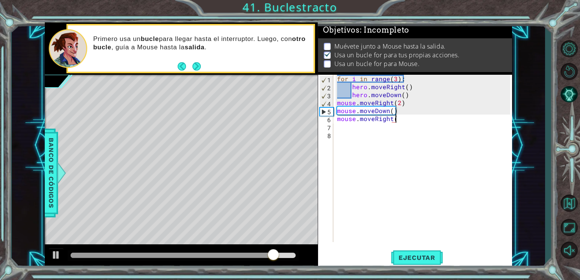
scroll to position [0, 3]
click at [419, 262] on button "Ejecutar" at bounding box center [417, 257] width 52 height 19
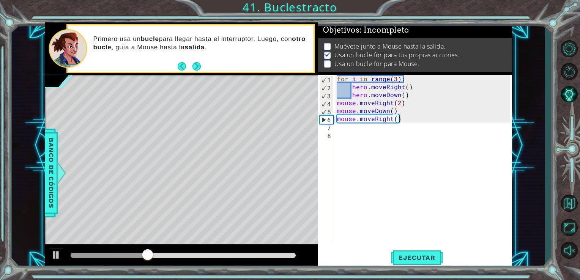
drag, startPoint x: 333, startPoint y: 109, endPoint x: 382, endPoint y: 109, distance: 48.9
click at [381, 108] on div "mouse.moveRight() 1 2 3 4 5 6 7 8 for i in range ( 3 ) : hero . moveRight ( ) h…" at bounding box center [414, 158] width 192 height 167
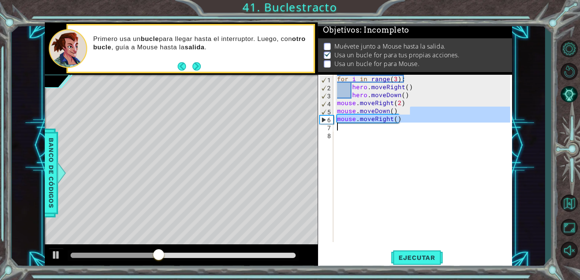
drag, startPoint x: 417, startPoint y: 115, endPoint x: 327, endPoint y: 123, distance: 90.7
click at [327, 123] on div "mouse.moveRight() 1 2 3 4 5 6 7 8 for i in range ( 3 ) : hero . moveRight ( ) h…" at bounding box center [414, 158] width 192 height 167
type textarea "mouse.moveRight()"
click at [340, 137] on div "for i in range ( 3 ) : hero . moveRight ( ) hero . moveDown ( ) mouse . moveRig…" at bounding box center [424, 166] width 179 height 183
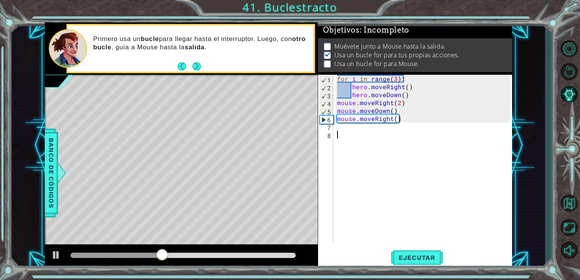
scroll to position [0, 0]
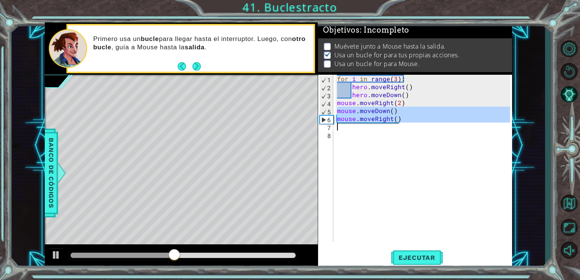
drag, startPoint x: 337, startPoint y: 109, endPoint x: 410, endPoint y: 118, distance: 73.8
click at [411, 127] on div "for i in range ( 3 ) : hero . moveRight ( ) hero . moveDown ( ) mouse . moveRig…" at bounding box center [424, 166] width 179 height 183
type textarea "mouse.moveRight()"
paste textarea "Code Area"
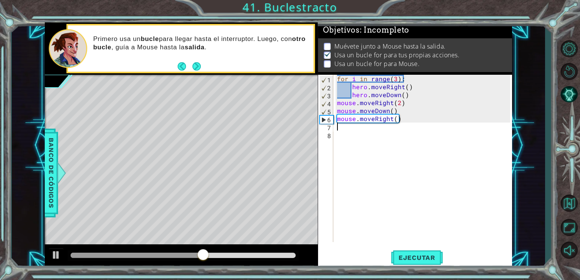
click at [345, 127] on div "for i in range ( 3 ) : hero . moveRight ( ) hero . moveDown ( ) mouse . moveRig…" at bounding box center [424, 166] width 179 height 183
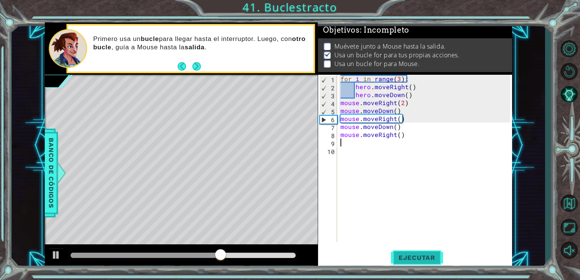
click at [418, 251] on button "Ejecutar" at bounding box center [417, 257] width 52 height 19
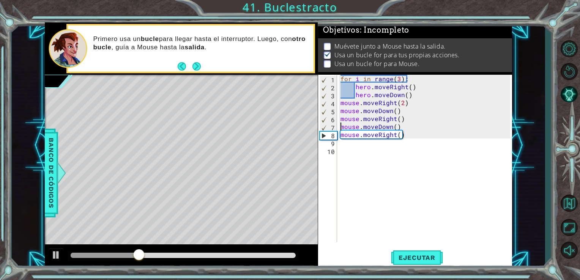
click at [339, 130] on div "for i in range ( 3 ) : hero . moveRight ( ) hero . moveDown ( ) mouse . moveRig…" at bounding box center [424, 158] width 171 height 167
type textarea "mouse.moveDown()"
click at [344, 151] on div "for i in range ( 3 ) : hero . moveRight ( ) hero . moveDown ( ) mouse . moveRig…" at bounding box center [426, 166] width 175 height 183
click at [344, 143] on div "for i in range ( 3 ) : hero . moveRight ( ) hero . moveDown ( ) mouse . moveRig…" at bounding box center [426, 166] width 175 height 183
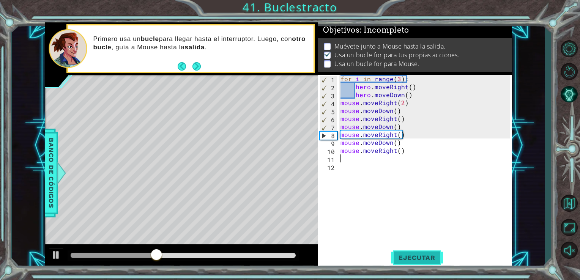
click at [414, 265] on button "Ejecutar" at bounding box center [417, 257] width 52 height 19
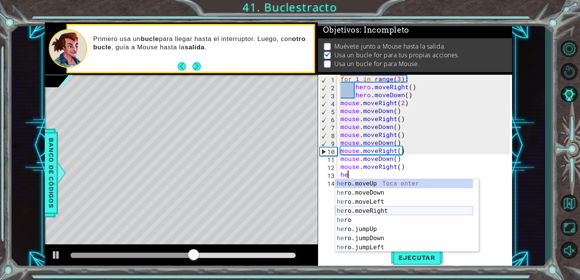
click at [388, 209] on div "he ro.moveUp Toca enter he ro.moveDown Toca enter he ro.moveLeft Toca enter he …" at bounding box center [404, 224] width 138 height 91
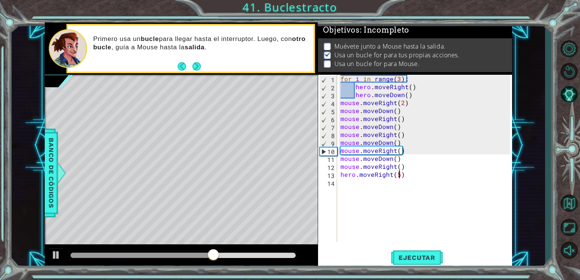
scroll to position [0, 3]
click at [431, 259] on span "Ejecutar" at bounding box center [417, 258] width 52 height 8
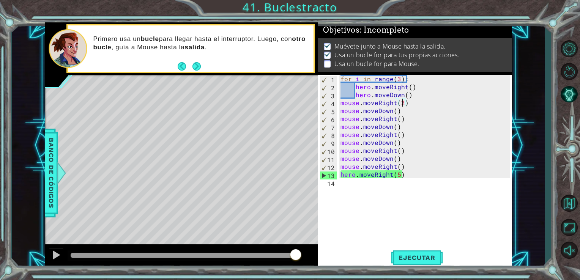
click at [401, 104] on div "for i in range ( 3 ) : hero . moveRight ( ) hero . moveDown ( ) mouse . moveRig…" at bounding box center [426, 166] width 175 height 183
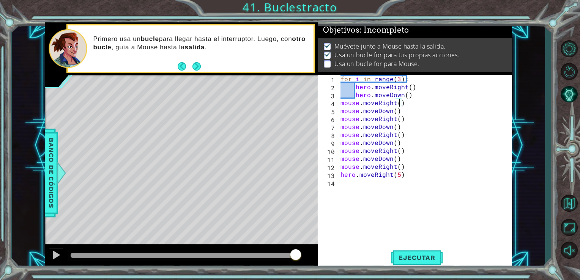
click at [411, 97] on div "for i in range ( 3 ) : hero . moveRight ( ) hero . moveDown ( ) mouse . moveRig…" at bounding box center [426, 166] width 175 height 183
type textarea "hero.moveDown()"
drag, startPoint x: 354, startPoint y: 103, endPoint x: 331, endPoint y: 103, distance: 22.8
click at [331, 103] on div "1 2 3 4 5 6 7 8 9 10 11 12 13 14 15 for i in range ( 3 ) : hero . moveRight ( )…" at bounding box center [414, 158] width 192 height 167
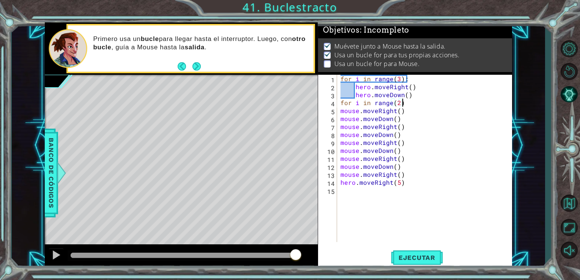
scroll to position [0, 3]
click at [410, 112] on div "for i in range ( 3 ) : hero . moveRight ( ) hero . moveDown ( ) for i in range …" at bounding box center [426, 166] width 175 height 183
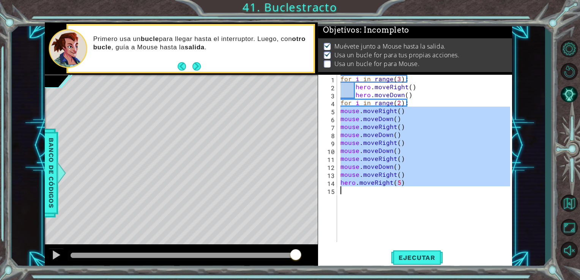
drag, startPoint x: 340, startPoint y: 112, endPoint x: 414, endPoint y: 190, distance: 108.1
click at [414, 190] on div "for i in range ( 3 ) : hero . moveRight ( ) hero . moveDown ( ) for i in range …" at bounding box center [426, 166] width 175 height 183
type textarea "hero.moveRight(5)"
drag, startPoint x: 415, startPoint y: 167, endPoint x: 408, endPoint y: 168, distance: 7.3
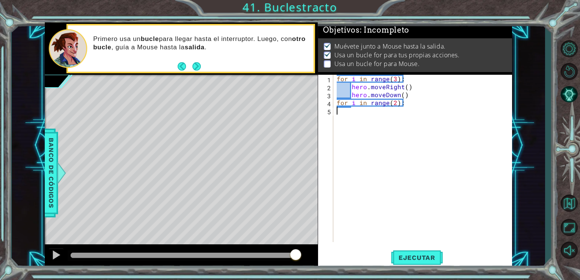
paste textarea "Code Area"
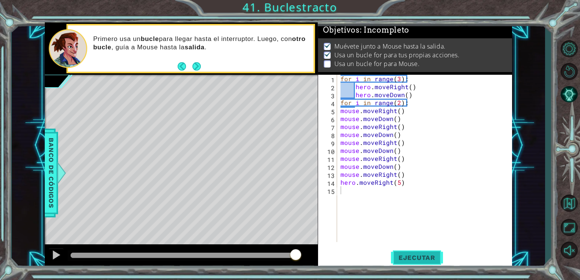
click at [415, 259] on span "Ejecutar" at bounding box center [417, 258] width 52 height 8
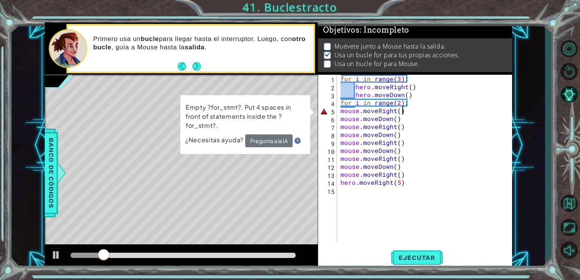
drag, startPoint x: 407, startPoint y: 112, endPoint x: 399, endPoint y: 112, distance: 7.6
click at [406, 112] on div "for i in range ( 3 ) : hero . moveRight ( ) hero . moveDown ( ) for i in range …" at bounding box center [426, 166] width 175 height 183
click at [399, 112] on div "for i in range ( 3 ) : hero . moveRight ( ) hero . moveDown ( ) for i in range …" at bounding box center [426, 166] width 175 height 183
click at [266, 143] on button "Pregunta a la IA" at bounding box center [268, 140] width 47 height 13
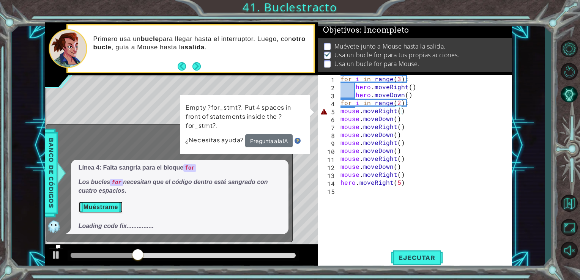
click at [112, 206] on button "Muéstrame" at bounding box center [101, 207] width 44 height 12
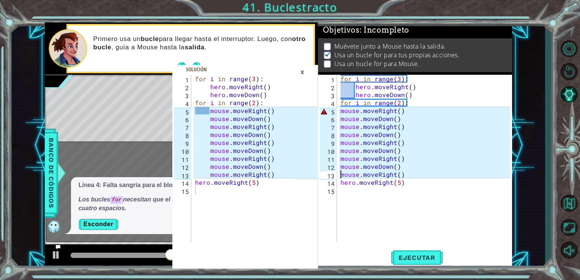
click at [339, 175] on div "for i in range ( 3 ) : hero . moveRight ( ) hero . moveDown ( ) for i in range …" at bounding box center [426, 166] width 175 height 183
click at [338, 112] on div "mouse.moveRight() 1 2 3 4 5 6 7 8 9 10 11 12 13 14 15 for i in range ( 3 ) : he…" at bounding box center [414, 158] width 192 height 167
click at [341, 115] on div "for i in range ( 3 ) : hero . moveRight ( ) hero . moveDown ( ) for i in range …" at bounding box center [426, 166] width 175 height 183
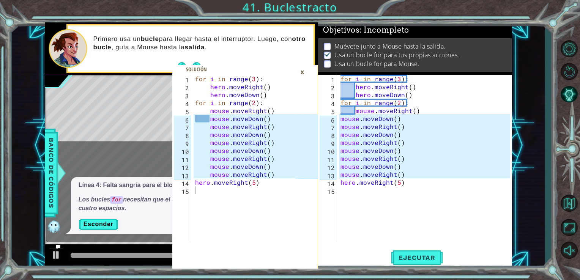
click at [337, 115] on div "mouse.moveRight() 1 2 3 4 5 6 7 8 9 10 11 12 13 14 15 for i in range ( 3 ) : he…" at bounding box center [414, 158] width 192 height 167
click at [339, 119] on div "for i in range ( 3 ) : hero . moveRight ( ) hero . moveDown ( ) for i in range …" at bounding box center [426, 166] width 175 height 183
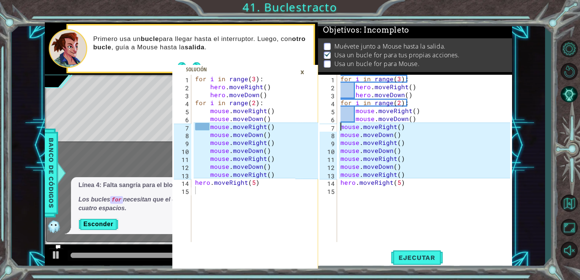
click at [340, 127] on div "for i in range ( 3 ) : hero . moveRight ( ) hero . moveDown ( ) for i in range …" at bounding box center [426, 166] width 175 height 183
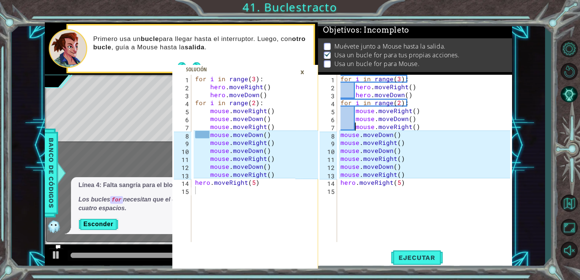
click at [339, 137] on div "for i in range ( 3 ) : hero . moveRight ( ) hero . moveDown ( ) for i in range …" at bounding box center [426, 166] width 175 height 183
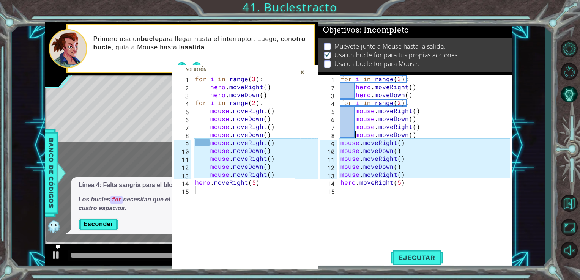
click at [339, 146] on div "for i in range ( 3 ) : hero . moveRight ( ) hero . moveDown ( ) for i in range …" at bounding box center [426, 166] width 175 height 183
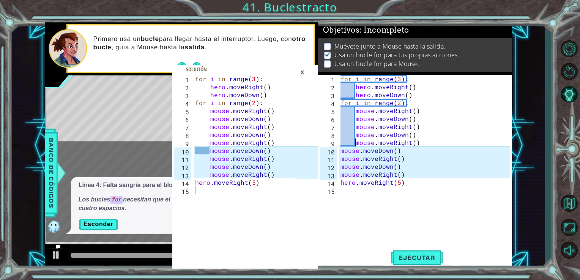
click at [338, 154] on div "mouse.moveRight() 1 2 3 4 5 6 7 8 9 10 11 12 13 14 15 for i in range ( 3 ) : he…" at bounding box center [414, 158] width 192 height 167
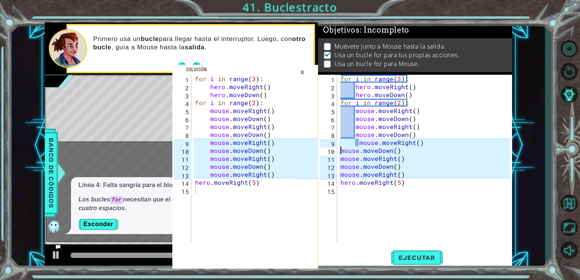
click at [340, 150] on div "for i in range ( 3 ) : hero . moveRight ( ) hero . moveDown ( ) for i in range …" at bounding box center [426, 166] width 175 height 183
click at [359, 146] on div "for i in range ( 3 ) : hero . moveRight ( ) hero . moveDown ( ) for i in range …" at bounding box center [426, 166] width 175 height 183
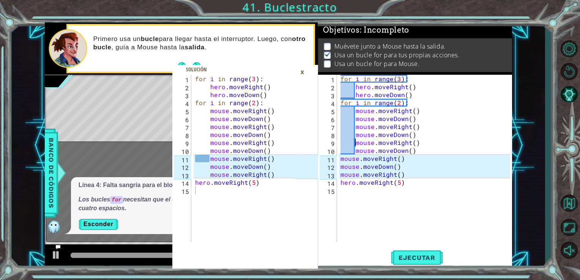
click at [338, 159] on div "mouse.moveRight() 1 2 3 4 5 6 7 8 9 10 11 12 13 14 15 for i in range ( 3 ) : he…" at bounding box center [414, 158] width 192 height 167
click at [339, 162] on div "for i in range ( 3 ) : hero . moveRight ( ) hero . moveDown ( ) for i in range …" at bounding box center [426, 166] width 175 height 183
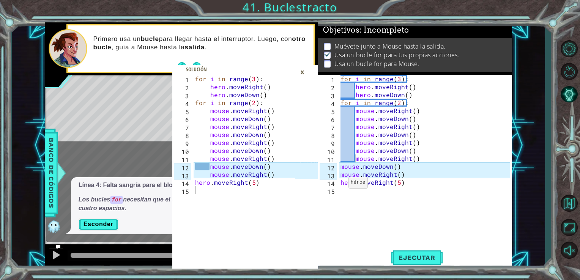
click at [338, 173] on div "mouse.moveRight() 1 2 3 4 5 6 7 8 9 10 11 12 13 14 15 for i in range ( 3 ) : he…" at bounding box center [414, 158] width 192 height 167
click at [340, 175] on div "for i in range ( 3 ) : hero . moveRight ( ) hero . moveDown ( ) for i in range …" at bounding box center [426, 166] width 175 height 183
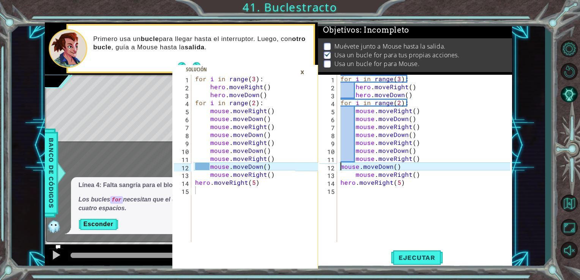
click at [339, 168] on div "for i in range ( 3 ) : hero . moveRight ( ) hero . moveDown ( ) for i in range …" at bounding box center [426, 166] width 175 height 183
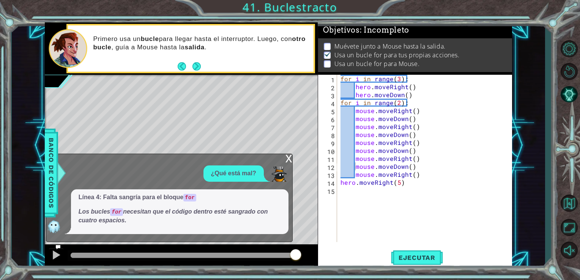
click at [284, 162] on div "x ¿Qué está mal? Línea 4: Falta sangría para el bloque for Los bucles for neces…" at bounding box center [169, 198] width 247 height 88
click at [285, 155] on div "x" at bounding box center [288, 158] width 7 height 8
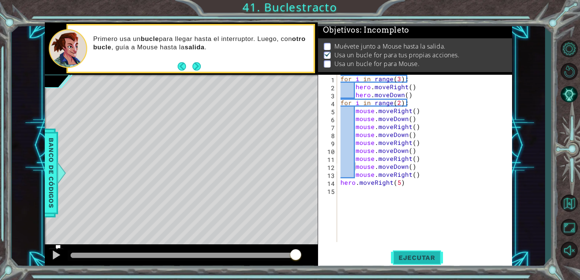
click at [406, 250] on button "Ejecutar" at bounding box center [417, 257] width 52 height 19
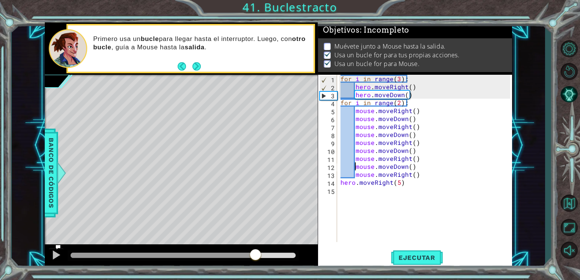
click at [255, 255] on div at bounding box center [183, 255] width 225 height 5
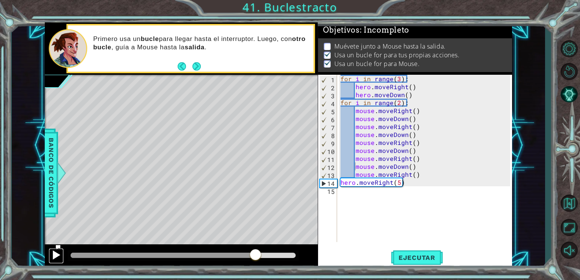
click at [54, 256] on div at bounding box center [56, 255] width 10 height 10
click at [214, 259] on div at bounding box center [183, 255] width 231 height 11
click at [204, 255] on div at bounding box center [183, 255] width 225 height 5
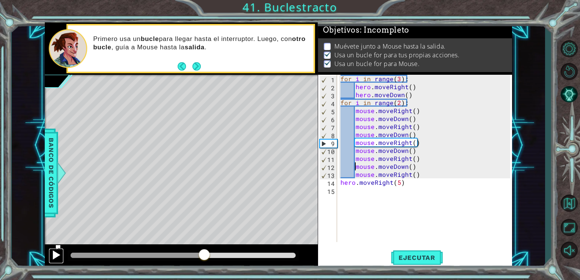
click at [56, 256] on div at bounding box center [56, 255] width 10 height 10
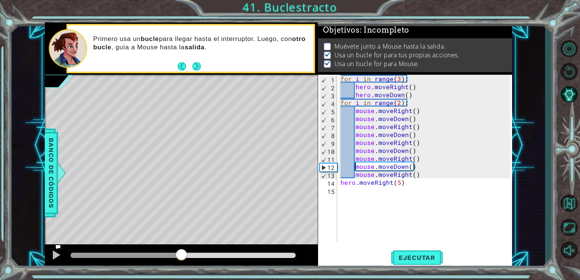
click at [181, 256] on div at bounding box center [126, 255] width 111 height 5
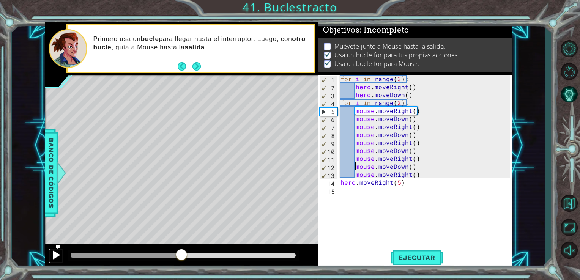
click at [58, 256] on div at bounding box center [56, 255] width 10 height 10
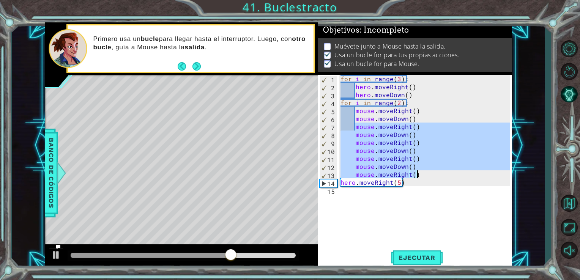
drag, startPoint x: 354, startPoint y: 130, endPoint x: 439, endPoint y: 177, distance: 97.4
click at [439, 177] on div "for i in range ( 3 ) : hero . moveRight ( ) hero . moveDown ( ) for i in range …" at bounding box center [426, 166] width 175 height 183
type textarea "mouse.moveDown() mouse.moveRight()"
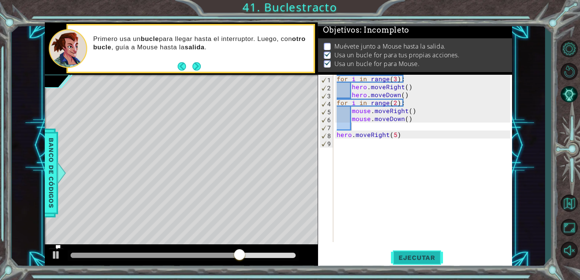
click at [421, 253] on button "Ejecutar" at bounding box center [417, 257] width 52 height 19
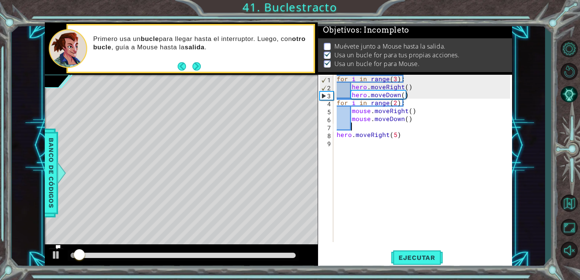
click at [194, 254] on div at bounding box center [183, 255] width 225 height 5
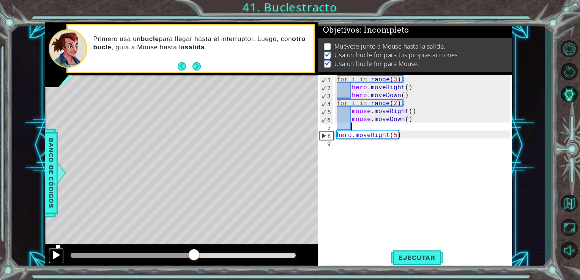
click at [51, 258] on div at bounding box center [56, 255] width 10 height 10
click at [149, 259] on div at bounding box center [183, 255] width 231 height 11
click at [150, 258] on div at bounding box center [110, 255] width 79 height 5
click at [60, 254] on div at bounding box center [56, 255] width 10 height 10
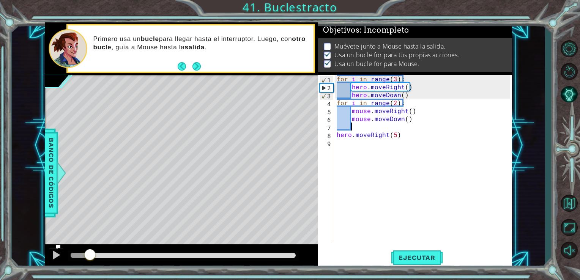
click at [90, 255] on div at bounding box center [80, 255] width 19 height 5
click at [57, 254] on div at bounding box center [56, 255] width 10 height 10
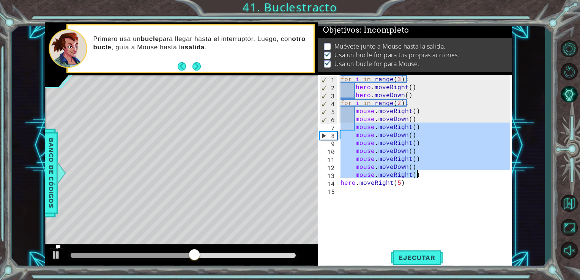
click at [353, 143] on div "for i in range ( 3 ) : hero . moveRight ( ) hero . moveDown ( ) for i in range …" at bounding box center [424, 158] width 171 height 167
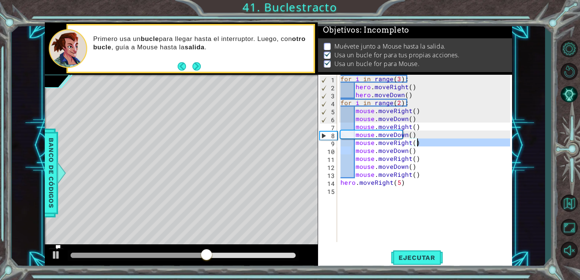
drag, startPoint x: 350, startPoint y: 147, endPoint x: 437, endPoint y: 142, distance: 87.8
click at [437, 142] on div "for i in range ( 3 ) : hero . moveRight ( ) hero . moveDown ( ) for i in range …" at bounding box center [426, 166] width 175 height 183
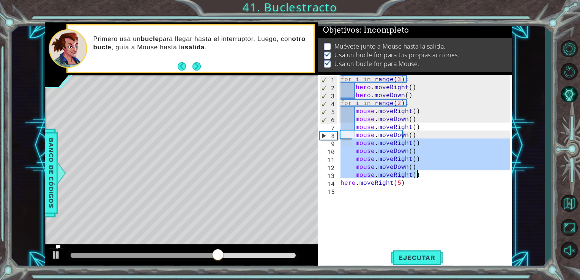
drag, startPoint x: 350, startPoint y: 141, endPoint x: 434, endPoint y: 178, distance: 91.7
click at [434, 178] on div "for i in range ( 3 ) : hero . moveRight ( ) hero . moveDown ( ) for i in range …" at bounding box center [426, 166] width 175 height 183
type textarea "mouse.moveDown() mouse.moveRight()"
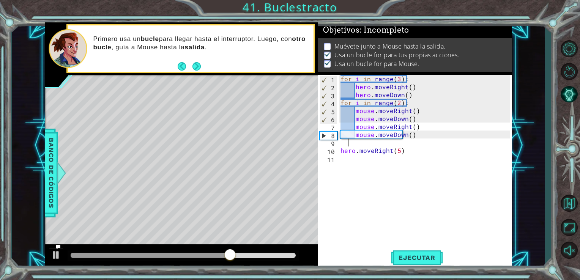
click at [352, 145] on div "for i in range ( 3 ) : hero . moveRight ( ) hero . moveDown ( ) for i in range …" at bounding box center [426, 166] width 175 height 183
click at [354, 180] on div "for i in range ( 3 ) : hero . moveRight ( ) hero . moveDown ( ) for i in range …" at bounding box center [426, 166] width 175 height 183
click at [413, 250] on button "Ejecutar" at bounding box center [417, 257] width 52 height 19
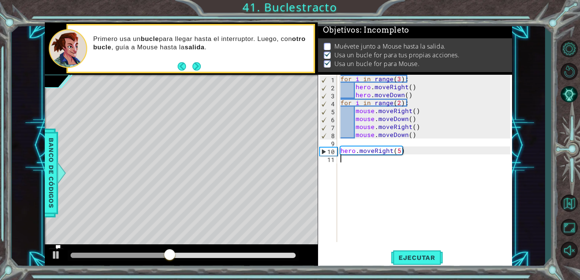
click at [401, 147] on div "for i in range ( 3 ) : hero . moveRight ( ) hero . moveDown ( ) for i in range …" at bounding box center [426, 166] width 175 height 183
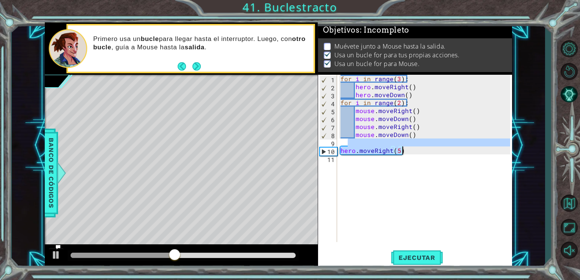
click at [401, 151] on div "for i in range ( 3 ) : hero . moveRight ( ) hero . moveDown ( ) for i in range …" at bounding box center [424, 158] width 171 height 167
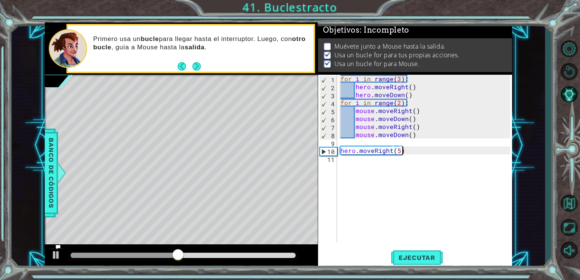
click at [401, 152] on div "for i in range ( 3 ) : hero . moveRight ( ) hero . moveDown ( ) for i in range …" at bounding box center [426, 166] width 175 height 183
click at [401, 103] on div "for i in range ( 3 ) : hero . moveRight ( ) hero . moveDown ( ) for i in range …" at bounding box center [426, 166] width 175 height 183
click at [397, 103] on div "for i in range ( 3 ) : hero . moveRight ( ) hero . moveDown ( ) for i in range …" at bounding box center [426, 166] width 175 height 183
click at [418, 251] on button "Ejecutar" at bounding box center [417, 257] width 52 height 19
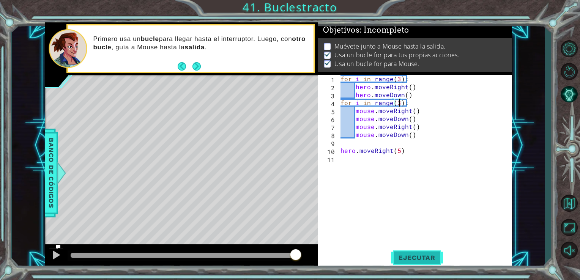
type textarea "for i in range(3):"
click at [403, 251] on button "Ejecutar" at bounding box center [417, 257] width 52 height 19
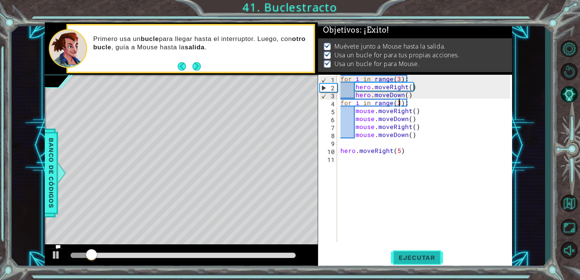
click at [416, 253] on button "Ejecutar" at bounding box center [417, 257] width 52 height 19
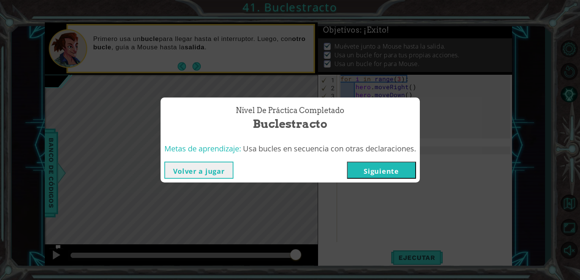
click at [407, 175] on button "Siguiente" at bounding box center [381, 170] width 69 height 17
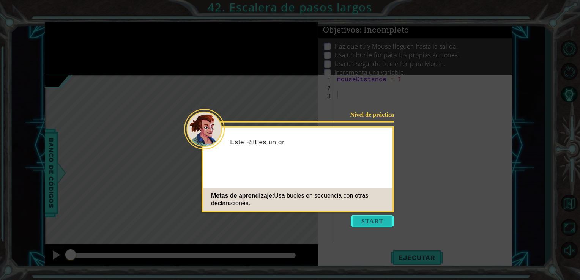
click at [382, 220] on button "Start" at bounding box center [371, 221] width 43 height 12
